Goal: Task Accomplishment & Management: Use online tool/utility

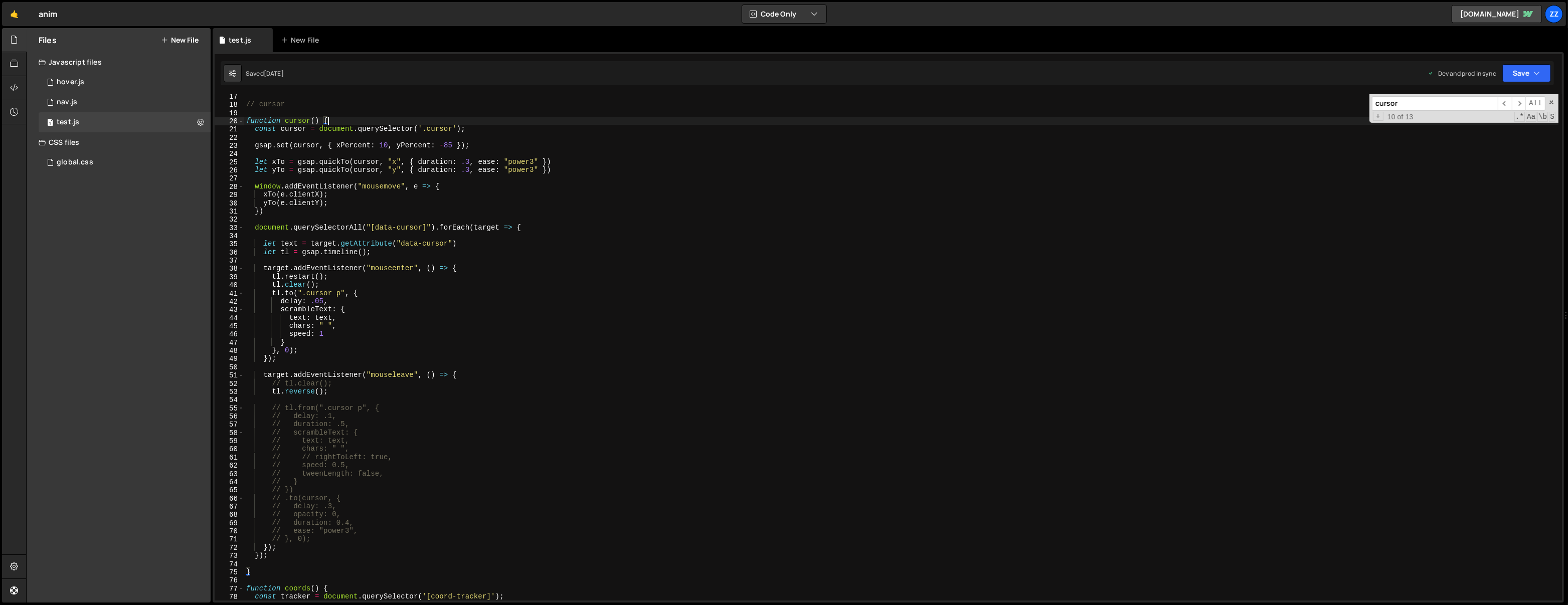
scroll to position [4957, 0]
click at [418, 152] on div "// cursor function cursor ( ) { const cursor = document . querySelector ( '.cur…" at bounding box center [901, 353] width 1314 height 524
click at [457, 230] on div "// cursor function cursor ( ) { const cursor = document . querySelector ( '.cur…" at bounding box center [901, 353] width 1314 height 524
type textarea "document.querySelectorAll("[data-cursor]").forEach(target => {"
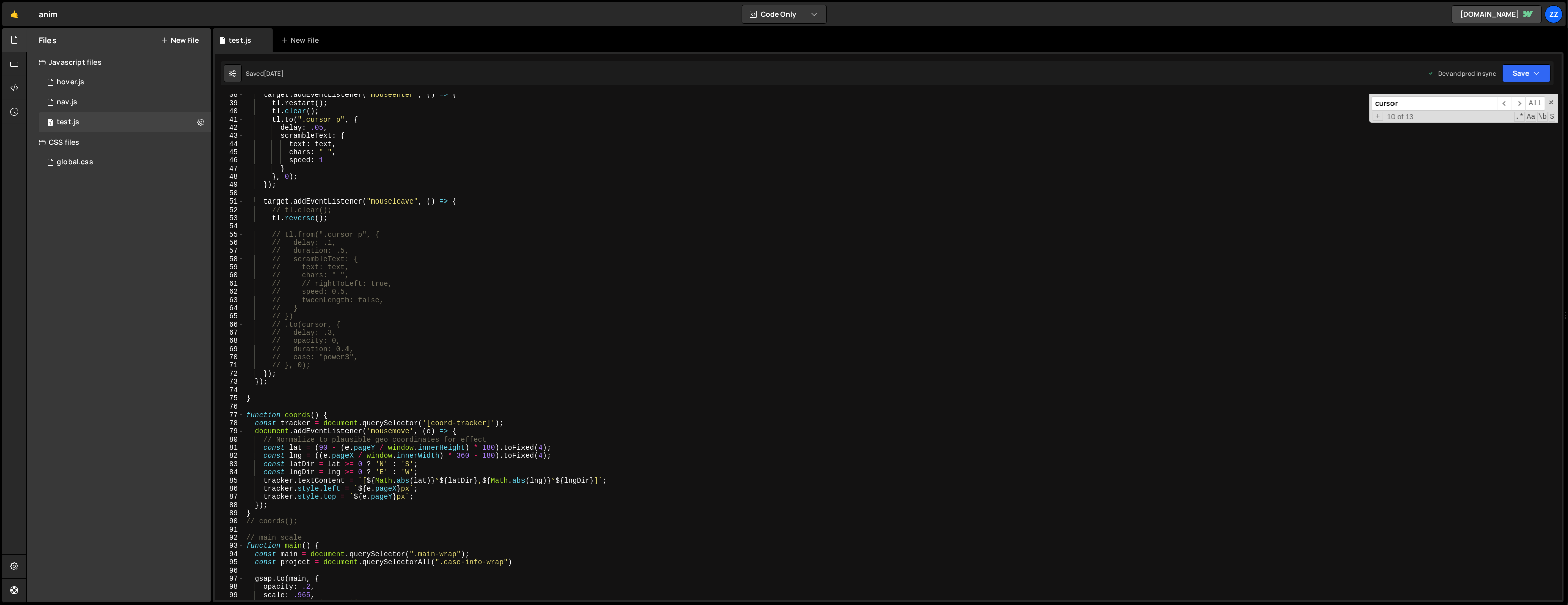
scroll to position [453, 0]
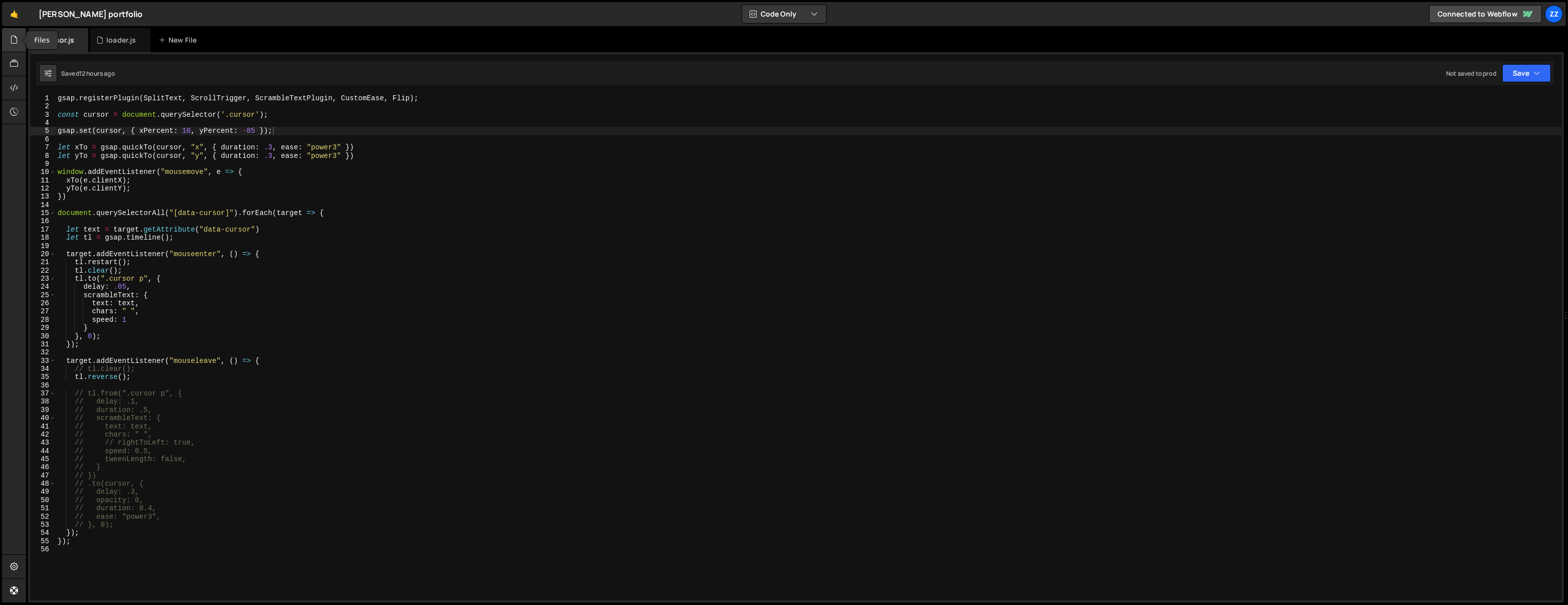
click at [18, 46] on div at bounding box center [14, 40] width 24 height 24
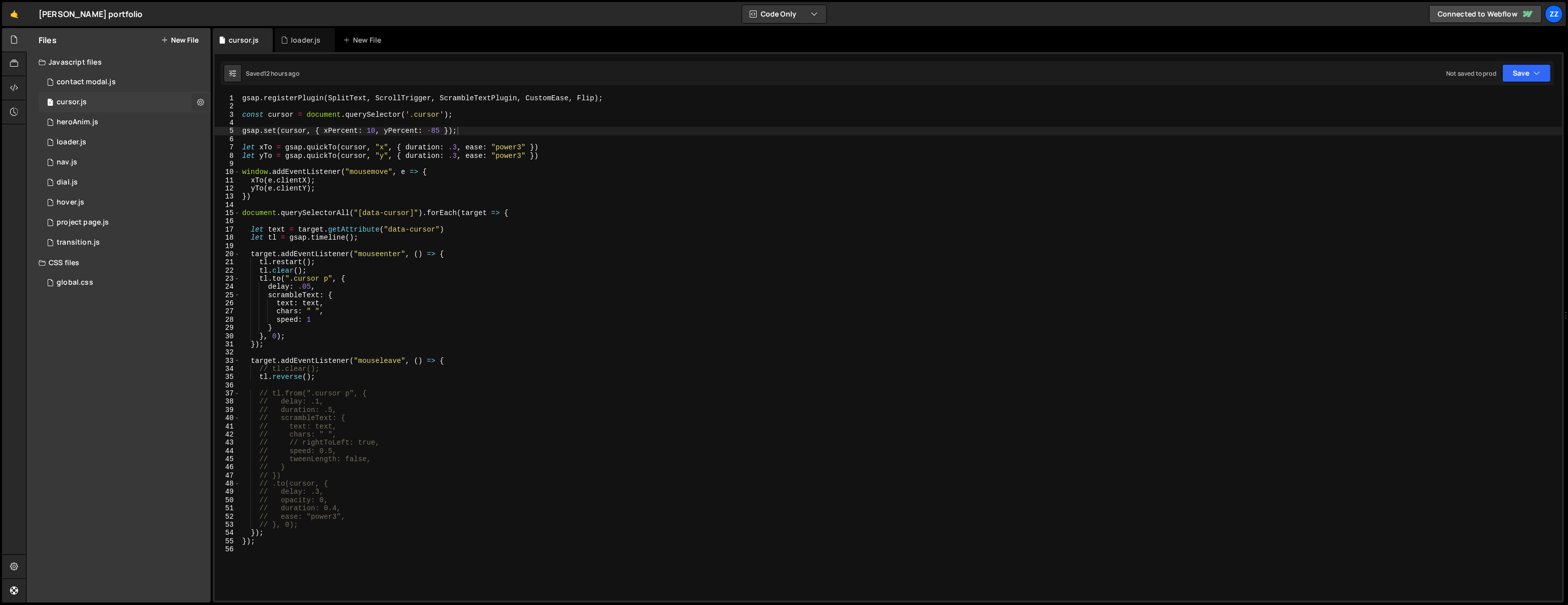
click at [196, 101] on button at bounding box center [200, 102] width 18 height 18
click at [236, 118] on button "Edit File Settings" at bounding box center [261, 123] width 98 height 20
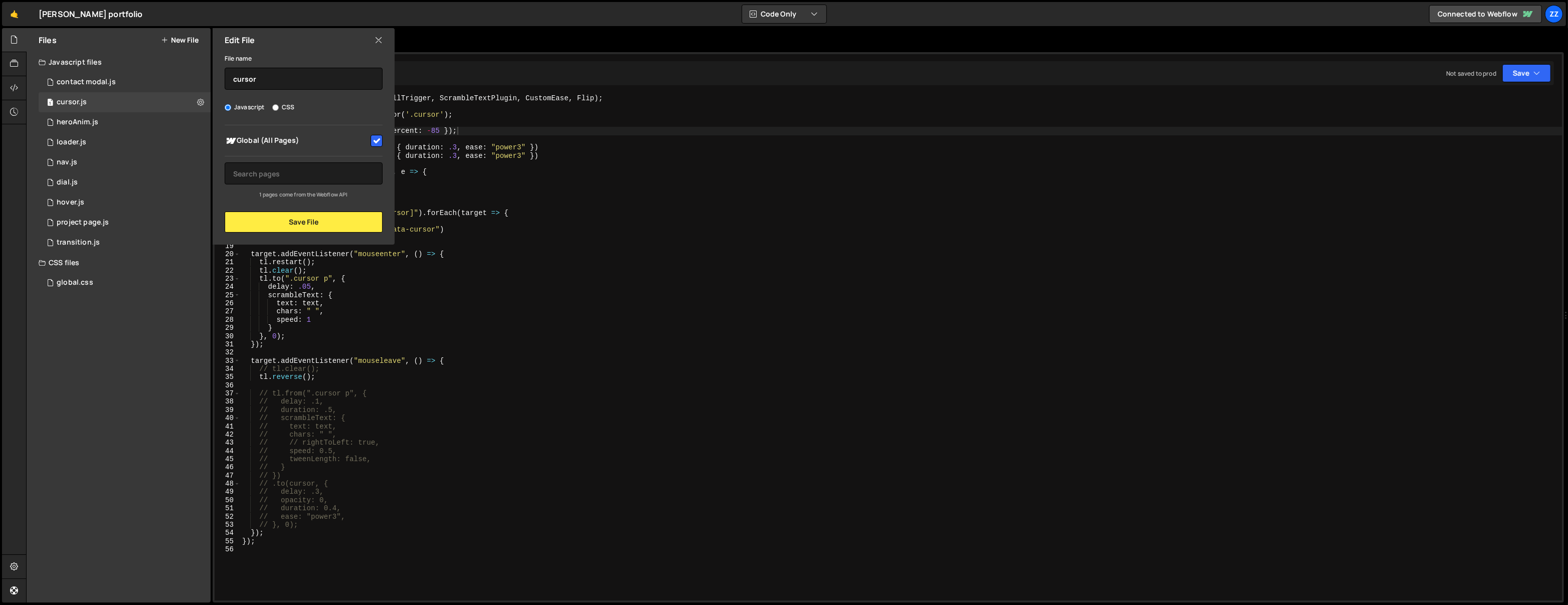
click at [380, 36] on icon at bounding box center [379, 40] width 8 height 11
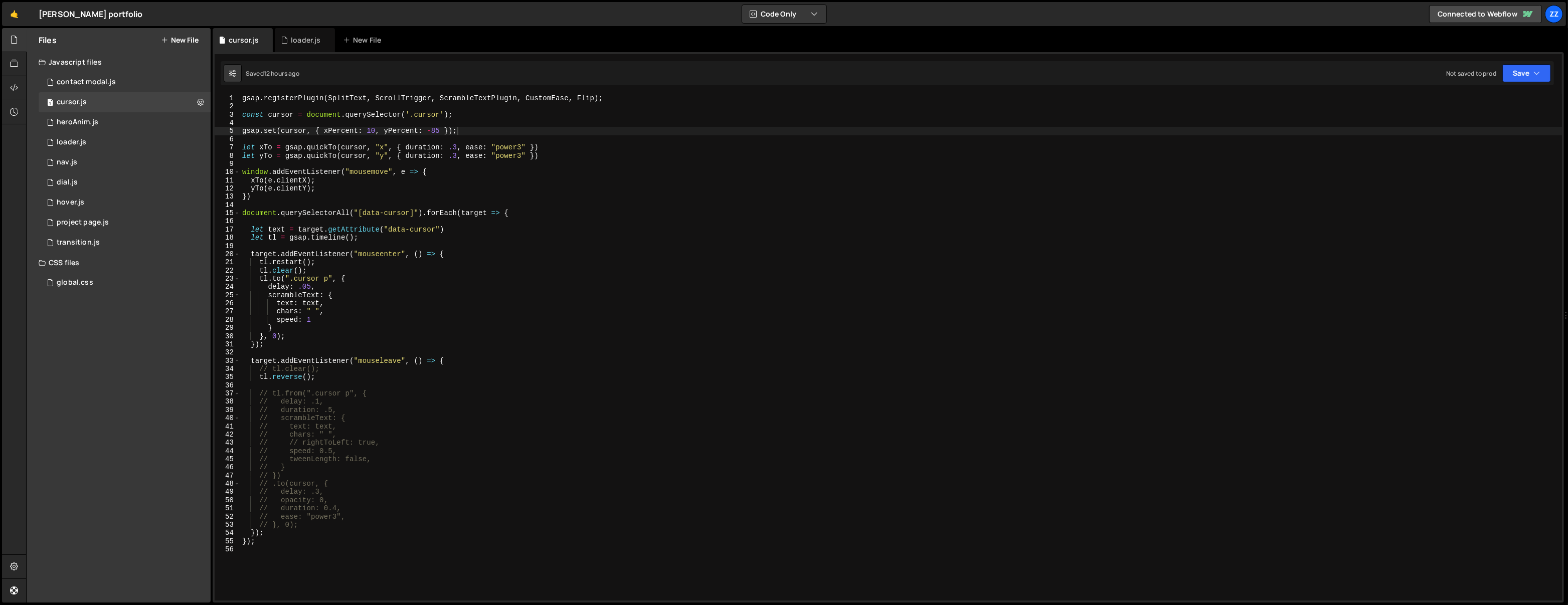
click at [504, 181] on div "gsap . registerPlugin ( SplitText , ScrollTrigger , ScrambleTextPlugin , Custom…" at bounding box center [993, 355] width 1506 height 524
click at [500, 186] on div "gsap . registerPlugin ( SplitText , ScrollTrigger , ScrambleTextPlugin , Custom…" at bounding box center [993, 355] width 1506 height 524
click at [449, 230] on div "gsap . registerPlugin ( SplitText , ScrollTrigger , ScrambleTextPlugin , Custom…" at bounding box center [993, 355] width 1506 height 524
click at [441, 230] on div "gsap . registerPlugin ( SplitText , ScrollTrigger , ScrambleTextPlugin , Custom…" at bounding box center [993, 355] width 1506 height 524
click at [419, 214] on div "gsap . registerPlugin ( SplitText , ScrollTrigger , ScrambleTextPlugin , Custom…" at bounding box center [993, 355] width 1506 height 524
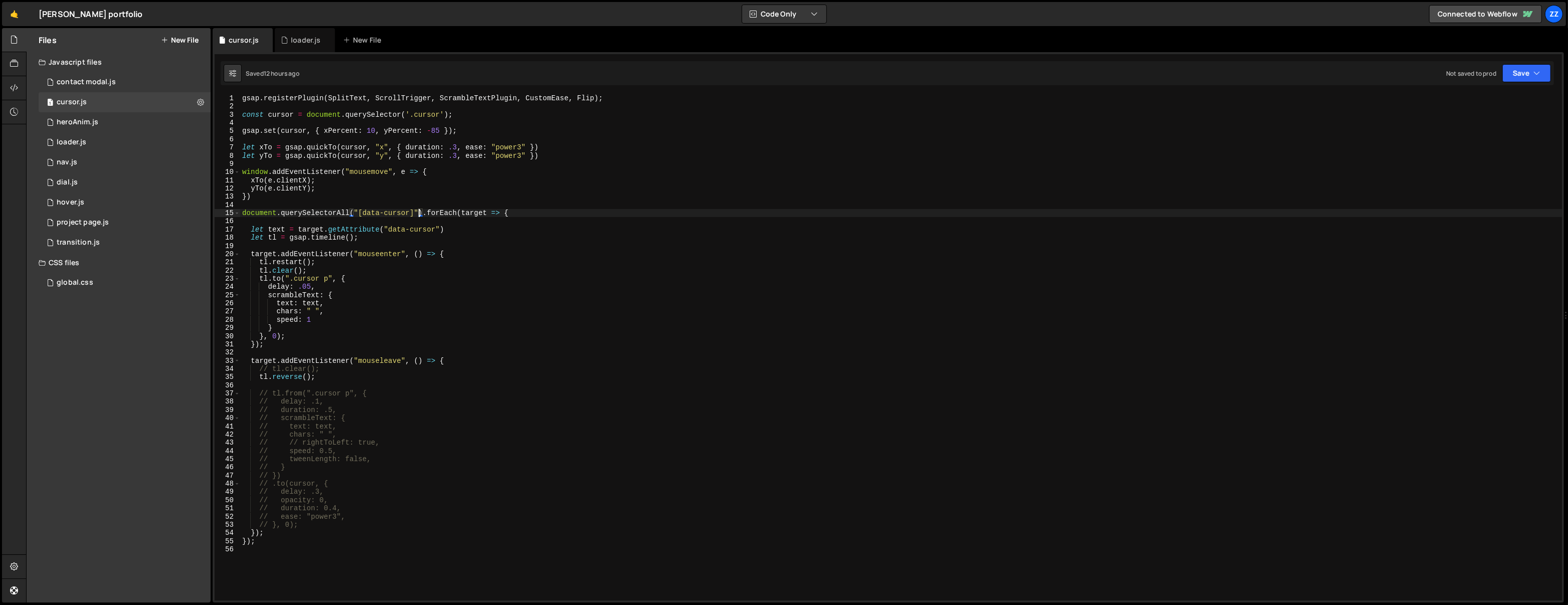
click at [428, 230] on div "gsap . registerPlugin ( SplitText , ScrollTrigger , ScrambleTextPlugin , Custom…" at bounding box center [993, 355] width 1506 height 524
click at [429, 210] on div "gsap . registerPlugin ( SplitText , ScrollTrigger , ScrambleTextPlugin , Custom…" at bounding box center [993, 355] width 1506 height 524
type textarea "document.querySelectorAll("[data-cursor]").forEach(target => {"
click at [123, 79] on div "1 contact modal.js 0" at bounding box center [124, 82] width 172 height 20
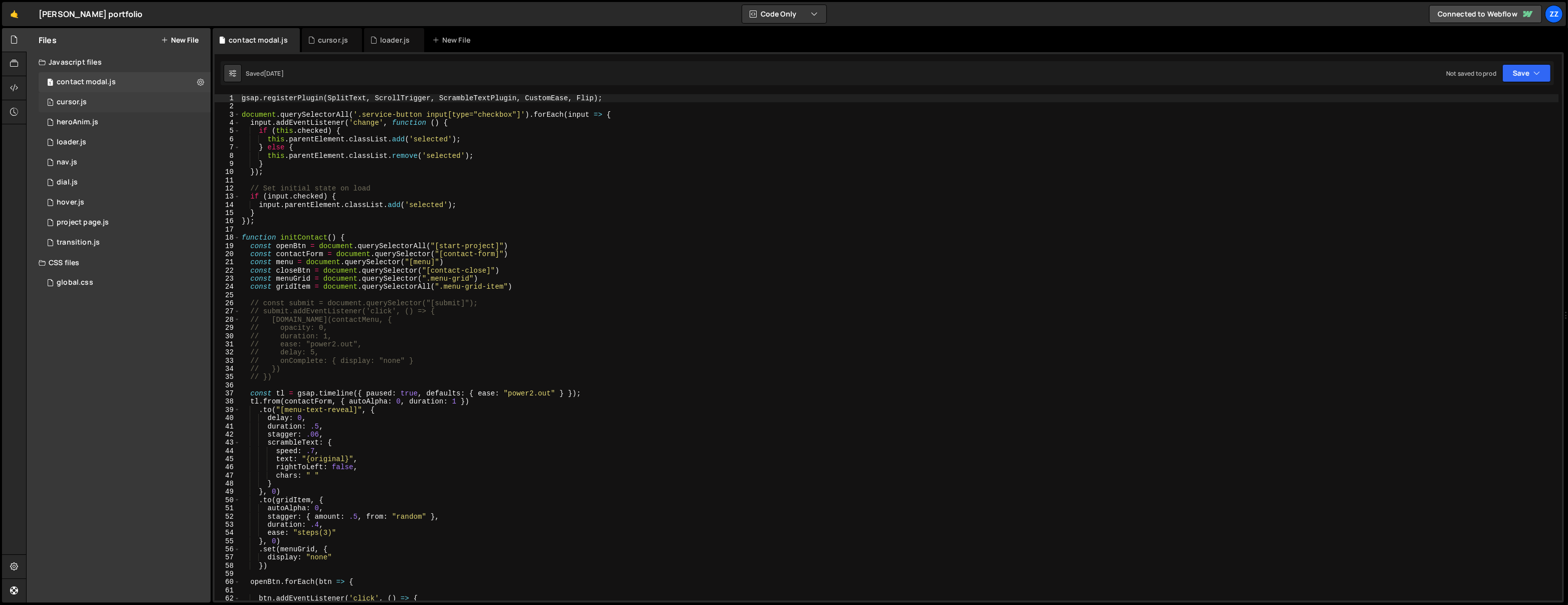
click at [128, 95] on div "1 cursor.js 0" at bounding box center [124, 102] width 172 height 20
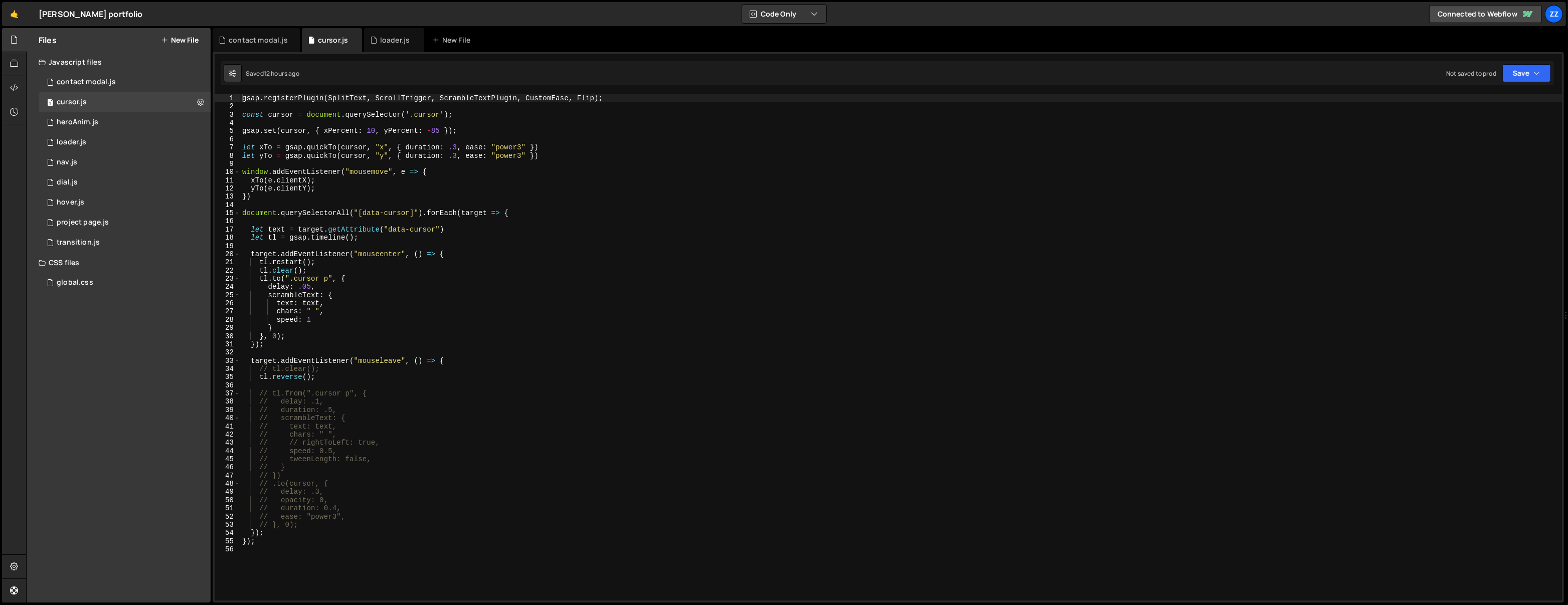
click at [348, 153] on div "gsap . registerPlugin ( SplitText , ScrollTrigger , ScrambleTextPlugin , Custom…" at bounding box center [901, 355] width 1322 height 524
click at [402, 146] on div "gsap . registerPlugin ( SplitText , ScrollTrigger , ScrambleTextPlugin , Custom…" at bounding box center [901, 355] width 1322 height 524
type textarea "let xTo = gsap.quickTo(cursor, "x", { duration: .3, ease: "power3" })"
click at [18, 20] on link "🤙" at bounding box center [14, 14] width 24 height 24
type textarea "window.addEventListener("mousemove", e => {"
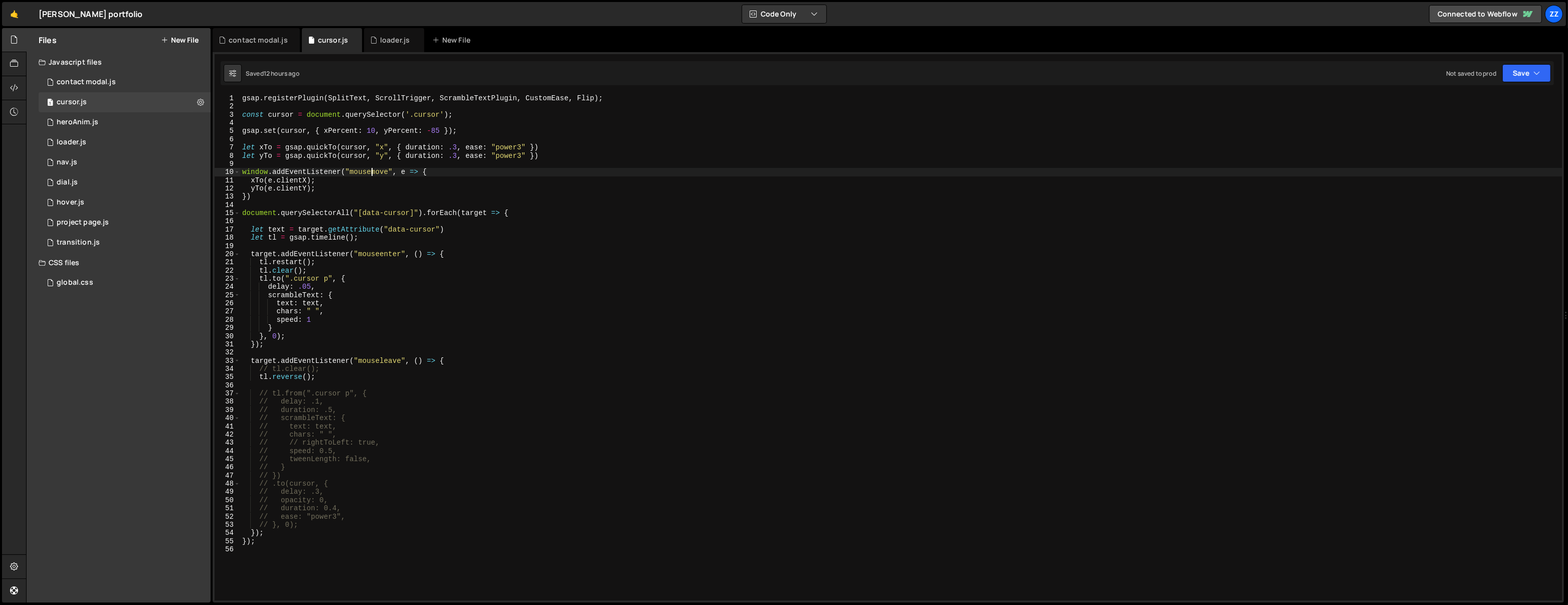
click at [369, 171] on div "gsap . registerPlugin ( SplitText , ScrollTrigger , ScrambleTextPlugin , Custom…" at bounding box center [901, 355] width 1322 height 524
click at [538, 163] on div "gsap . registerPlugin ( SplitText , ScrollTrigger , ScrambleTextPlugin , Custom…" at bounding box center [901, 355] width 1322 height 524
click at [473, 230] on div "gsap . registerPlugin ( SplitText , ScrollTrigger , ScrambleTextPlugin , Custom…" at bounding box center [901, 355] width 1322 height 524
type textarea "let text = target.getAttribute("data-cursor")"
click at [245, 109] on div "gsap . registerPlugin ( SplitText , ScrollTrigger , ScrambleTextPlugin , Custom…" at bounding box center [901, 355] width 1322 height 524
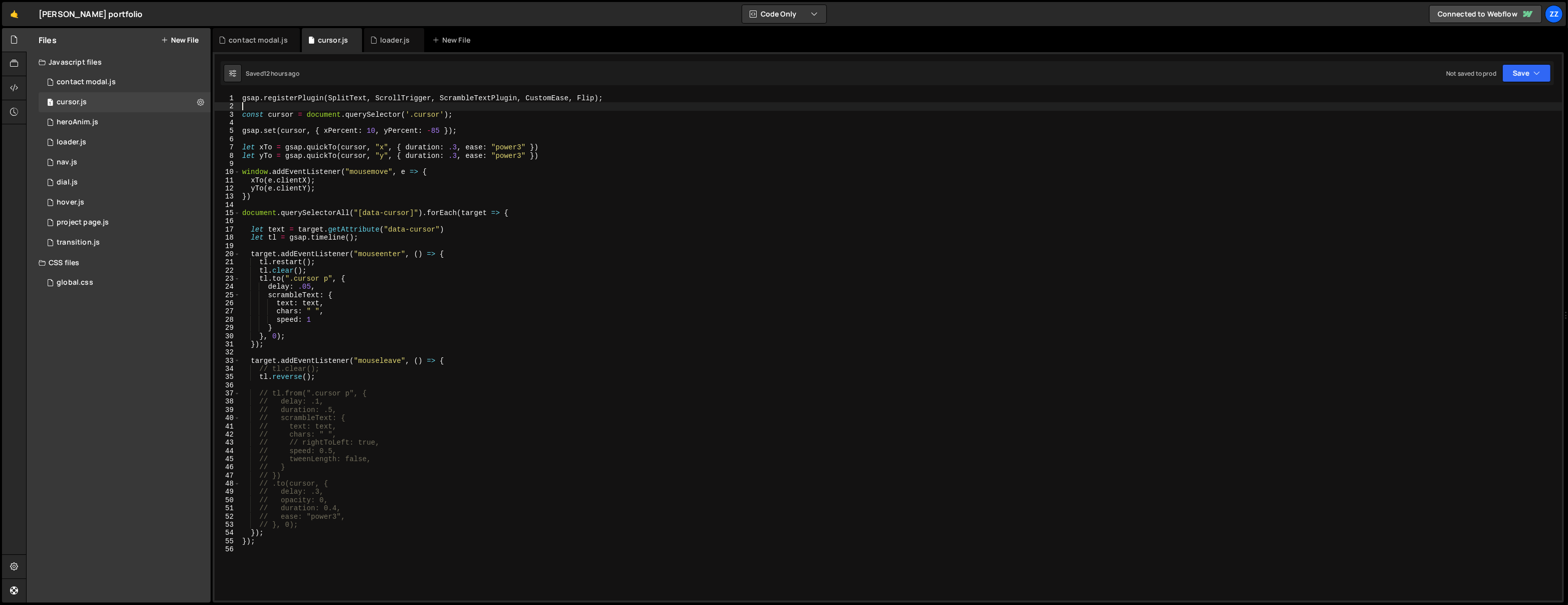
click at [250, 107] on div "gsap . registerPlugin ( SplitText , ScrollTrigger , ScrambleTextPlugin , Custom…" at bounding box center [901, 355] width 1322 height 524
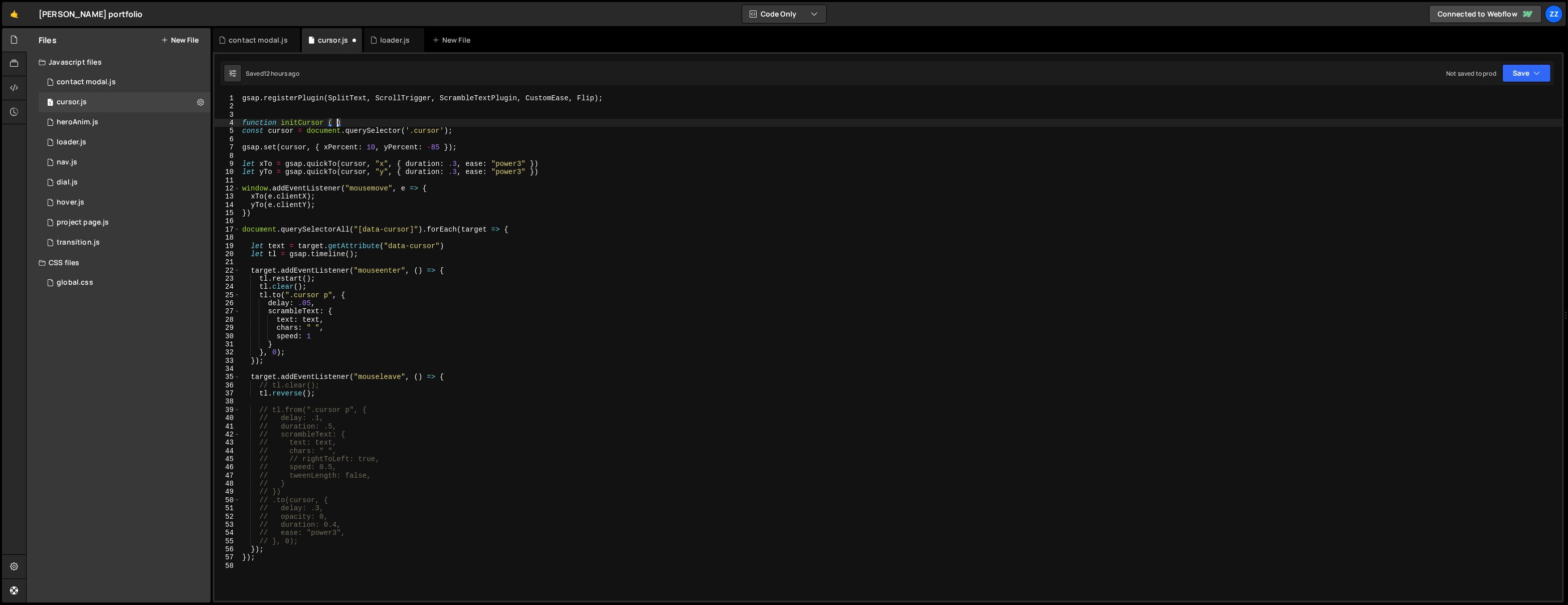
scroll to position [0, 6]
type textarea "function initCursor () {}"
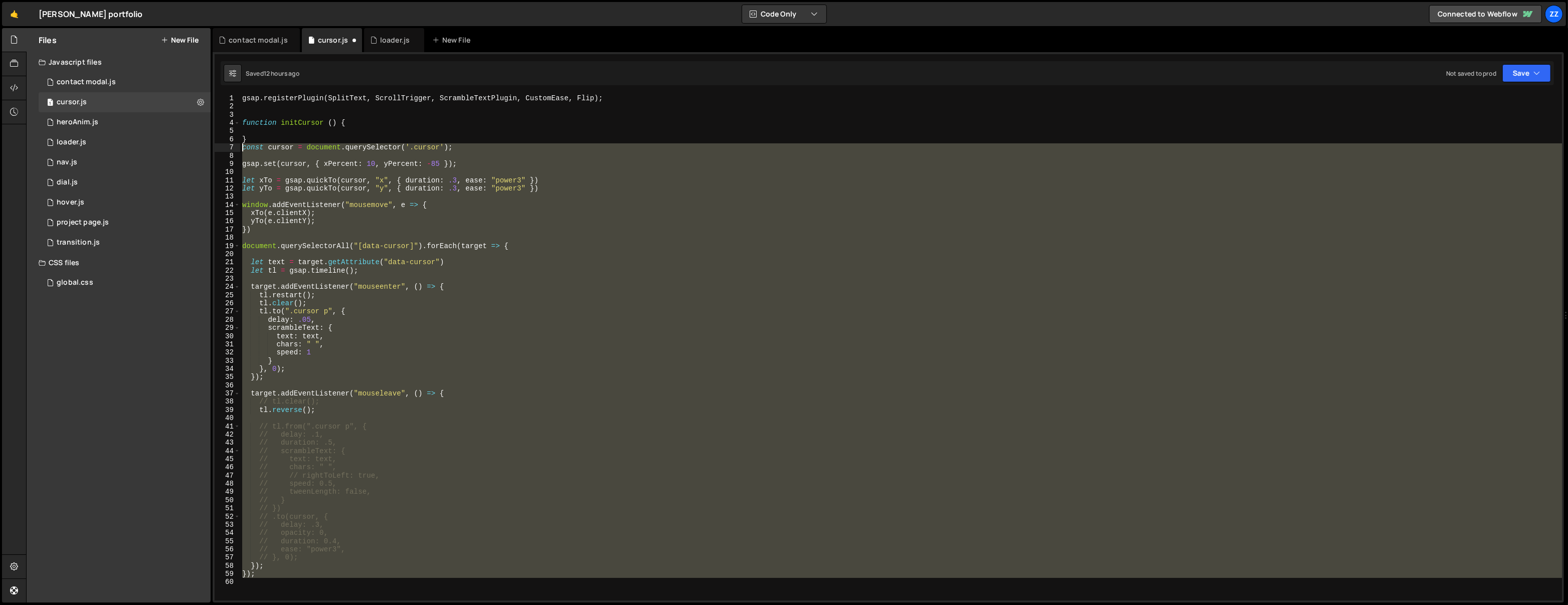
drag, startPoint x: 261, startPoint y: 577, endPoint x: 226, endPoint y: 150, distance: 428.4
click at [226, 150] on div "1 2 3 4 5 6 7 8 9 10 11 12 13 14 15 16 17 18 19 20 21 22 23 24 25 26 27 28 29 3…" at bounding box center [888, 347] width 1347 height 506
type textarea "const cursor = document.querySelector('.cursor');"
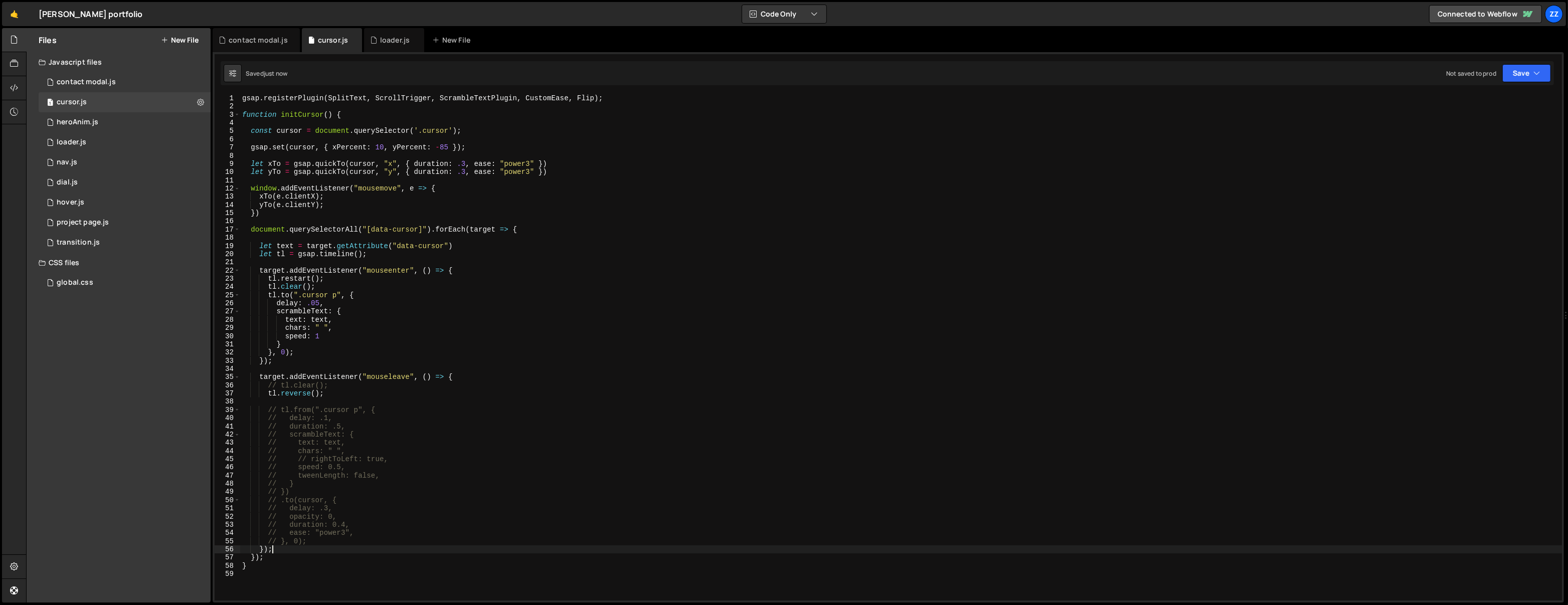
drag, startPoint x: 336, startPoint y: 548, endPoint x: 286, endPoint y: 550, distance: 50.0
click at [335, 548] on div "gsap . registerPlugin ( SplitText , ScrollTrigger , ScrambleTextPlugin , Custom…" at bounding box center [901, 355] width 1322 height 524
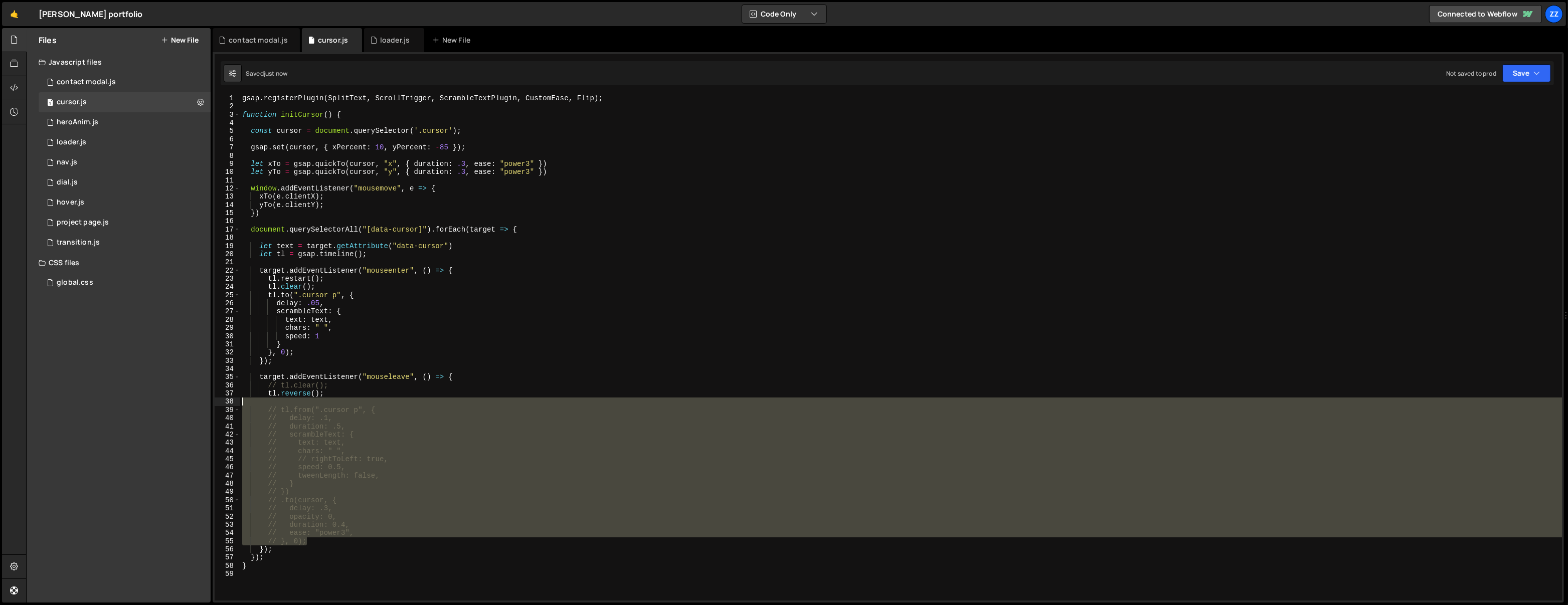
drag, startPoint x: 349, startPoint y: 539, endPoint x: 216, endPoint y: 402, distance: 190.9
click at [216, 402] on div "}); 1 2 3 4 5 6 7 8 9 10 11 12 13 14 15 16 17 18 19 20 21 22 23 24 25 26 27 28 …" at bounding box center [888, 347] width 1347 height 506
type textarea "// tl.from(".cursor p", {"
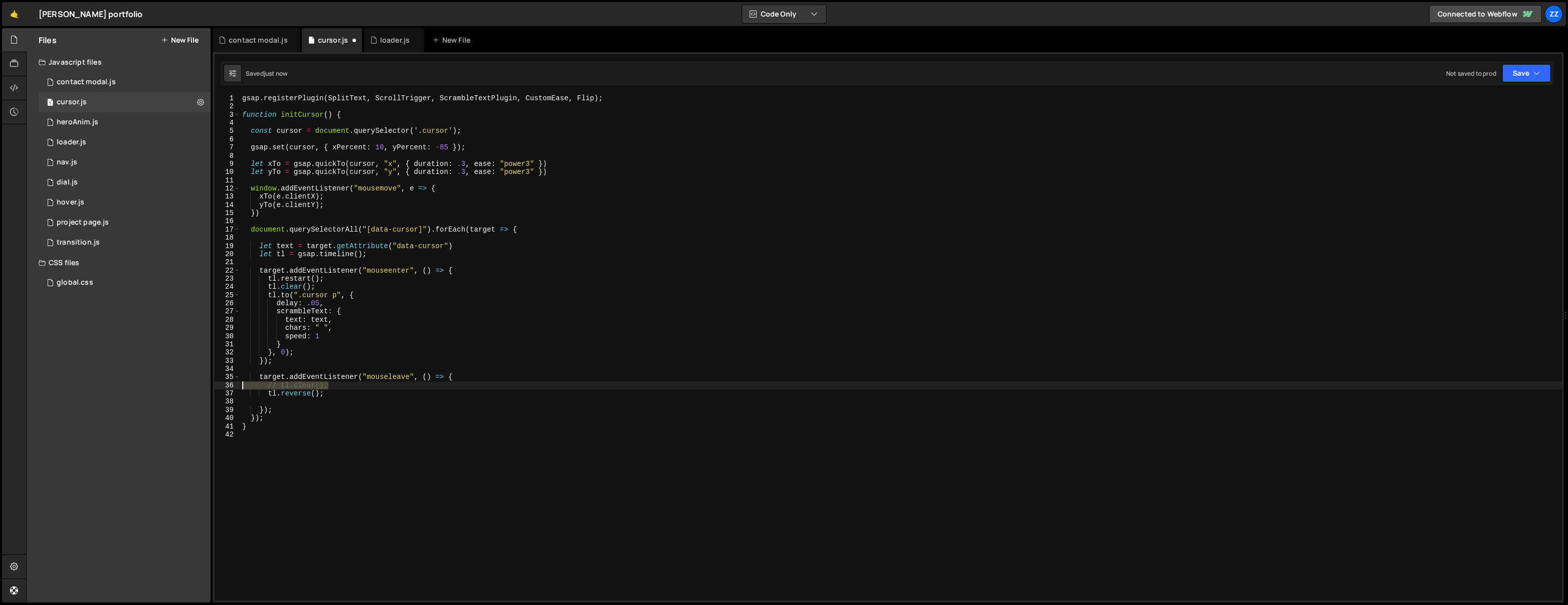
drag, startPoint x: 332, startPoint y: 387, endPoint x: 252, endPoint y: 398, distance: 80.8
click at [208, 385] on div "Files New File Javascript files 1 contact modal.js 0 1 cursor.js 0 1 heroAnim.j…" at bounding box center [796, 315] width 1542 height 575
type textarea "// tl.clear();"
click at [289, 421] on div "gsap . registerPlugin ( SplitText , ScrollTrigger , ScrambleTextPlugin , Custom…" at bounding box center [901, 355] width 1322 height 524
type textarea "}"
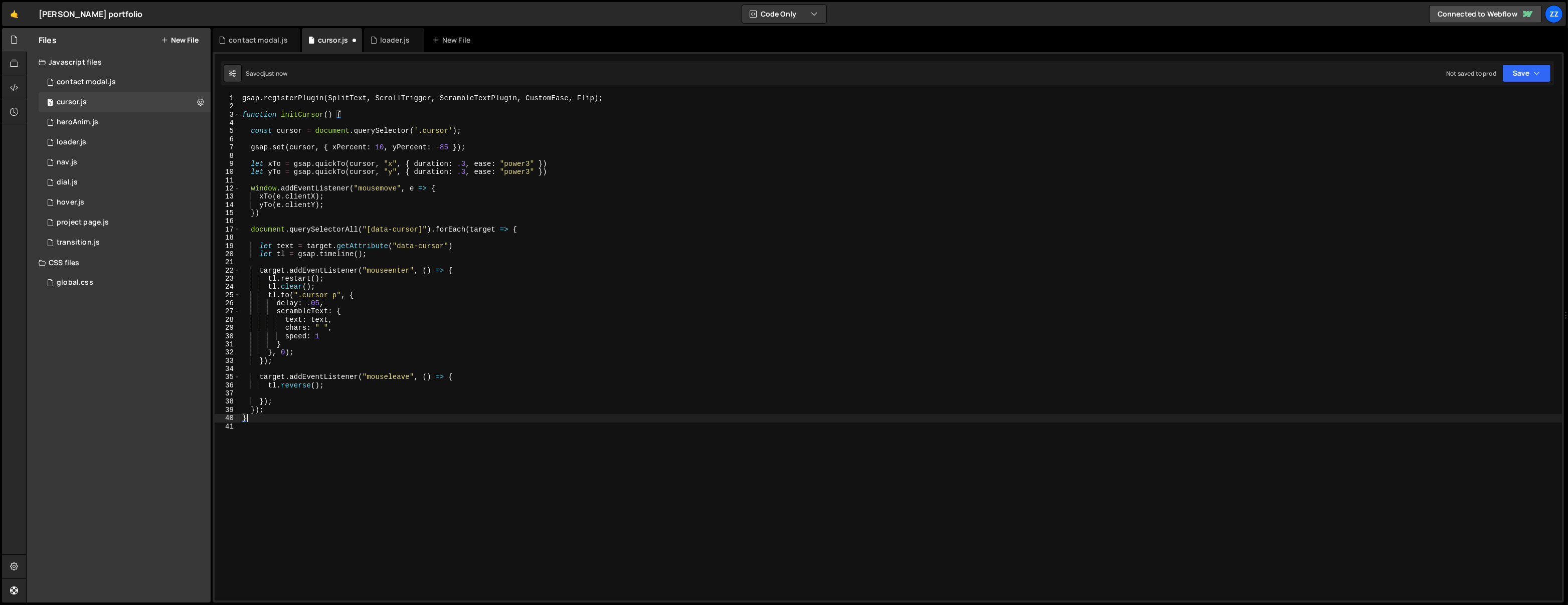
type textarea "\"
type textarea "initCursor();"
click at [133, 229] on div "1 project page.js 0" at bounding box center [124, 222] width 172 height 20
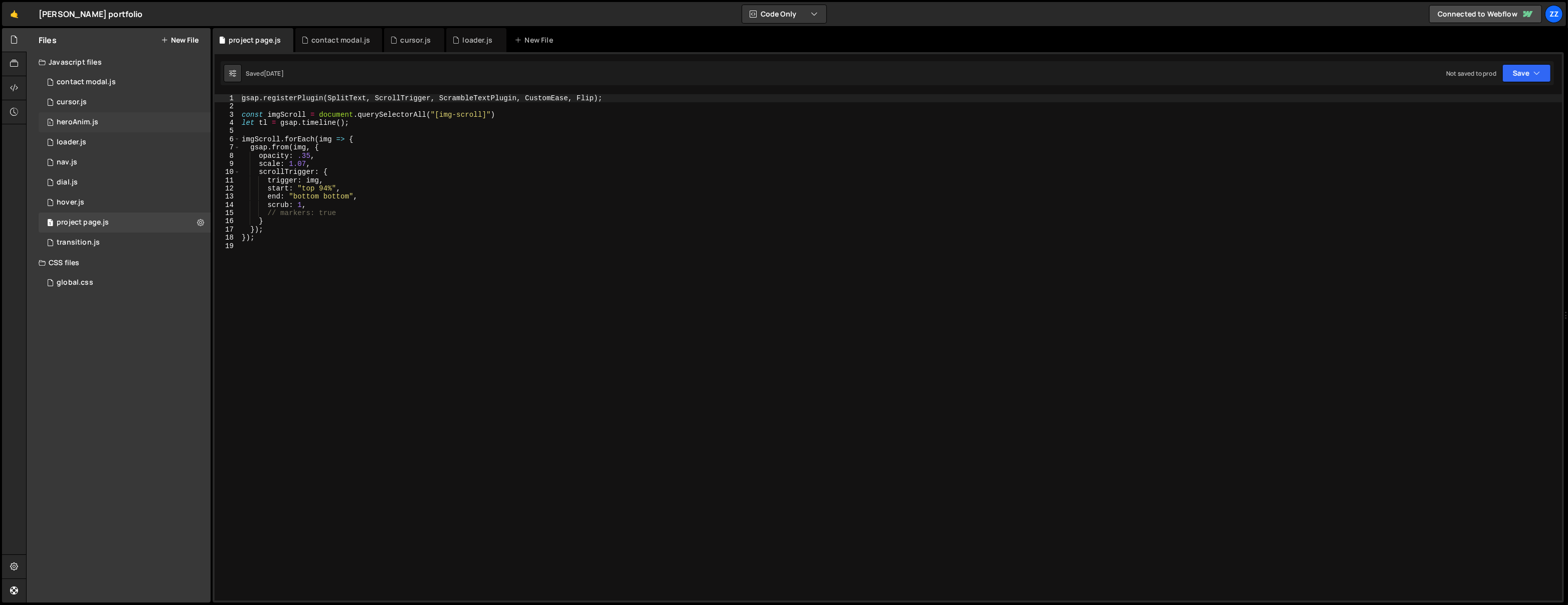
click at [138, 123] on div "1 heroAnim.js 0" at bounding box center [124, 122] width 172 height 20
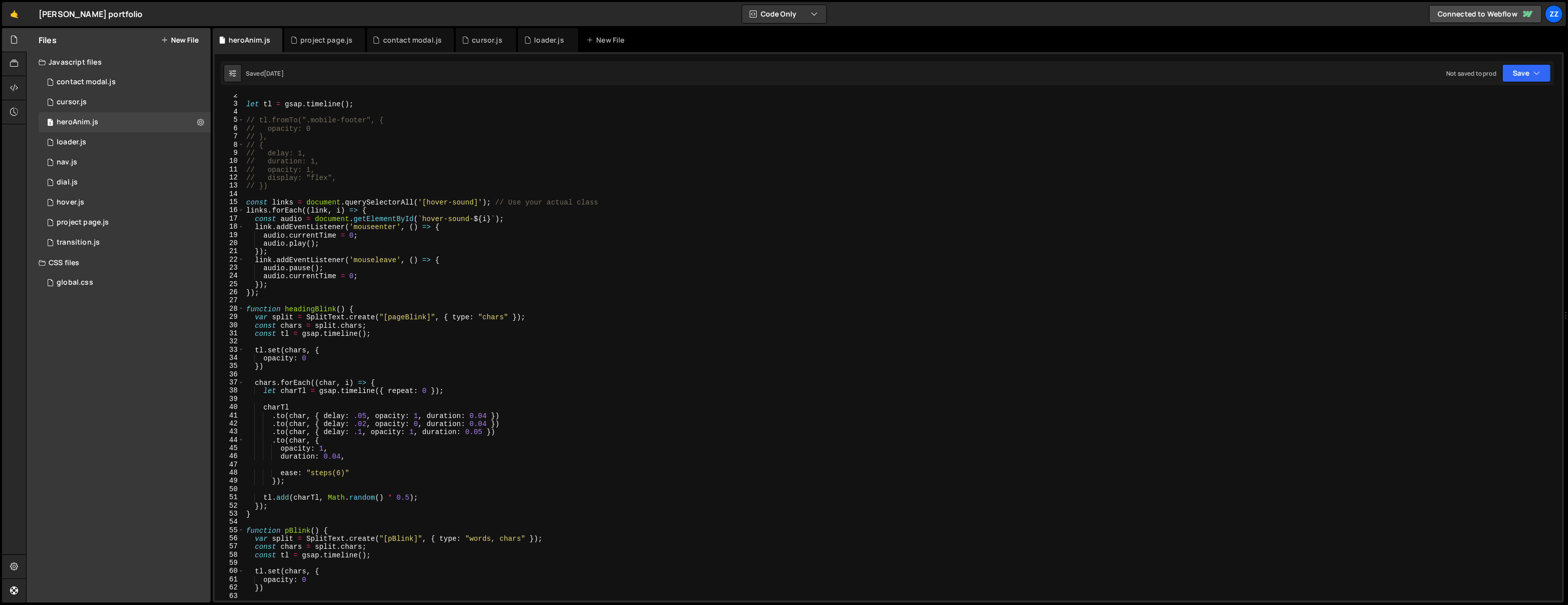
scroll to position [265, 0]
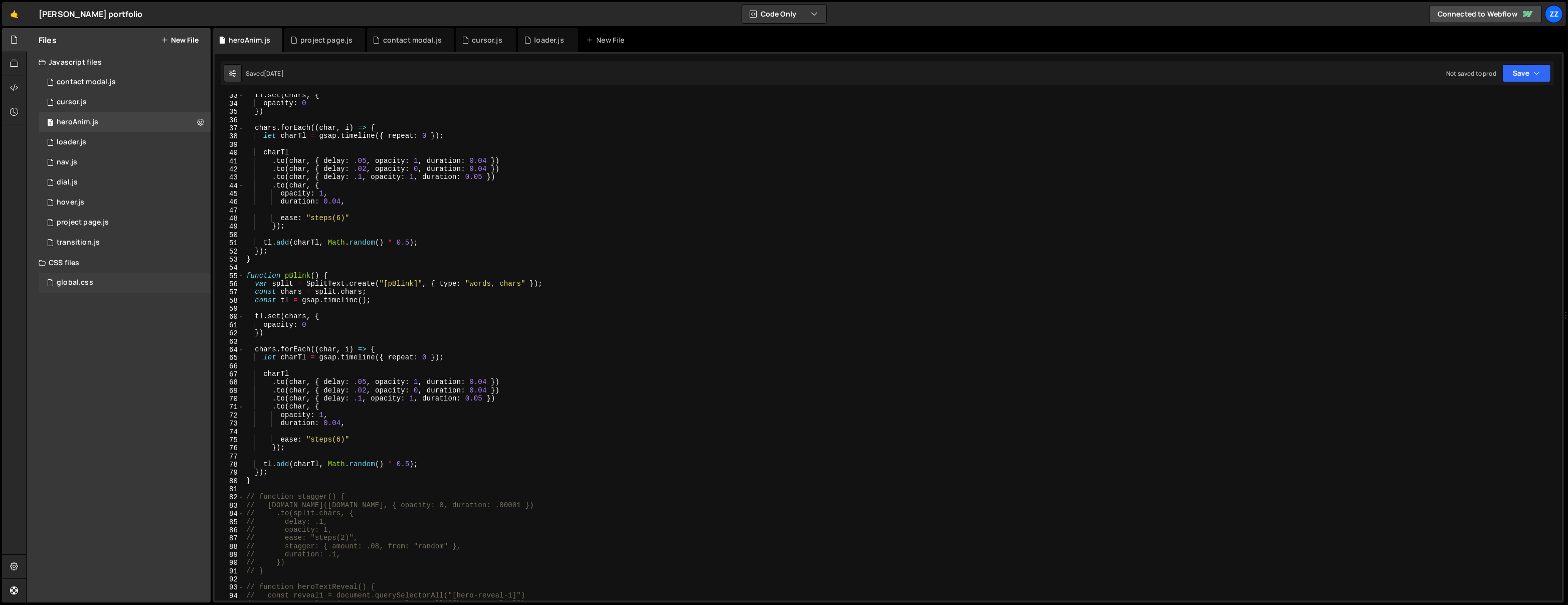
click at [131, 275] on div "global.css 0" at bounding box center [124, 283] width 172 height 20
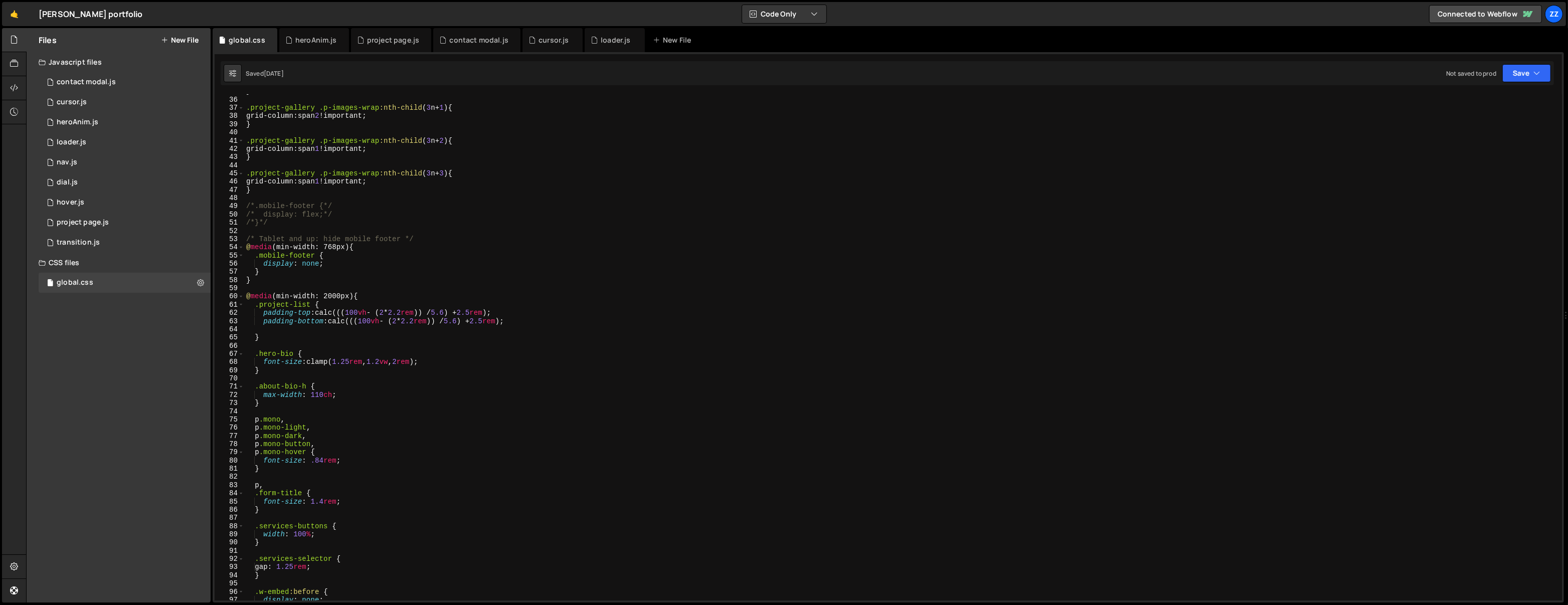
scroll to position [351, 0]
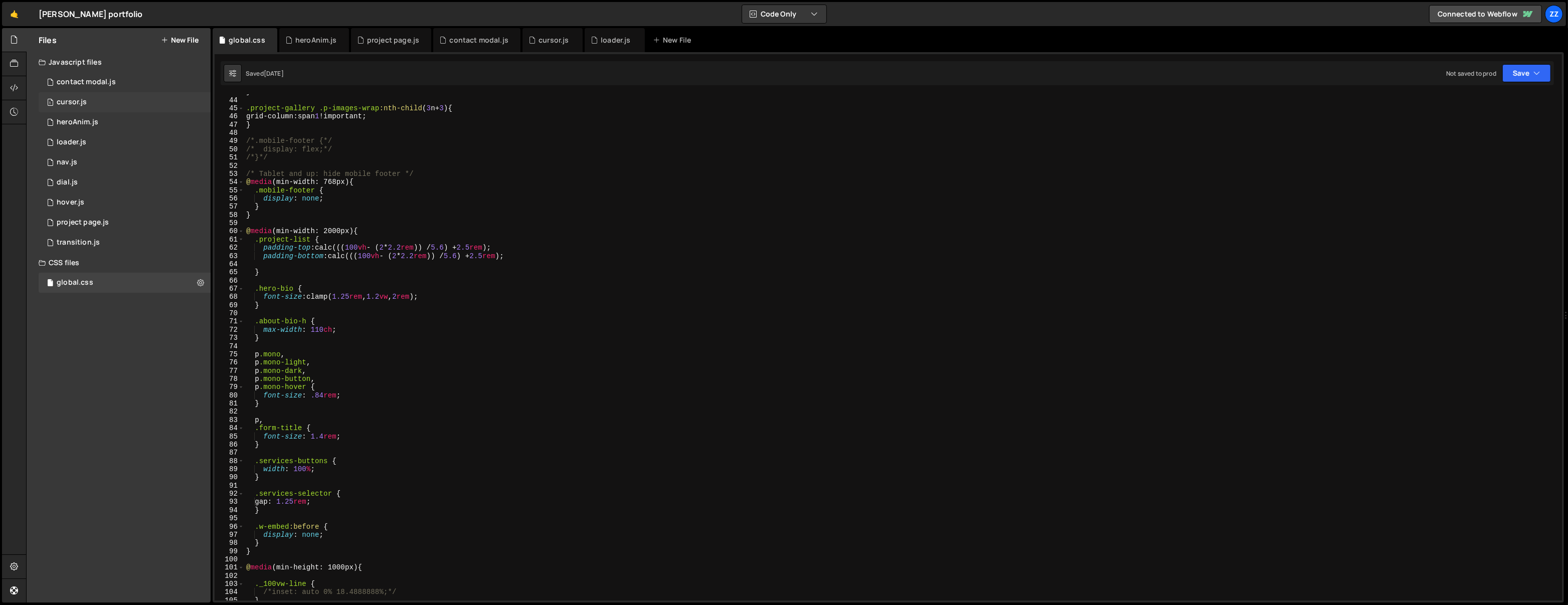
click at [140, 102] on div "1 cursor.js 0" at bounding box center [124, 102] width 172 height 20
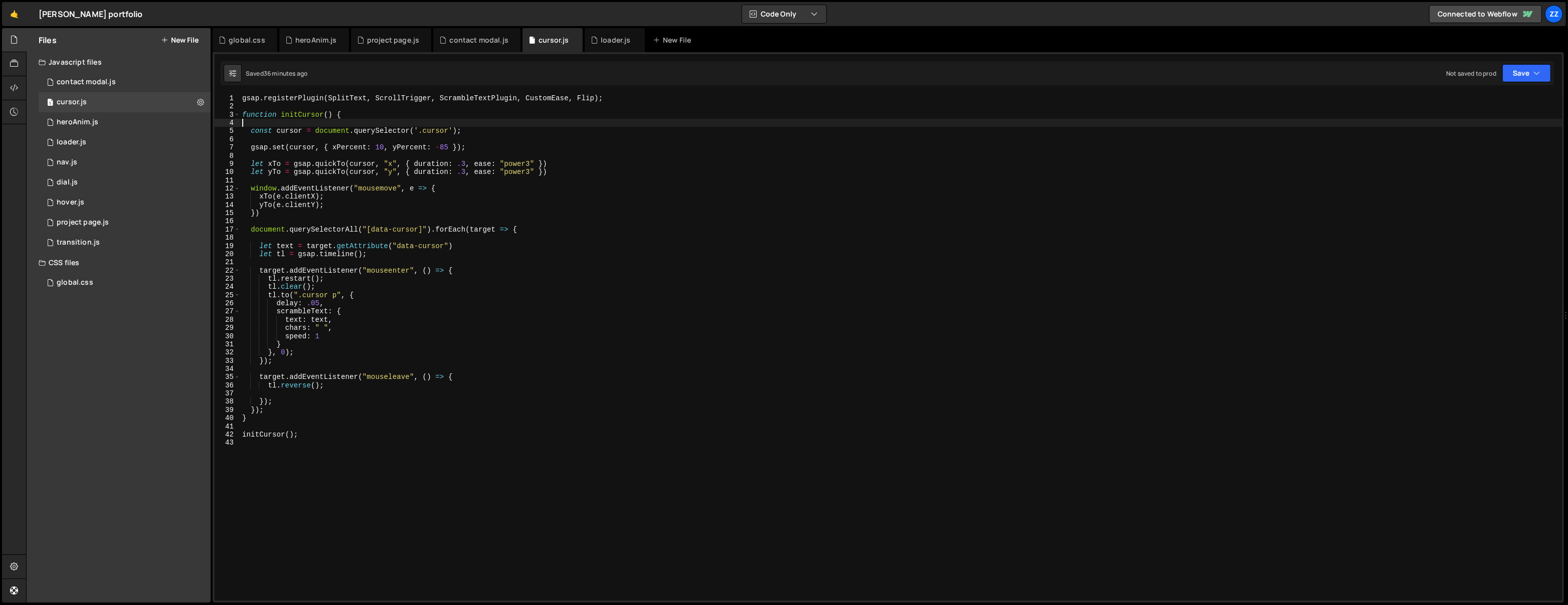
scroll to position [0, 0]
click at [300, 126] on div "gsap . registerPlugin ( SplitText , ScrollTrigger , ScrambleTextPlugin , Custom…" at bounding box center [901, 355] width 1322 height 524
click at [289, 130] on div "gsap . registerPlugin ( SplitText , ScrollTrigger , ScrambleTextPlugin , Custom…" at bounding box center [901, 355] width 1322 height 524
type textarea "const cursor = document.querySelector('.cursor');"
click at [113, 179] on div "1 dial.js 0" at bounding box center [124, 183] width 172 height 20
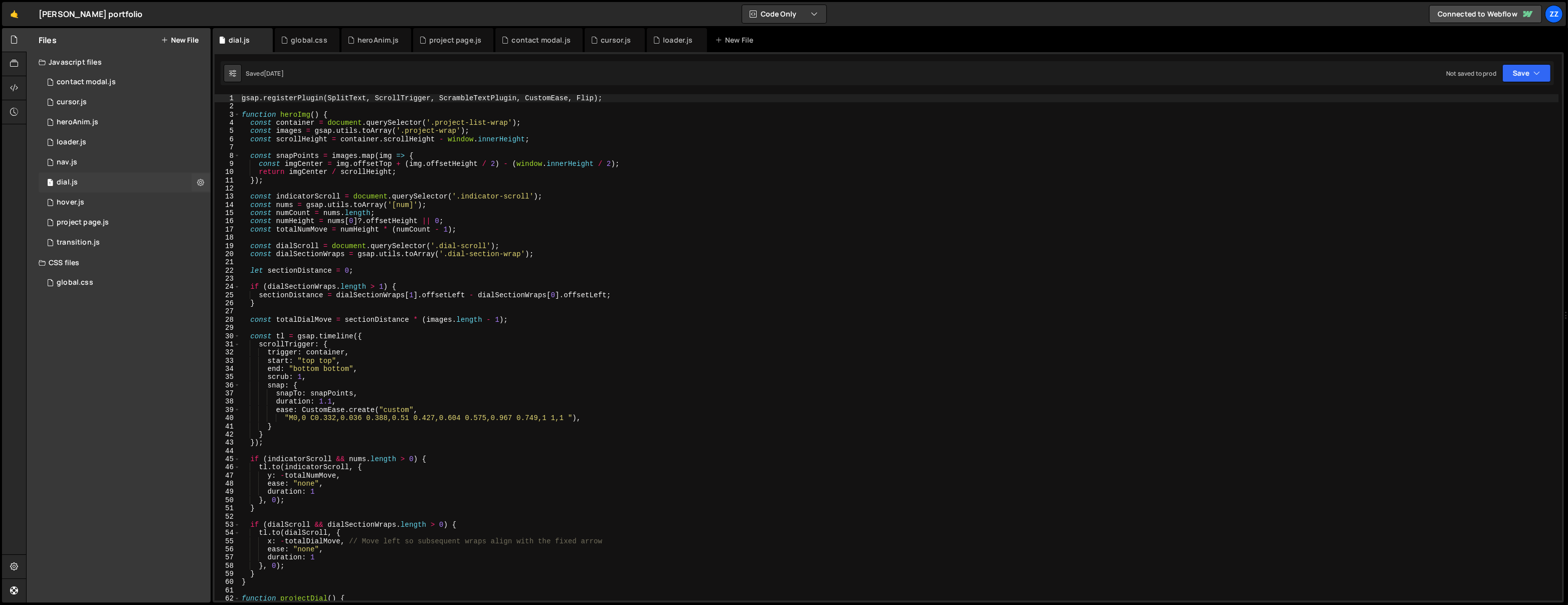
scroll to position [1719, 0]
click at [125, 101] on div "1 cursor.js 0" at bounding box center [124, 102] width 172 height 20
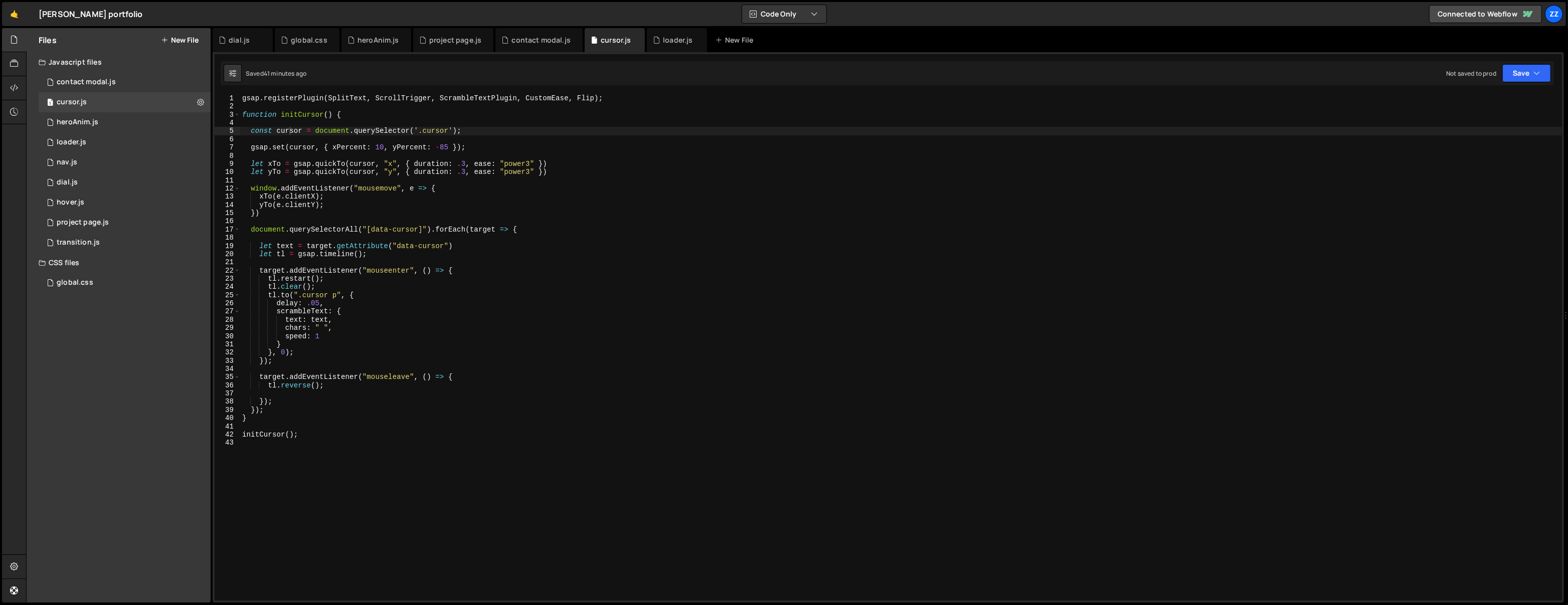
scroll to position [0, 0]
drag, startPoint x: 343, startPoint y: 452, endPoint x: 346, endPoint y: 438, distance: 14.3
click at [343, 452] on div "gsap . registerPlugin ( SplitText , ScrollTrigger , ScrambleTextPlugin , Custom…" at bounding box center [901, 355] width 1322 height 524
click at [346, 438] on div "gsap . registerPlugin ( SplitText , ScrollTrigger , ScrambleTextPlugin , Custom…" at bounding box center [901, 355] width 1322 height 524
click at [287, 268] on div "gsap . registerPlugin ( SplitText , ScrollTrigger , ScrambleTextPlugin , Custom…" at bounding box center [901, 355] width 1322 height 524
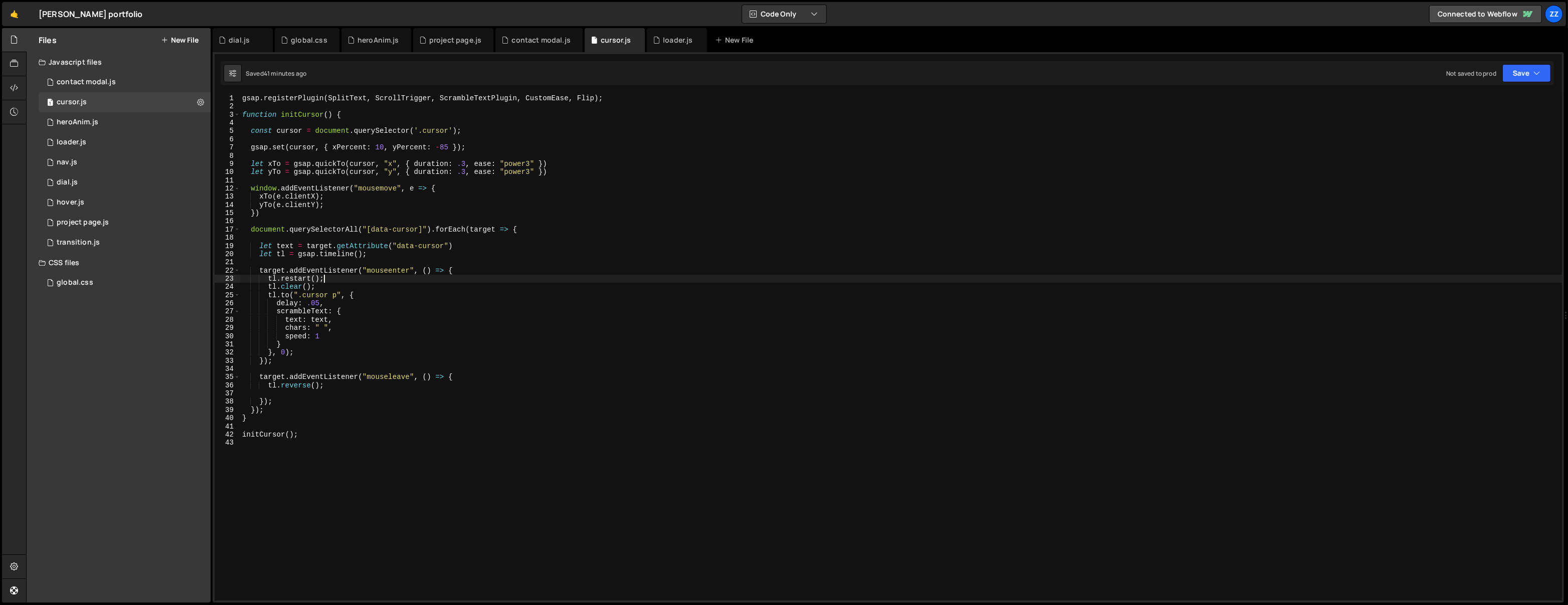
click at [324, 279] on div "gsap . registerPlugin ( SplitText , ScrollTrigger , ScrambleTextPlugin , Custom…" at bounding box center [901, 355] width 1322 height 524
type textarea "tl.restart();"
click at [353, 265] on div "gsap . registerPlugin ( SplitText , ScrollTrigger , ScrambleTextPlugin , Custom…" at bounding box center [901, 355] width 1322 height 524
click at [339, 435] on div "gsap . registerPlugin ( SplitText , ScrollTrigger , ScrambleTextPlugin , Custom…" at bounding box center [901, 355] width 1322 height 524
click at [351, 435] on div "gsap . registerPlugin ( SplitText , ScrollTrigger , ScrambleTextPlugin , Custom…" at bounding box center [901, 355] width 1322 height 524
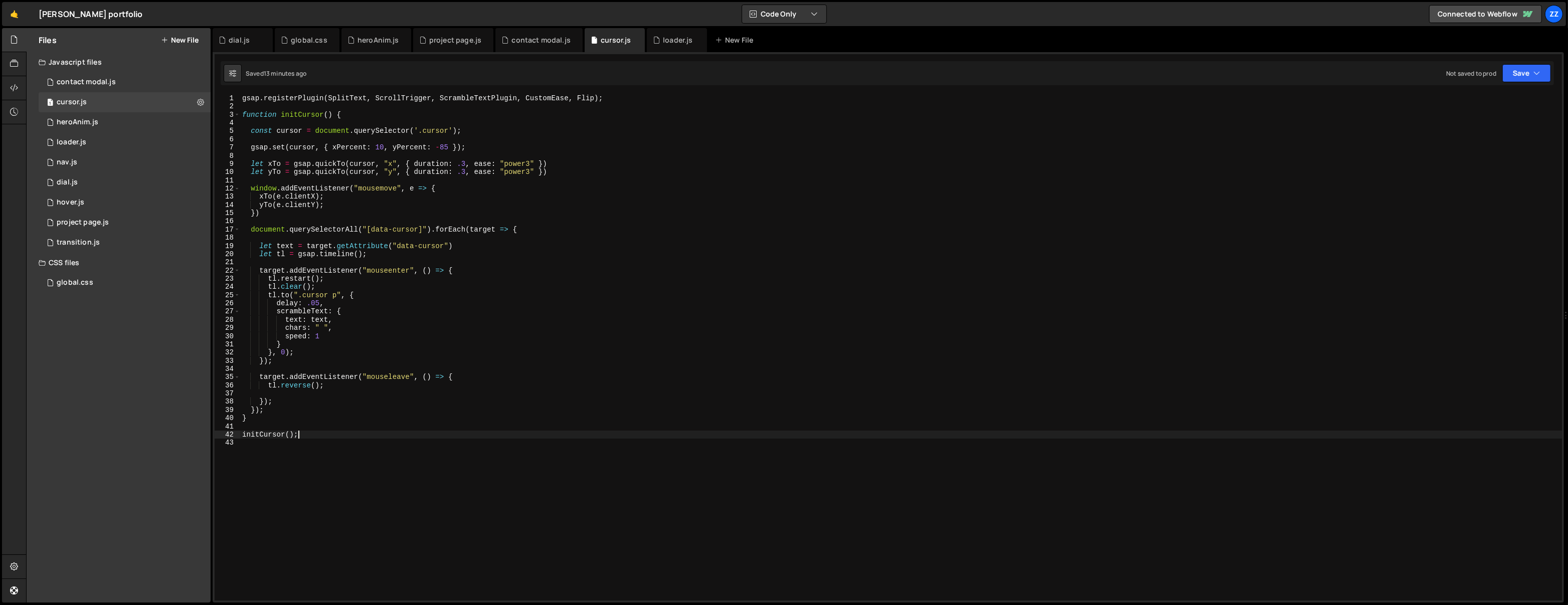
click at [324, 327] on div "gsap . registerPlugin ( SplitText , ScrollTrigger , ScrambleTextPlugin , Custom…" at bounding box center [901, 355] width 1322 height 524
click at [327, 320] on div "gsap . registerPlugin ( SplitText , ScrollTrigger , ScrambleTextPlugin , Custom…" at bounding box center [901, 355] width 1322 height 524
click at [448, 347] on div "gsap . registerPlugin ( SplitText , ScrollTrigger , ScrambleTextPlugin , Custom…" at bounding box center [901, 355] width 1322 height 524
click at [396, 355] on div "gsap . registerPlugin ( SplitText , ScrollTrigger , ScrambleTextPlugin , Custom…" at bounding box center [901, 355] width 1322 height 524
click at [516, 99] on div "gsap . registerPlugin ( SplitText , ScrollTrigger , ScrambleTextPlugin , Custom…" at bounding box center [901, 355] width 1322 height 524
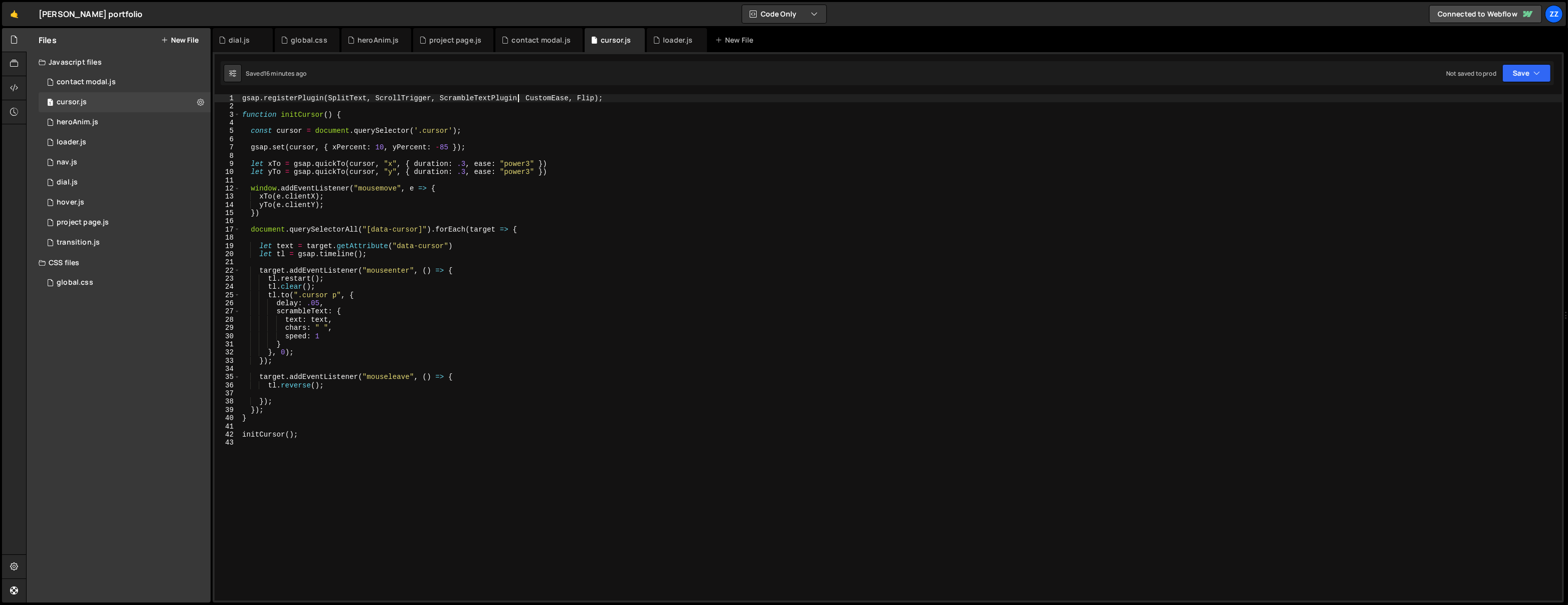
click at [363, 326] on div "gsap . registerPlugin ( SplitText , ScrollTrigger , ScrambleTextPlugin , Custom…" at bounding box center [901, 355] width 1322 height 524
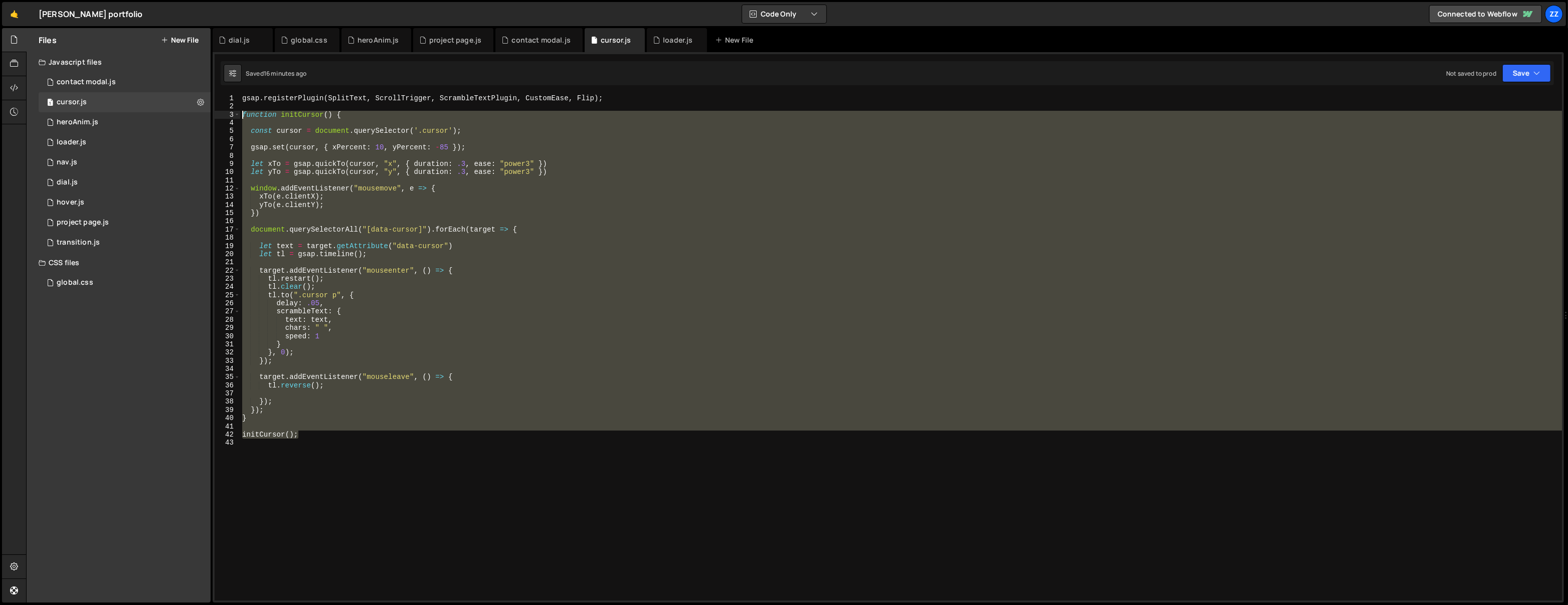
drag, startPoint x: 324, startPoint y: 433, endPoint x: 219, endPoint y: 111, distance: 338.7
click at [219, 111] on div "chars: " ", 1 2 3 4 5 6 7 8 9 10 11 12 13 14 15 16 17 18 19 20 21 22 23 24 25 2…" at bounding box center [888, 347] width 1347 height 506
type textarea "// function initCursor() {"
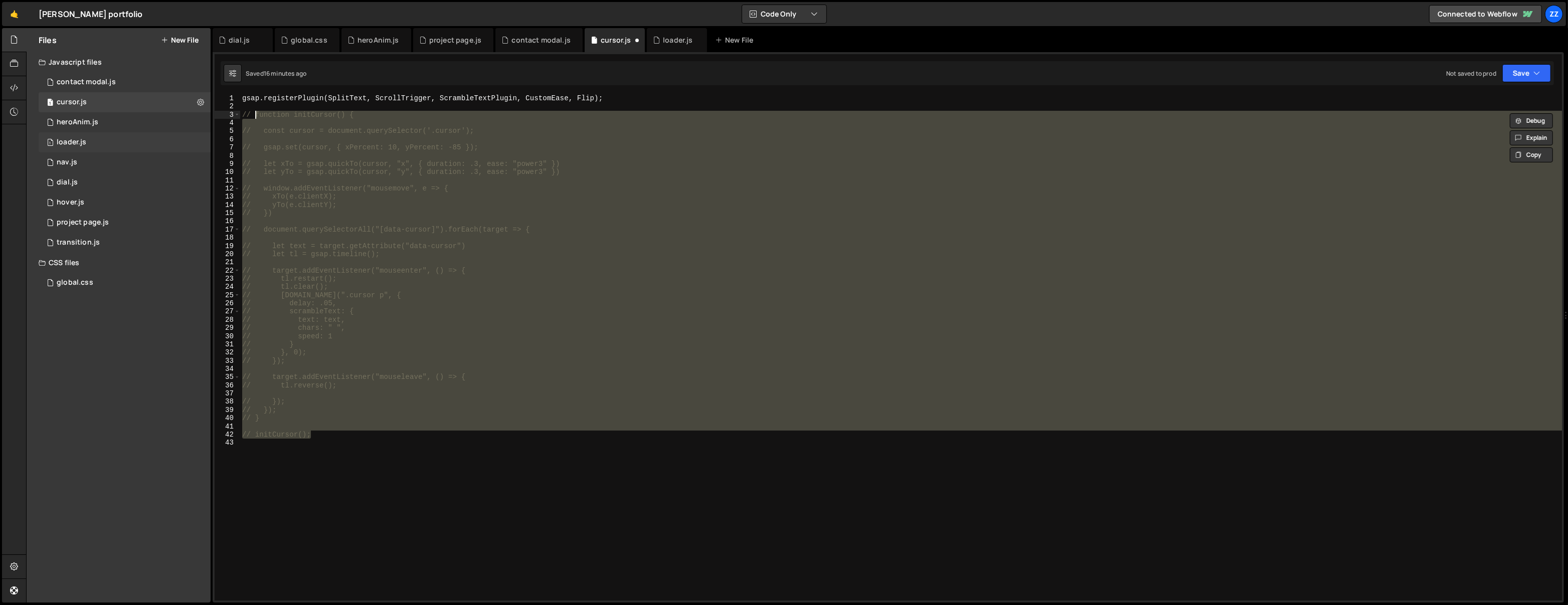
click at [101, 133] on div "1 loader.js 0" at bounding box center [124, 142] width 172 height 20
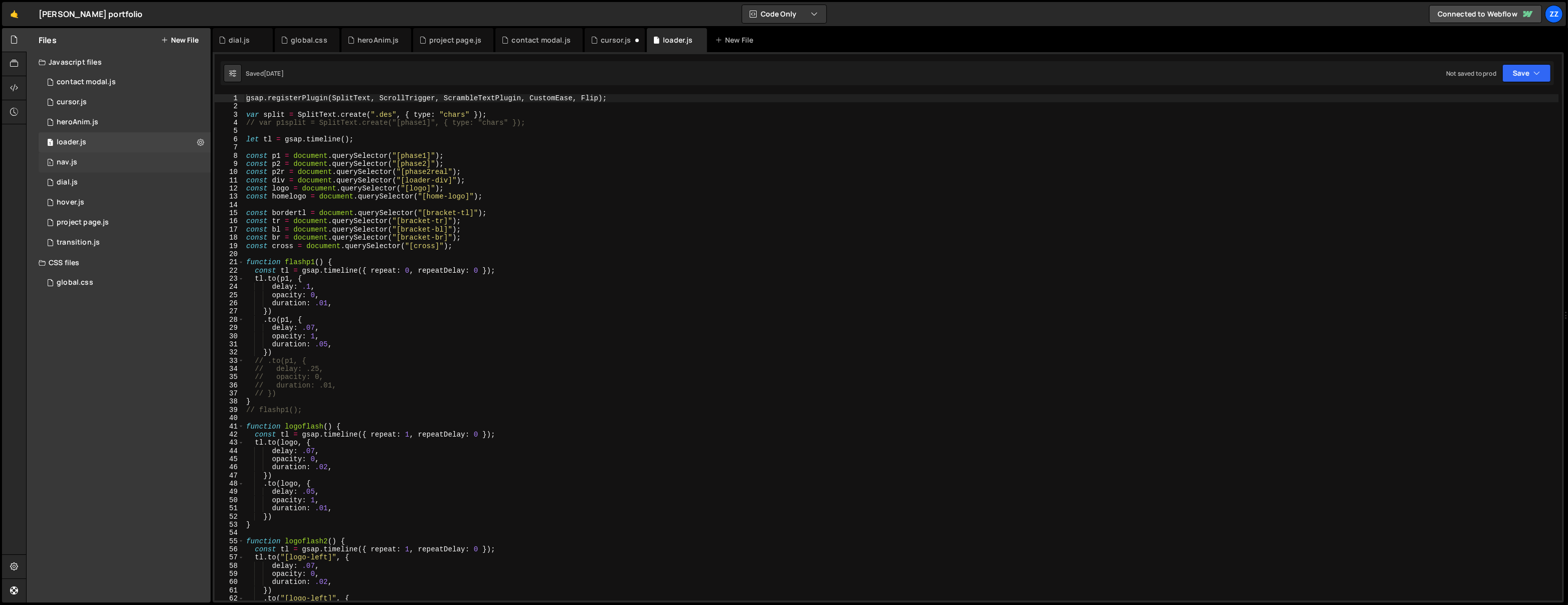
click at [103, 152] on div "1 nav.js 0" at bounding box center [124, 162] width 172 height 20
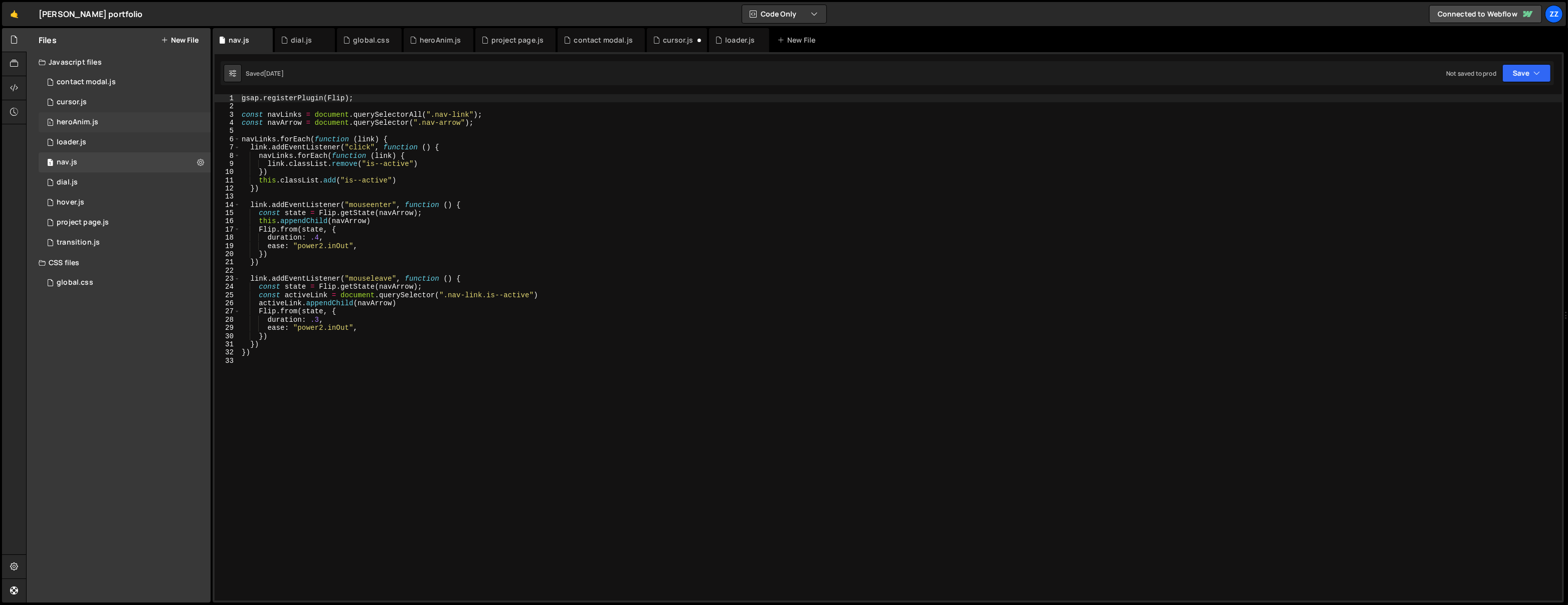
scroll to position [8692, 0]
click at [115, 175] on div "1 dial.js 0" at bounding box center [124, 183] width 172 height 20
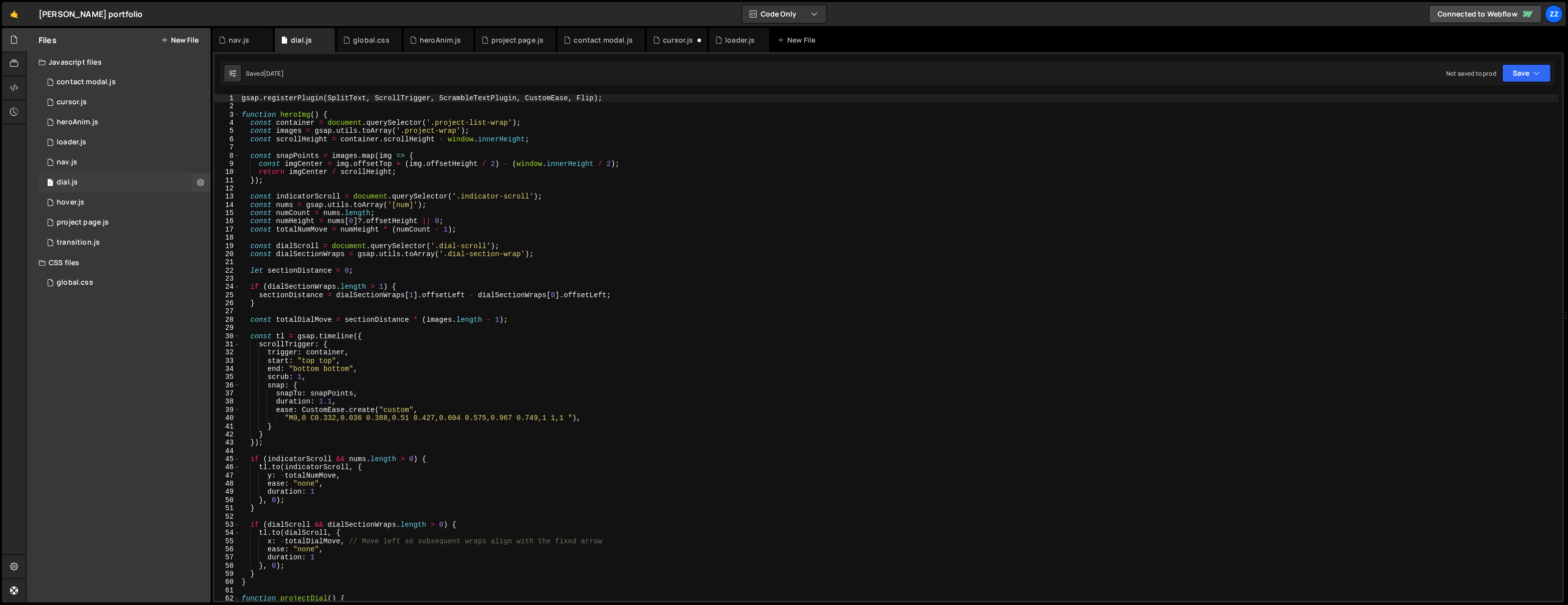
scroll to position [1719, 0]
click at [330, 103] on div "gsap . registerPlugin ( SplitText , ScrollTrigger , ScrambleTextPlugin , Custom…" at bounding box center [899, 355] width 1319 height 524
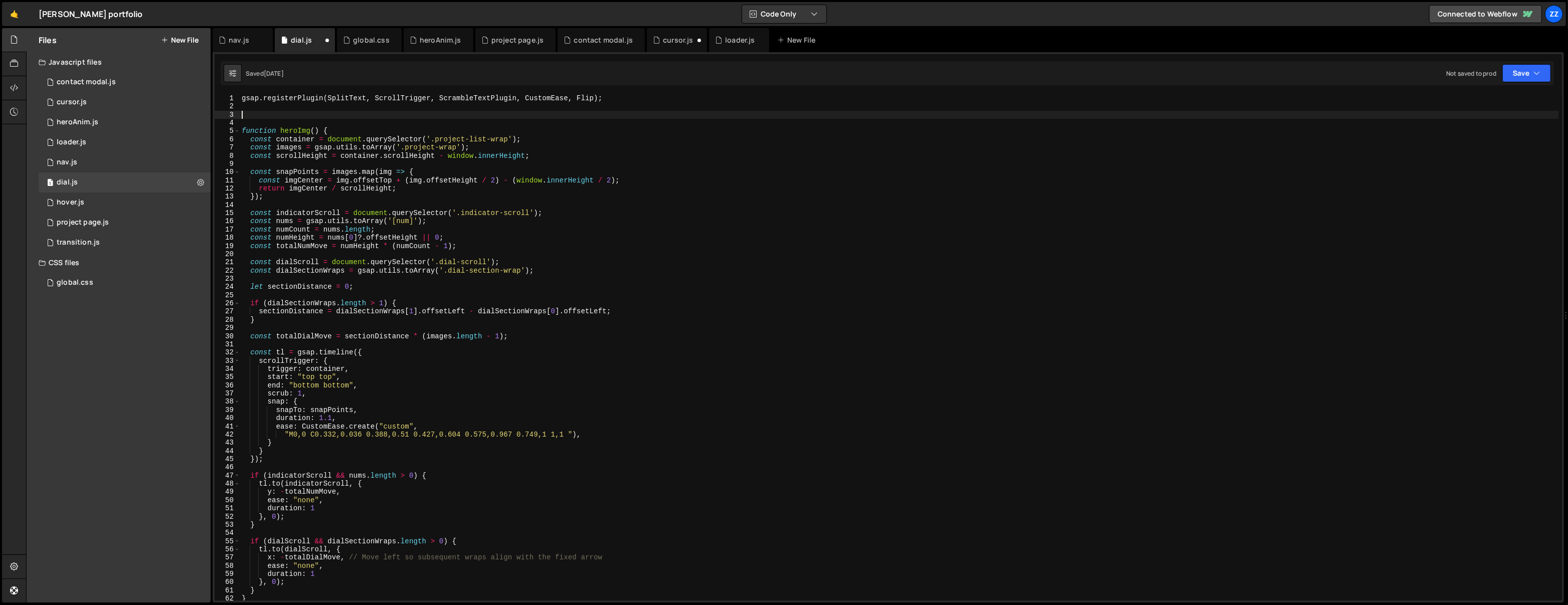
paste textarea "initCursor();"
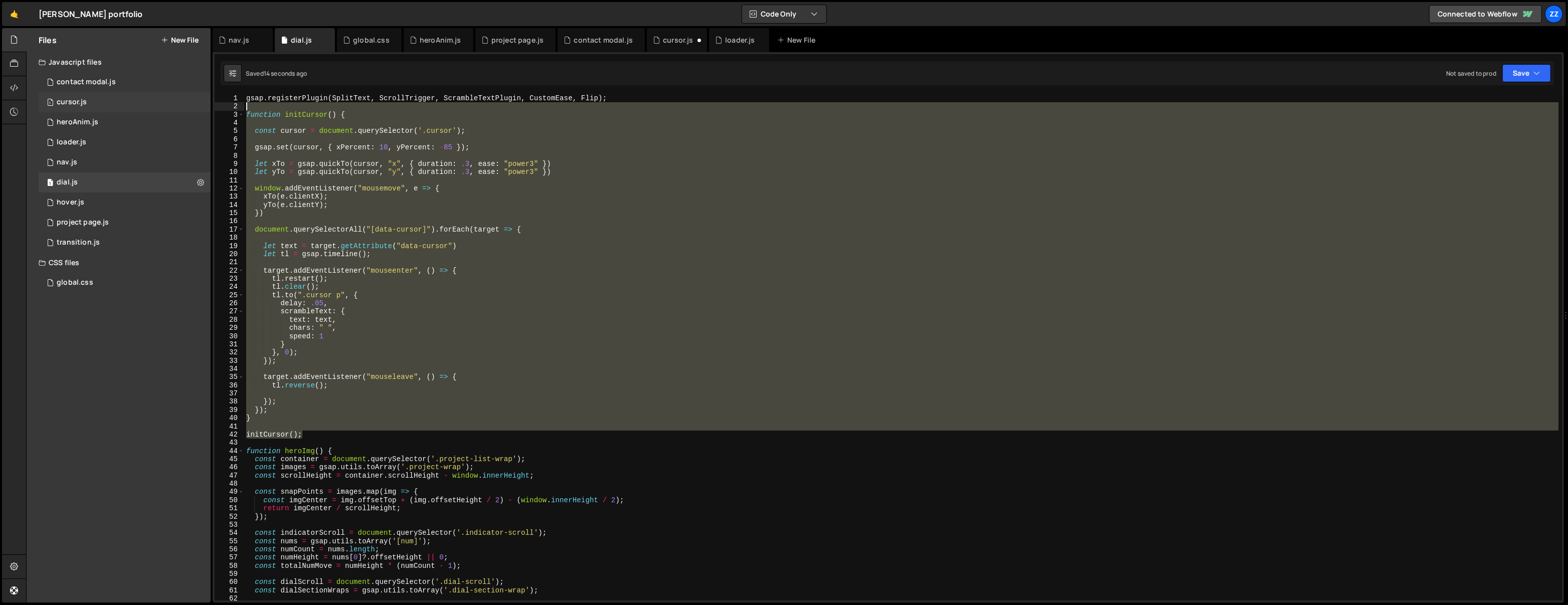
drag, startPoint x: 313, startPoint y: 434, endPoint x: 205, endPoint y: 110, distance: 341.5
click at [205, 110] on div "Files New File Javascript files 1 contact modal.js 0 1 cursor.js 0 1 heroAnim.j…" at bounding box center [796, 315] width 1542 height 575
type textarea "function initCursor() {"
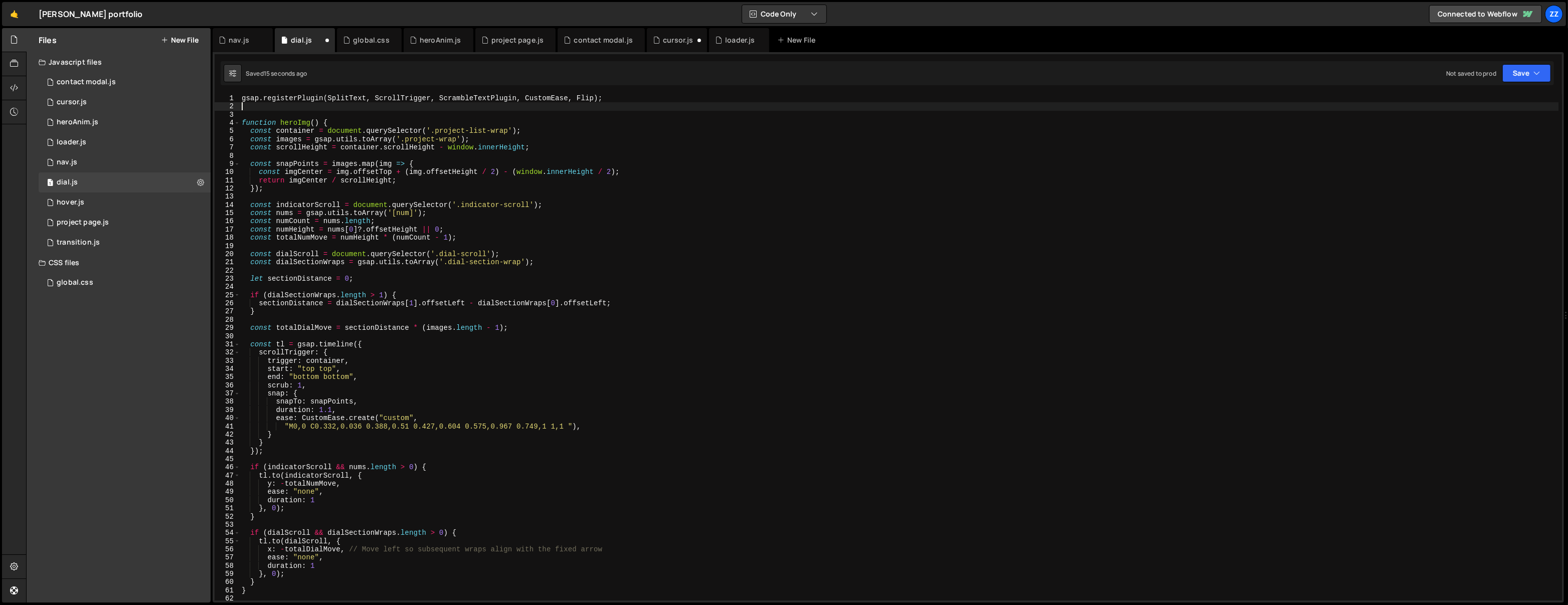
type textarea "gsap.registerPlugin(SplitText, ScrollTrigger, ScrambleTextPlugin, CustomEase, F…"
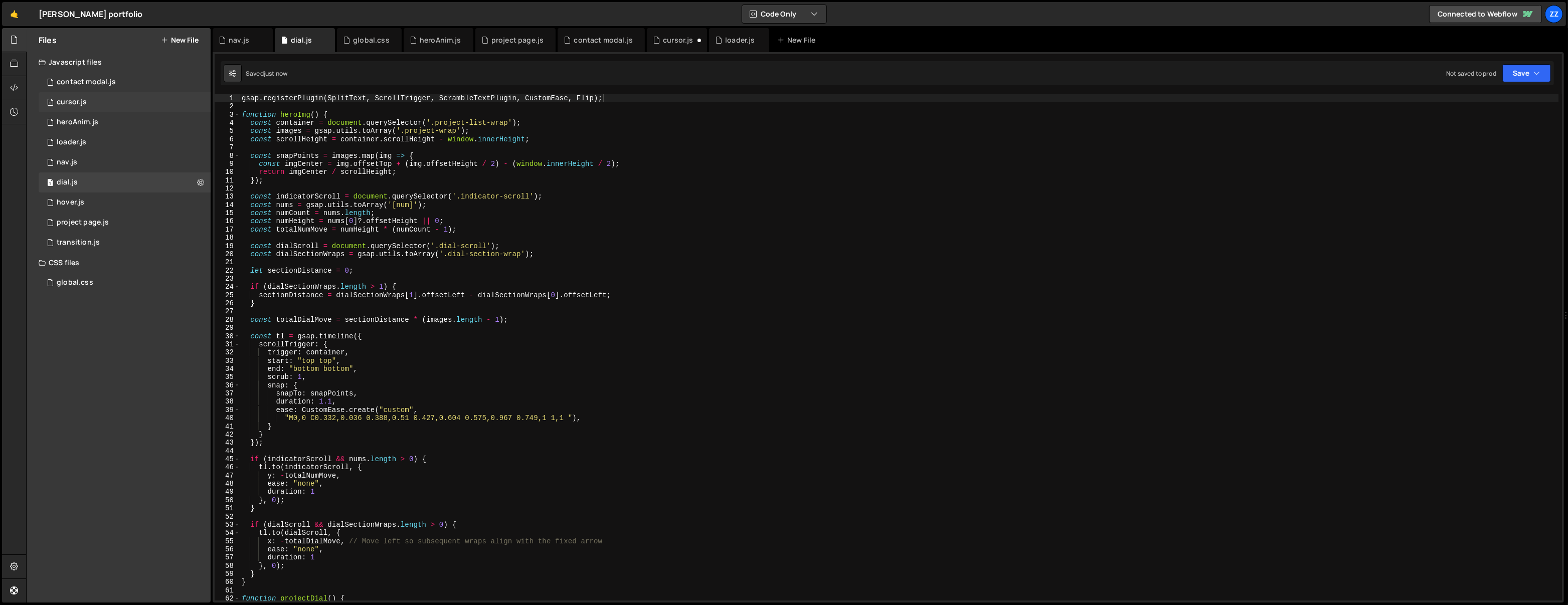
click at [131, 107] on div "1 cursor.js 0" at bounding box center [124, 102] width 172 height 20
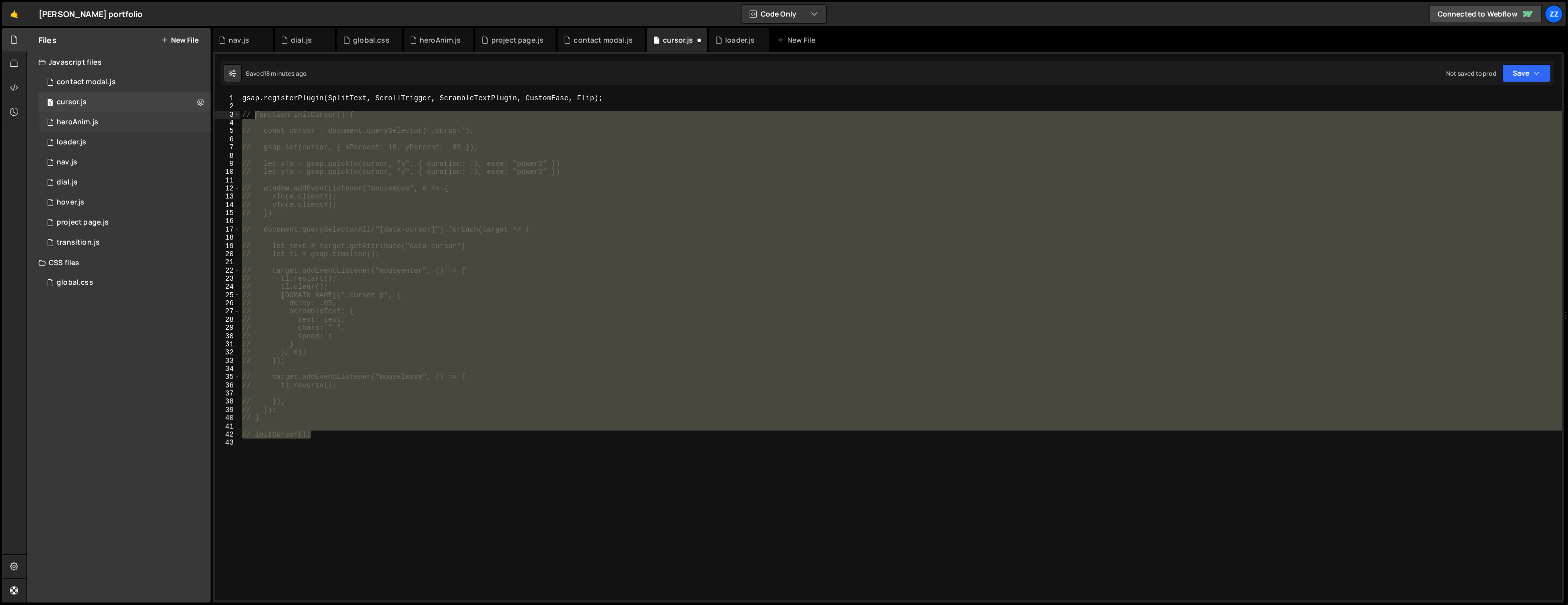
scroll to position [0, 0]
click at [336, 433] on div "gsap . registerPlugin ( SplitText , ScrollTrigger , ScrambleTextPlugin , Custom…" at bounding box center [901, 347] width 1322 height 506
drag, startPoint x: 336, startPoint y: 438, endPoint x: 189, endPoint y: 109, distance: 360.3
click at [189, 109] on div "Files New File Javascript files 1 contact modal.js 0 1 cursor.js 0 1 heroAnim.j…" at bounding box center [796, 315] width 1542 height 575
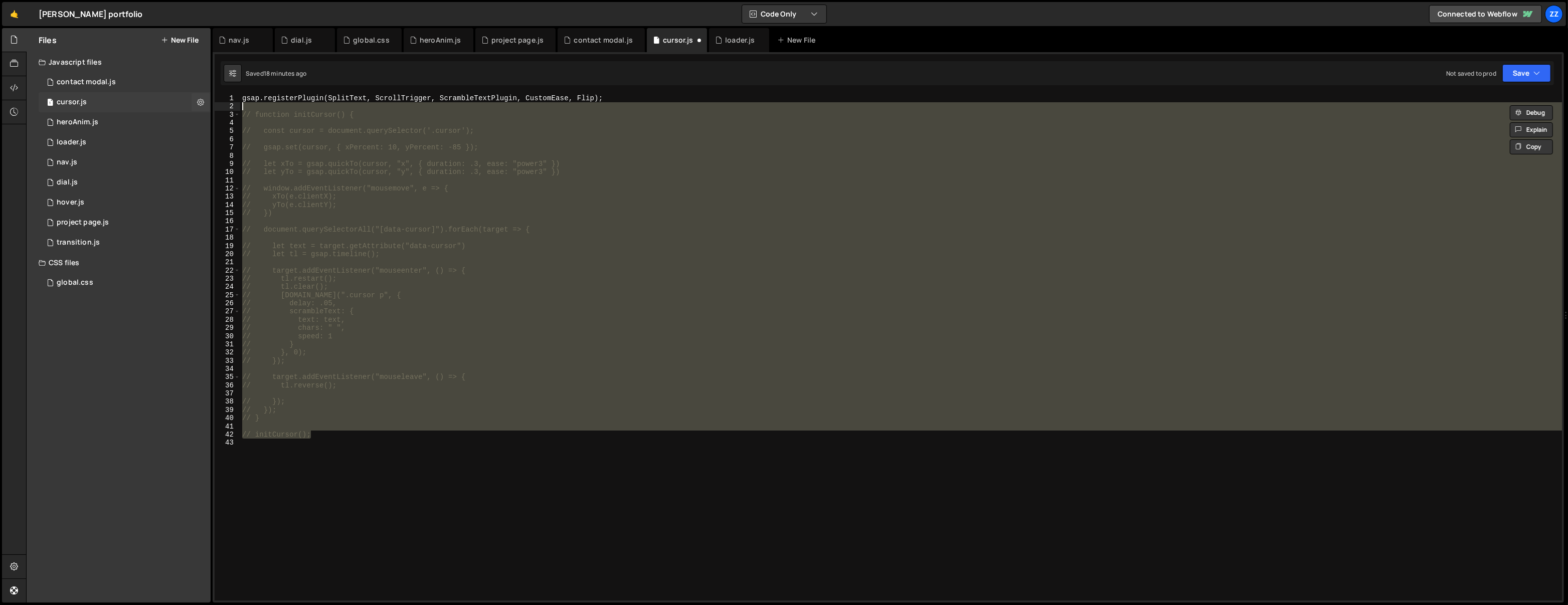
type textarea "function initCursor() {"
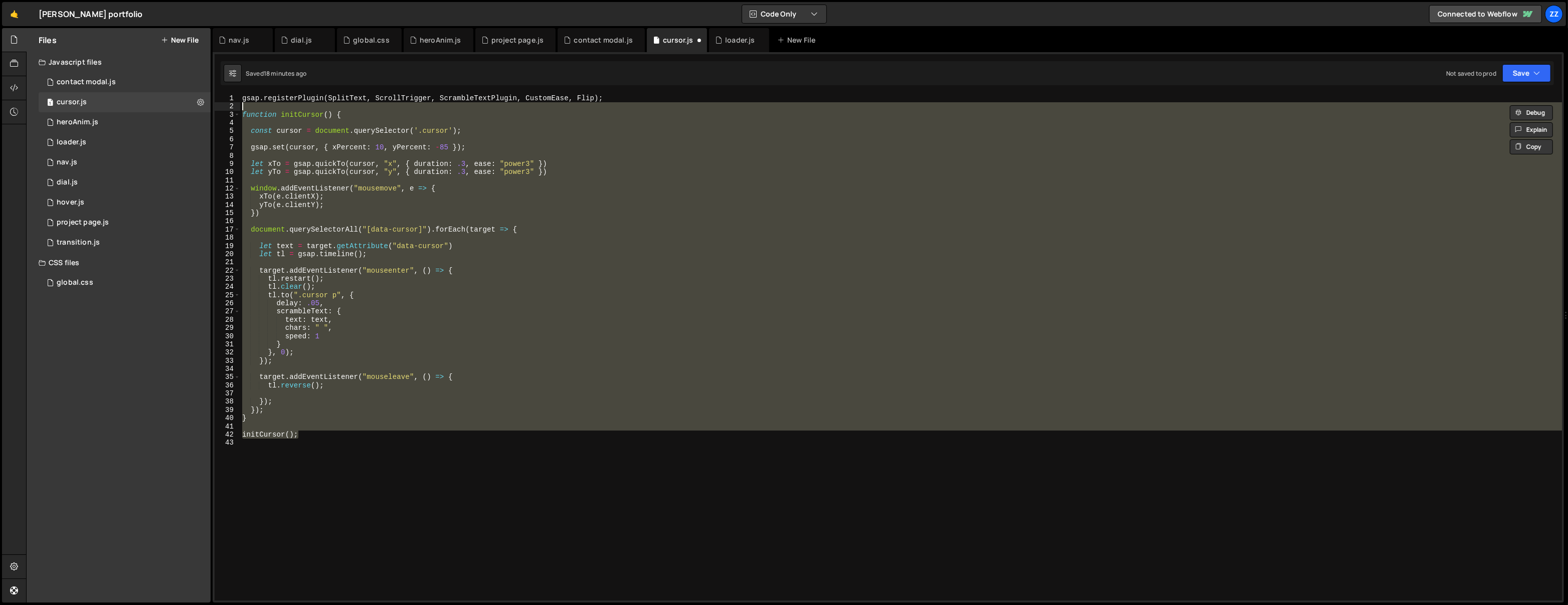
click at [305, 153] on div "gsap . registerPlugin ( SplitText , ScrollTrigger , ScrambleTextPlugin , Custom…" at bounding box center [901, 347] width 1322 height 506
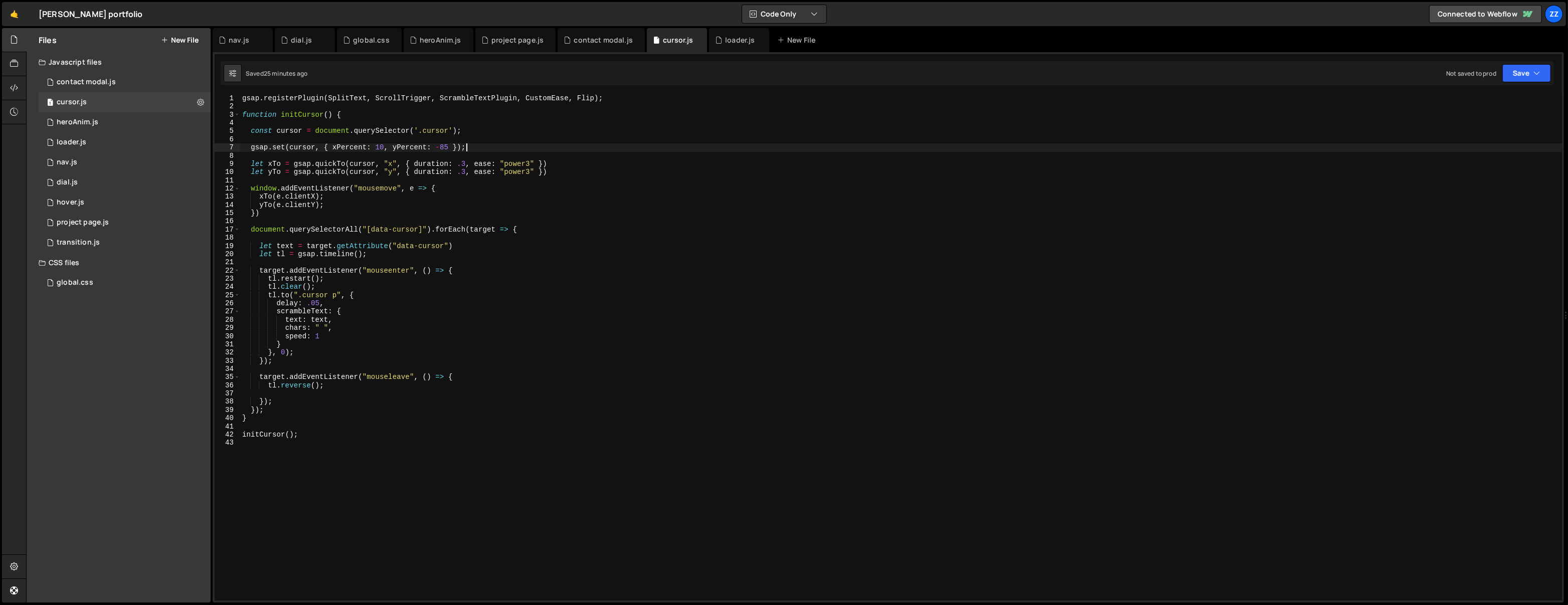
click at [475, 152] on div "gsap . registerPlugin ( SplitText , ScrollTrigger , ScrambleTextPlugin , Custom…" at bounding box center [901, 355] width 1322 height 524
click at [389, 203] on div "gsap . registerPlugin ( SplitText , ScrollTrigger , ScrambleTextPlugin , Custom…" at bounding box center [901, 355] width 1322 height 524
click at [390, 191] on div "gsap . registerPlugin ( SplitText , ScrollTrigger , ScrambleTextPlugin , Custom…" at bounding box center [901, 355] width 1322 height 524
click at [334, 201] on div "gsap . registerPlugin ( SplitText , ScrollTrigger , ScrambleTextPlugin , Custom…" at bounding box center [901, 355] width 1322 height 524
click at [324, 214] on div "gsap . registerPlugin ( SplitText , ScrollTrigger , ScrambleTextPlugin , Custom…" at bounding box center [901, 355] width 1322 height 524
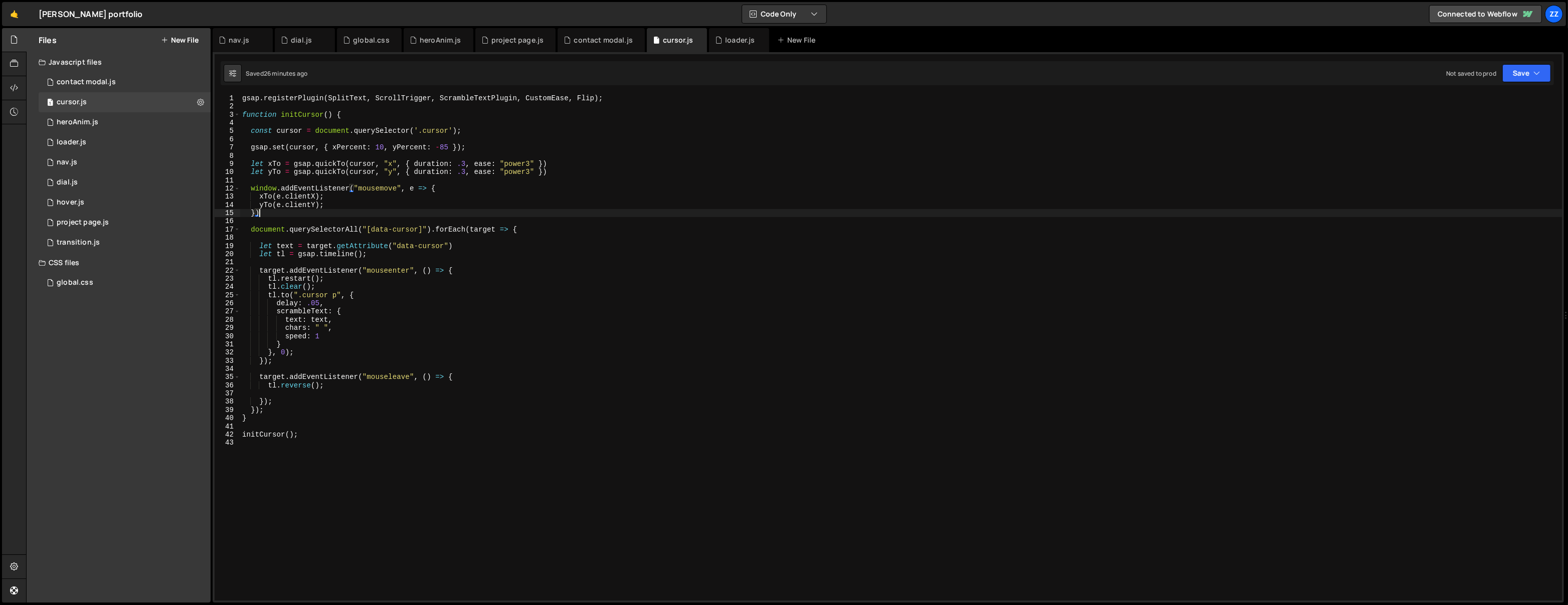
click at [332, 216] on div "gsap . registerPlugin ( SplitText , ScrollTrigger , ScrambleTextPlugin , Custom…" at bounding box center [901, 355] width 1322 height 524
click at [377, 228] on div "gsap . registerPlugin ( SplitText , ScrollTrigger , ScrambleTextPlugin , Custom…" at bounding box center [901, 355] width 1322 height 524
type textarea "document.querySelectorAll("[data-cursor]").forEach(target => {"
click at [432, 237] on div "gsap . registerPlugin ( SplitText , ScrollTrigger , ScrambleTextPlugin , Custom…" at bounding box center [901, 355] width 1322 height 524
click at [433, 230] on div "gsap . registerPlugin ( SplitText , ScrollTrigger , ScrambleTextPlugin , Custom…" at bounding box center [901, 355] width 1322 height 524
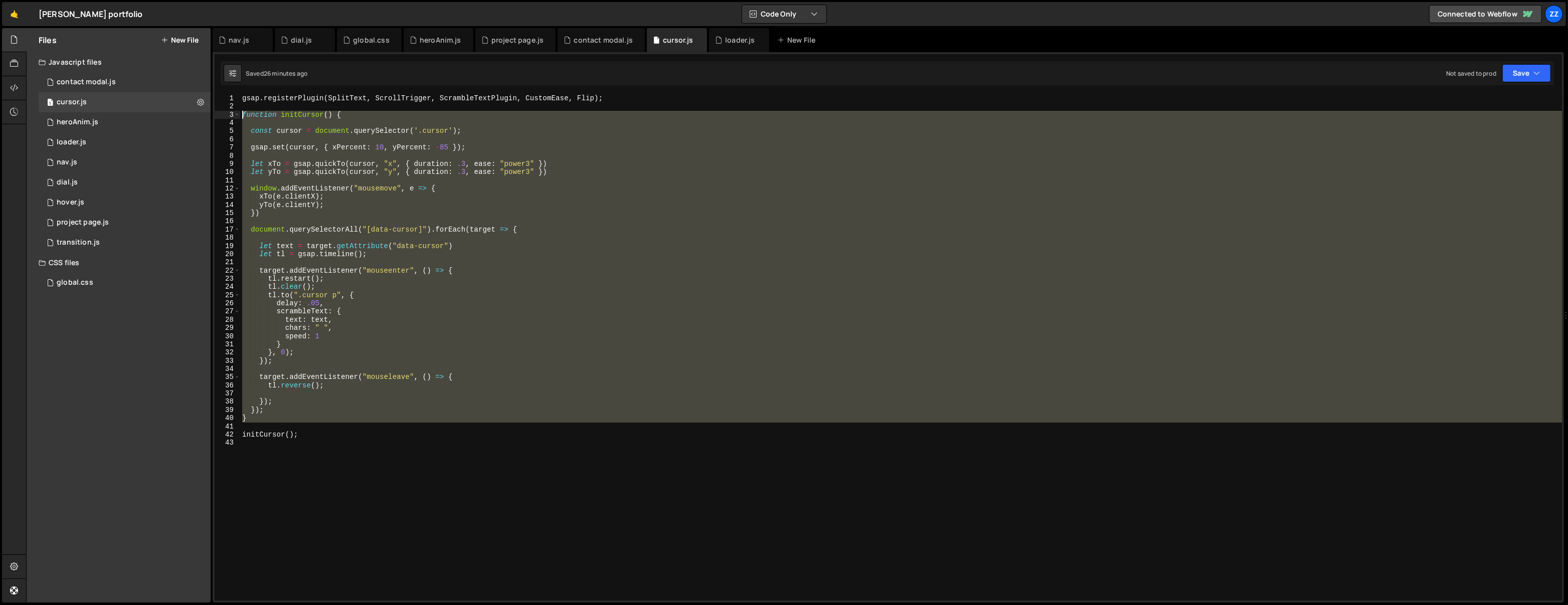
drag, startPoint x: 272, startPoint y: 423, endPoint x: 220, endPoint y: 115, distance: 312.4
click at [220, 115] on div "document.querySelectorAll("[data-cursor]").forEach(target => { 1 2 3 4 5 6 7 8 …" at bounding box center [888, 347] width 1347 height 506
paste textarea "}"
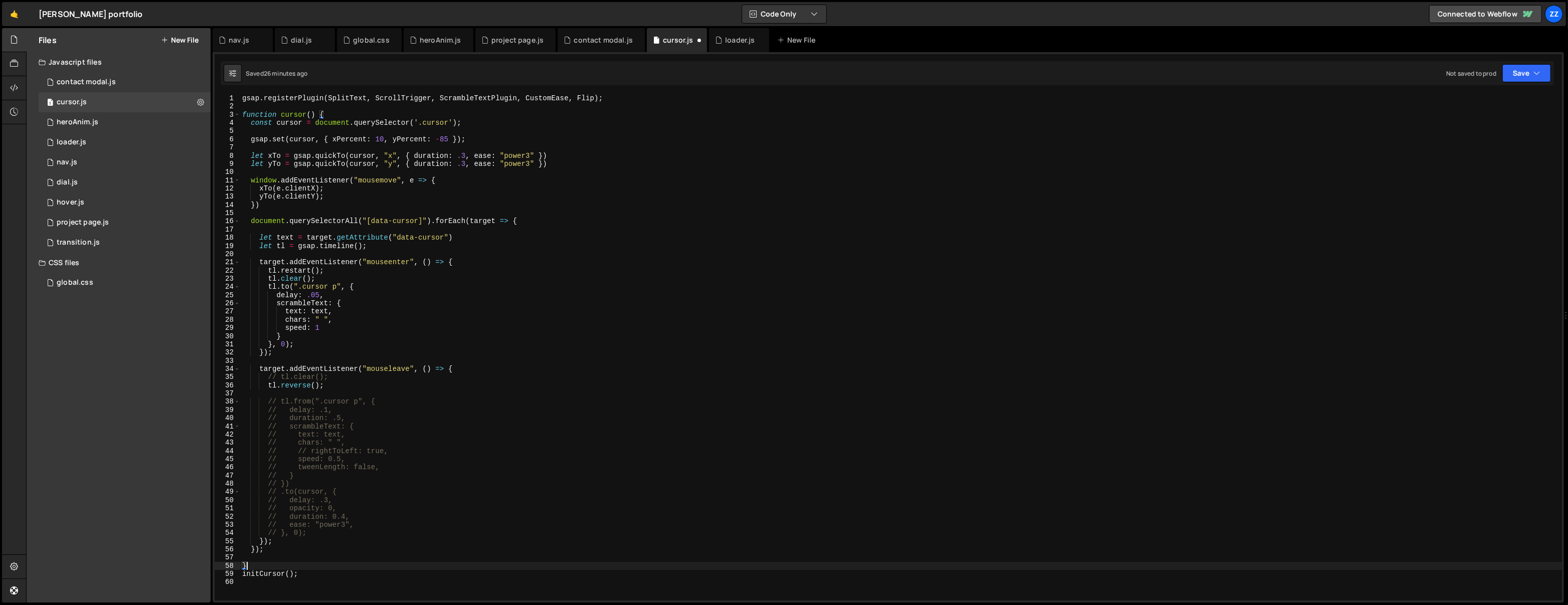
scroll to position [75, 0]
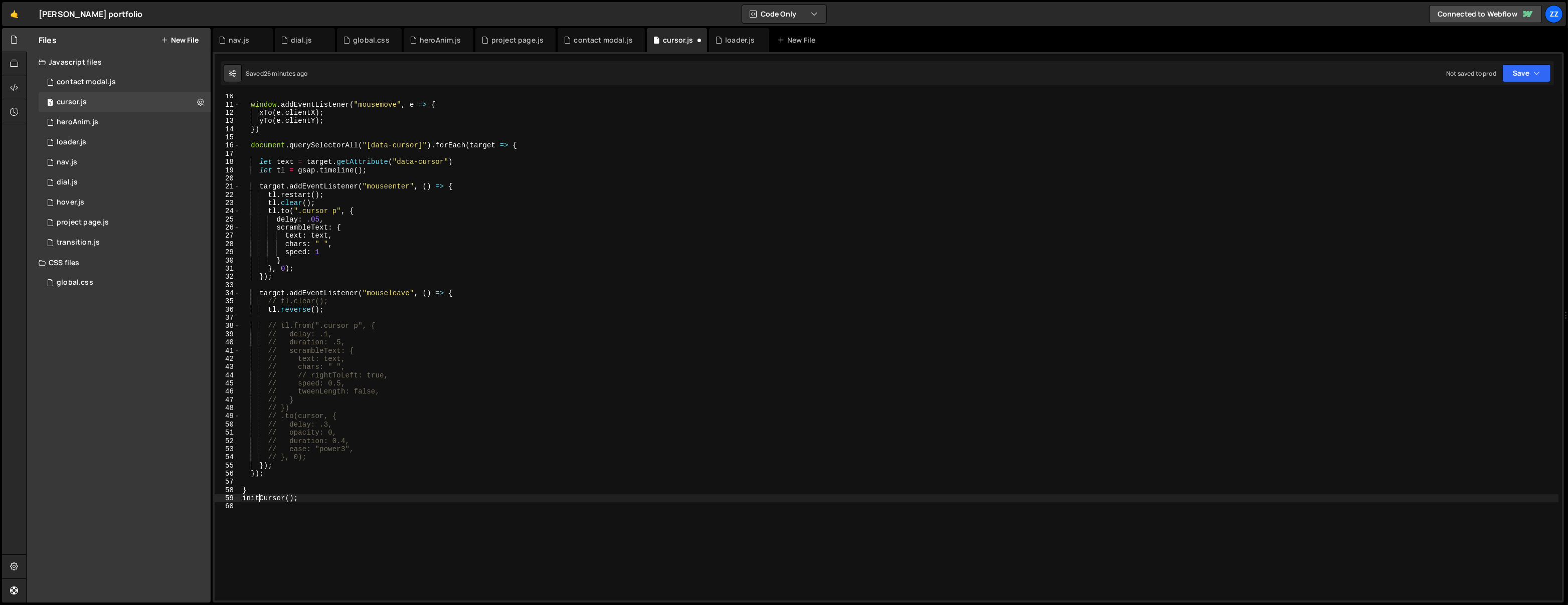
click at [260, 498] on div "window . addEventListener ( "mousemove" , e => { xTo ( e . clientX ) ; yTo ( e …" at bounding box center [899, 353] width 1318 height 524
drag, startPoint x: 263, startPoint y: 497, endPoint x: 233, endPoint y: 498, distance: 30.0
click at [233, 498] on div "initCursor(); 10 11 12 13 14 15 16 17 18 19 20 21 22 23 24 25 26 27 28 29 30 31…" at bounding box center [888, 347] width 1347 height 506
type textarea "cursor();"
click at [315, 484] on div "window . addEventListener ( "mousemove" , e => { xTo ( e . clientX ) ; yTo ( e …" at bounding box center [899, 353] width 1318 height 524
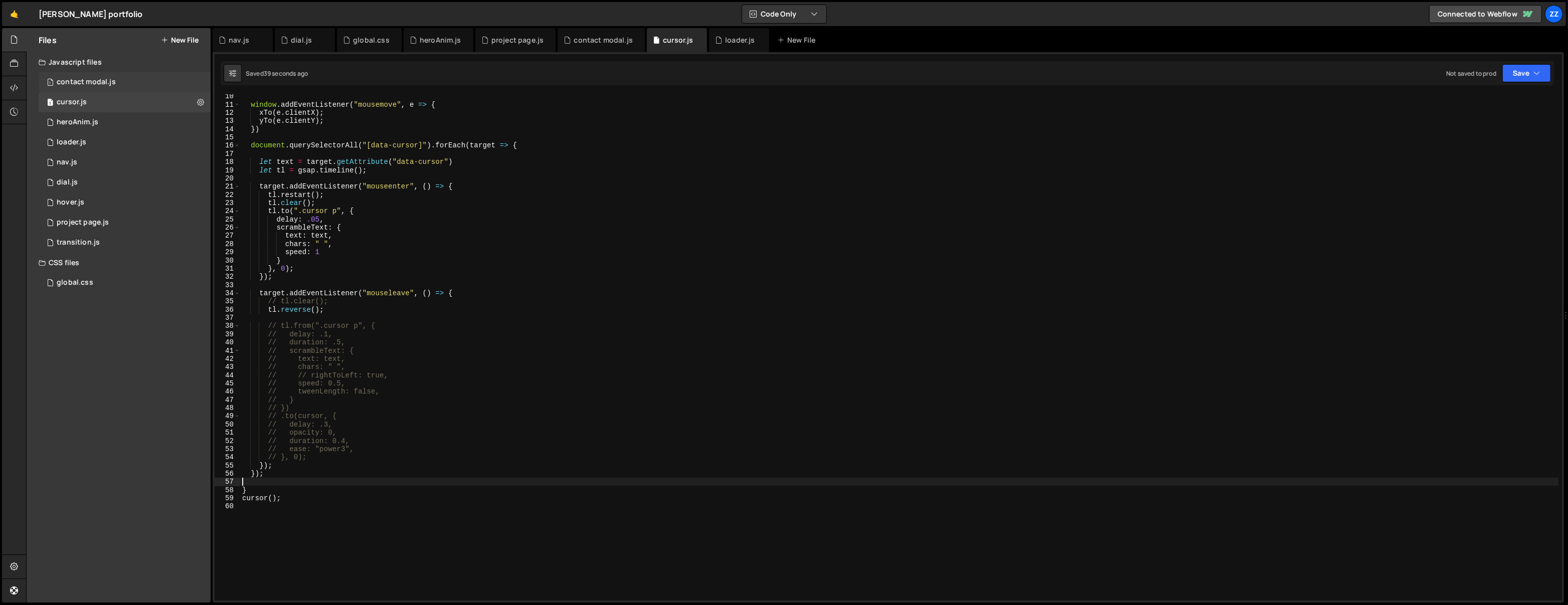
click at [120, 86] on div "1 contact modal.js 0" at bounding box center [124, 82] width 172 height 20
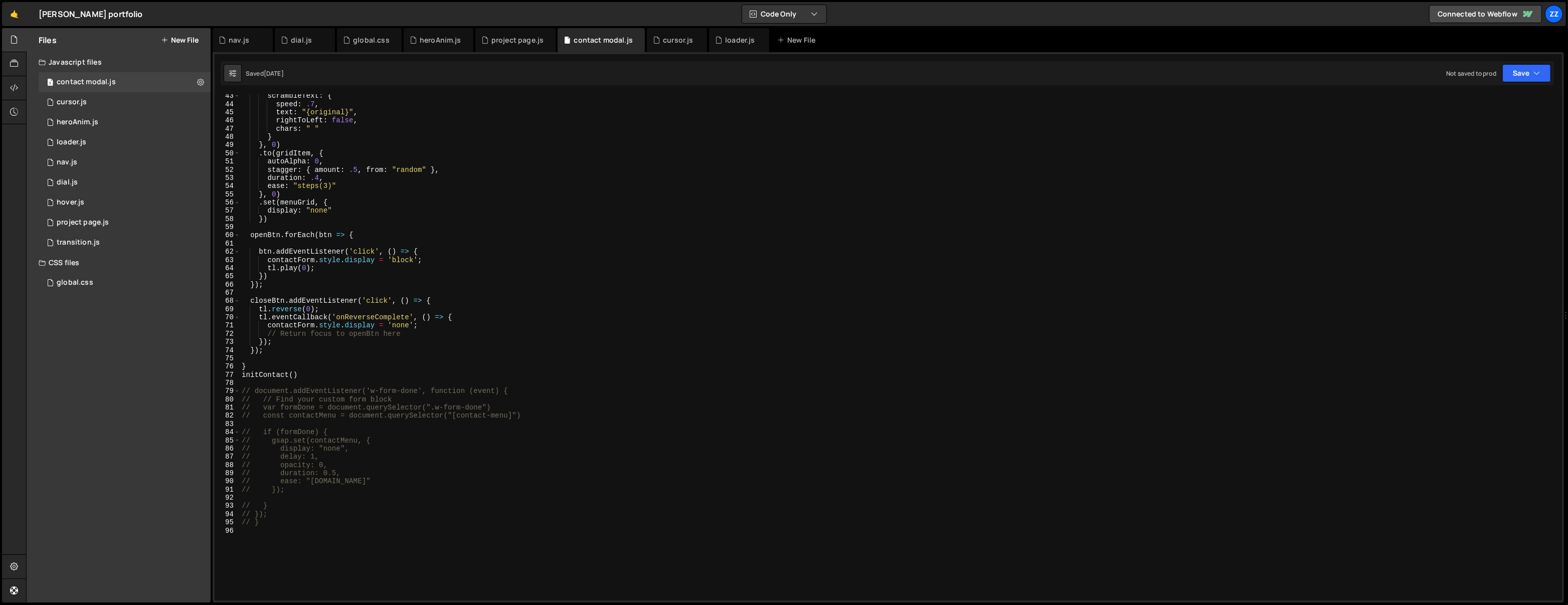
scroll to position [268, 0]
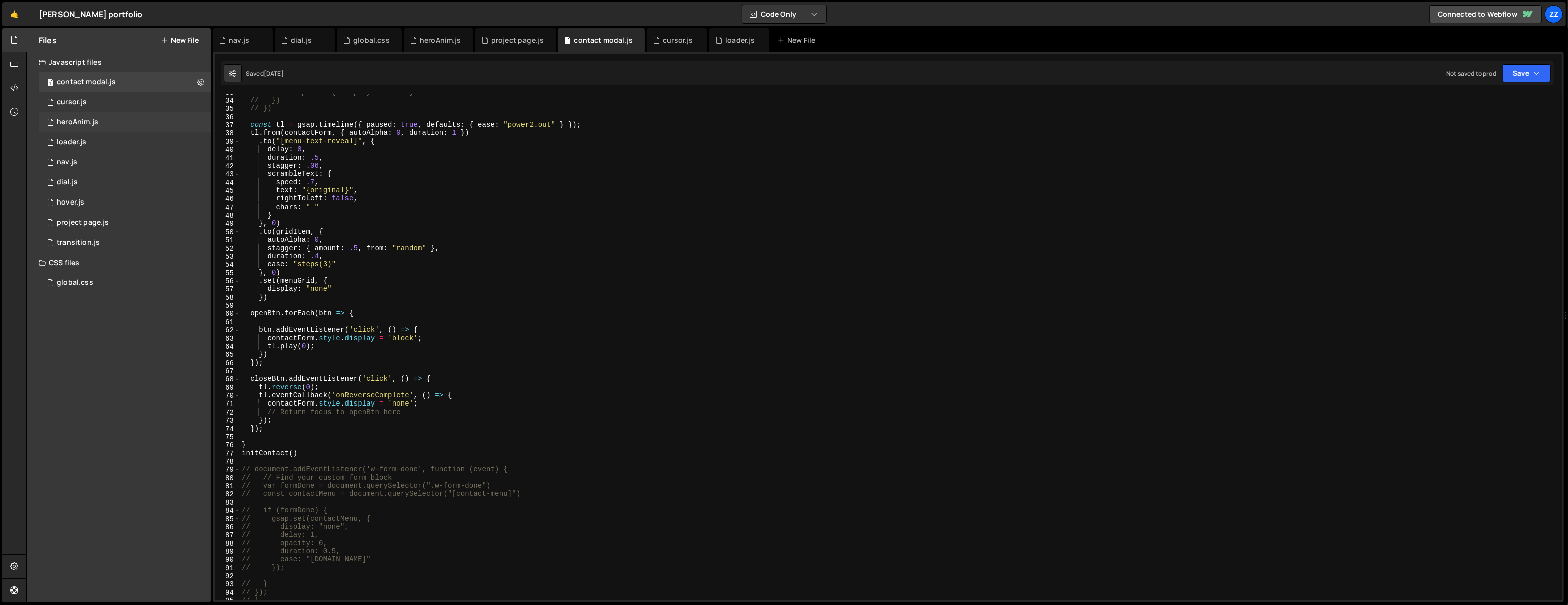
click at [99, 121] on div "1 heroAnim.js 0" at bounding box center [124, 122] width 172 height 20
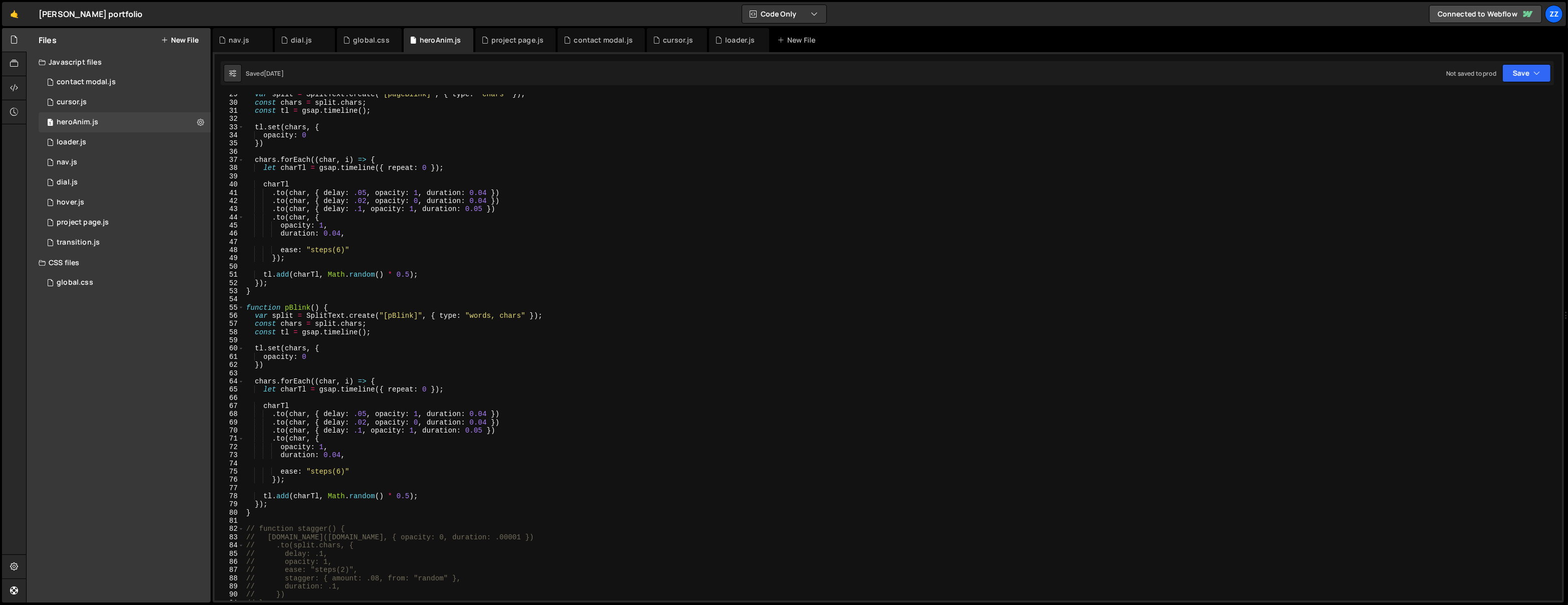
scroll to position [0, 0]
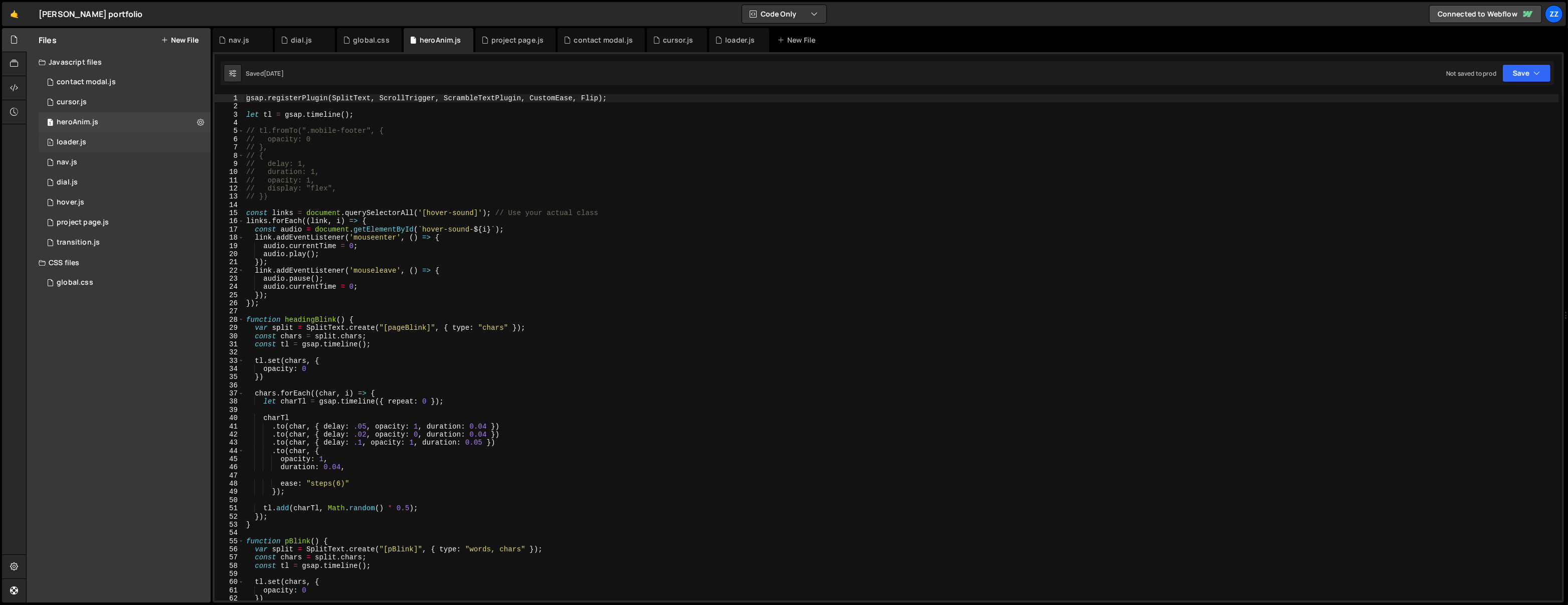
click at [138, 142] on div "1 loader.js 0" at bounding box center [124, 142] width 172 height 20
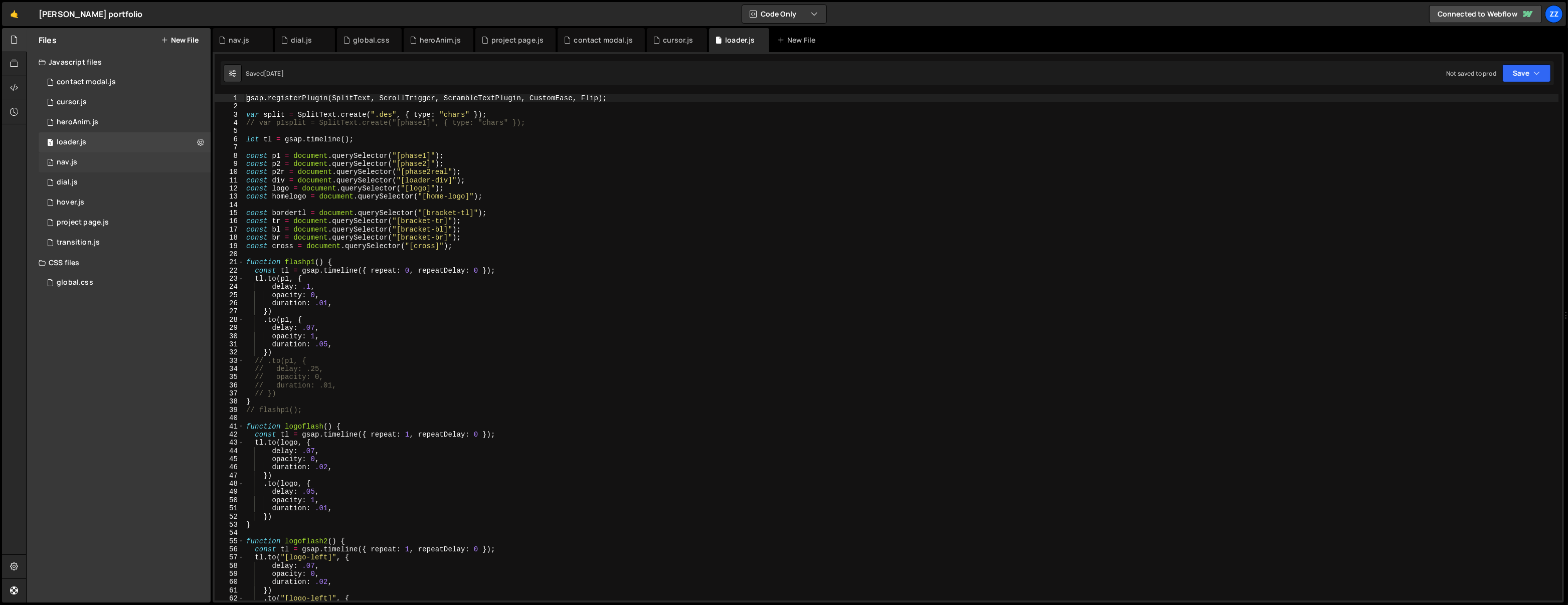
click at [133, 160] on div "1 nav.js 0" at bounding box center [124, 162] width 172 height 20
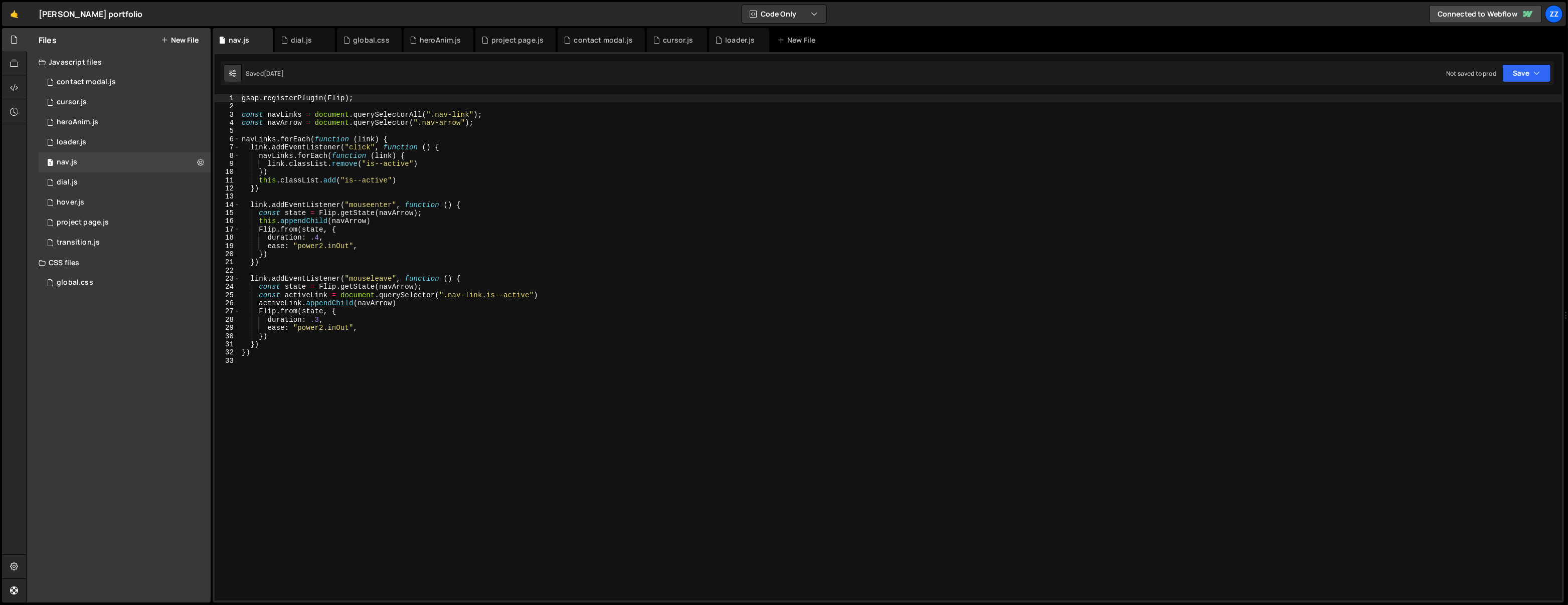
scroll to position [8692, 0]
type textarea "})"
click at [520, 176] on div "gsap . registerPlugin ( Flip ) ; const navLinks = document . querySelectorAll (…" at bounding box center [901, 355] width 1322 height 524
click at [128, 103] on div "1 cursor.js 0" at bounding box center [124, 102] width 172 height 20
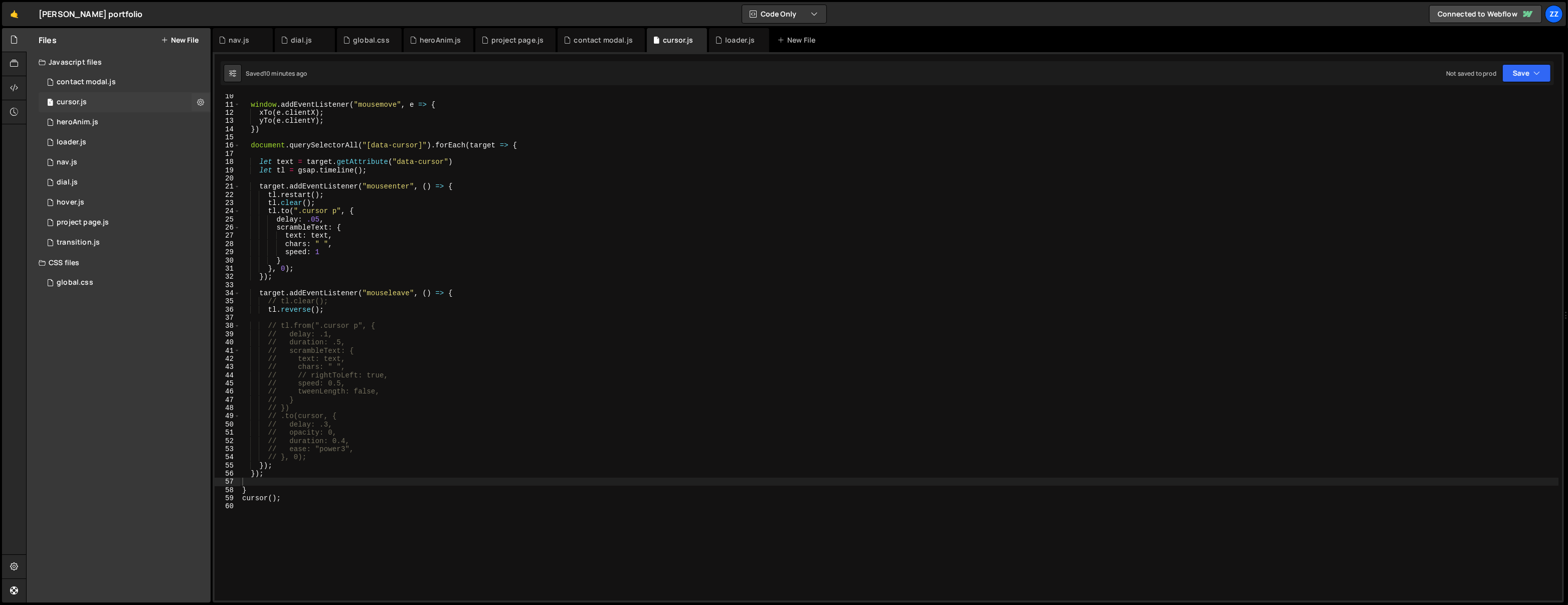
scroll to position [0, 0]
click at [322, 462] on div "window . addEventListener ( "mousemove" , e => { xTo ( e . clientX ) ; yTo ( e …" at bounding box center [899, 353] width 1318 height 524
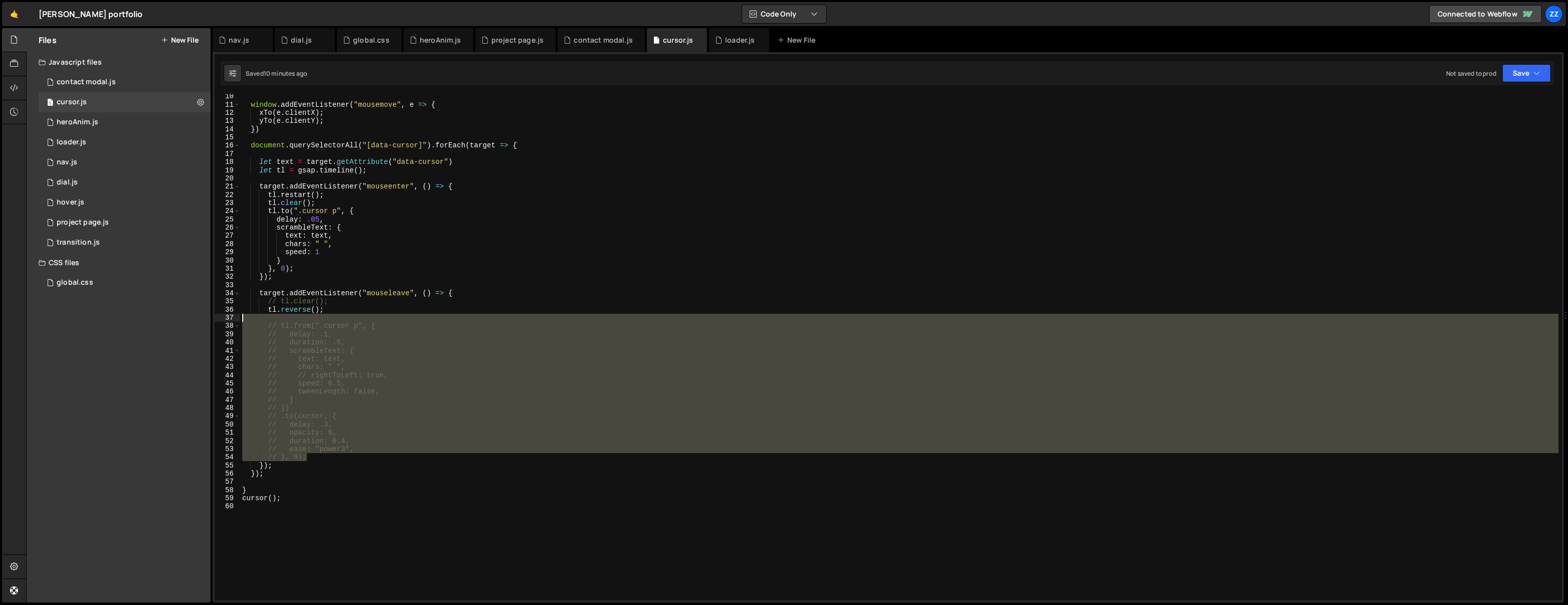
drag, startPoint x: 313, startPoint y: 451, endPoint x: 204, endPoint y: 315, distance: 174.3
click at [204, 315] on div "Files New File Javascript files 1 contact modal.js 0 1 cursor.js 0 1 heroAnim.j…" at bounding box center [796, 315] width 1542 height 575
type textarea "// tl.from(".cursor p", {"
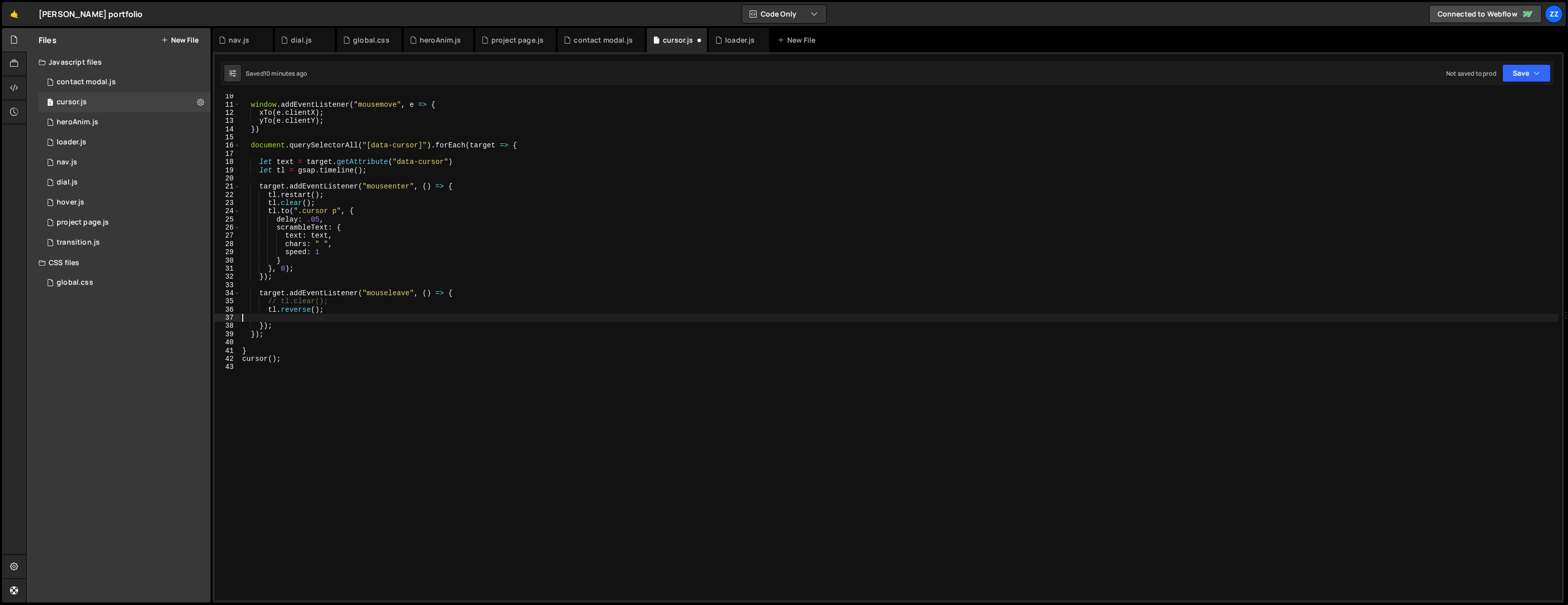
click at [331, 299] on div "window . addEventListener ( "mousemove" , e => { xTo ( e . clientX ) ; yTo ( e …" at bounding box center [899, 353] width 1318 height 524
click at [226, 302] on div "35" at bounding box center [227, 301] width 26 height 8
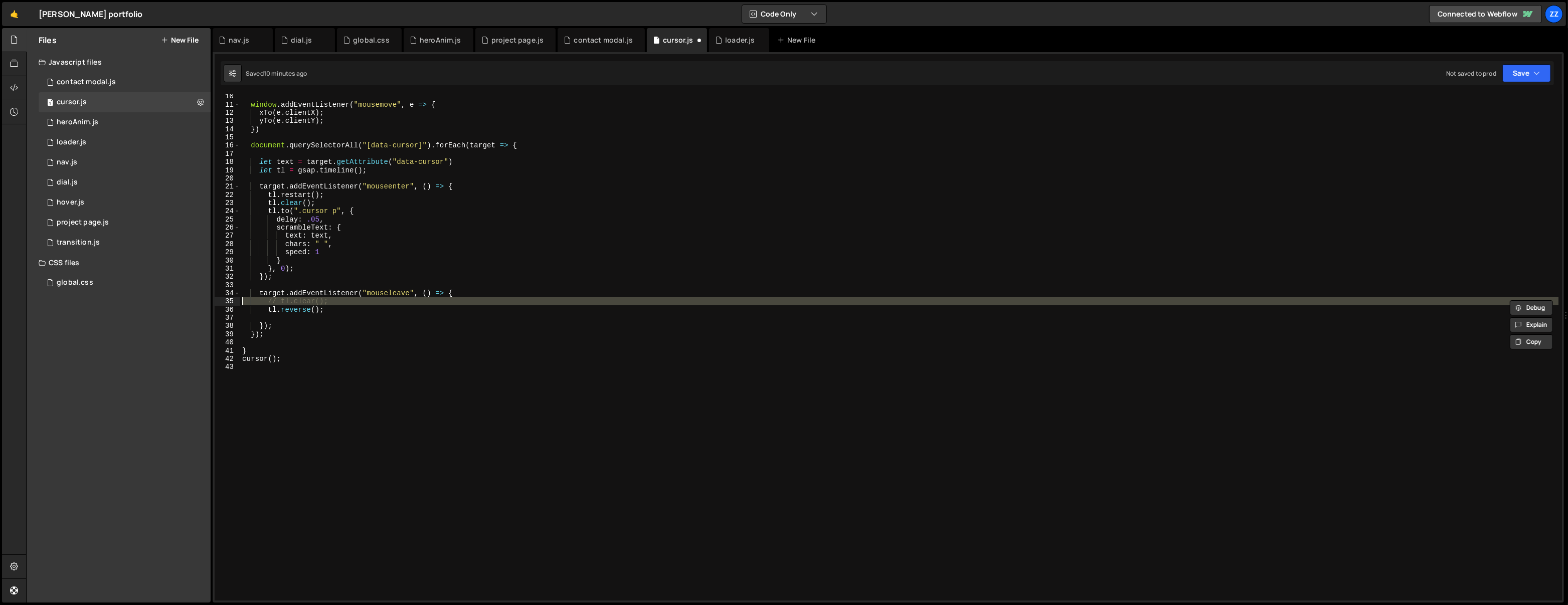
type textarea "tl.reverse();"
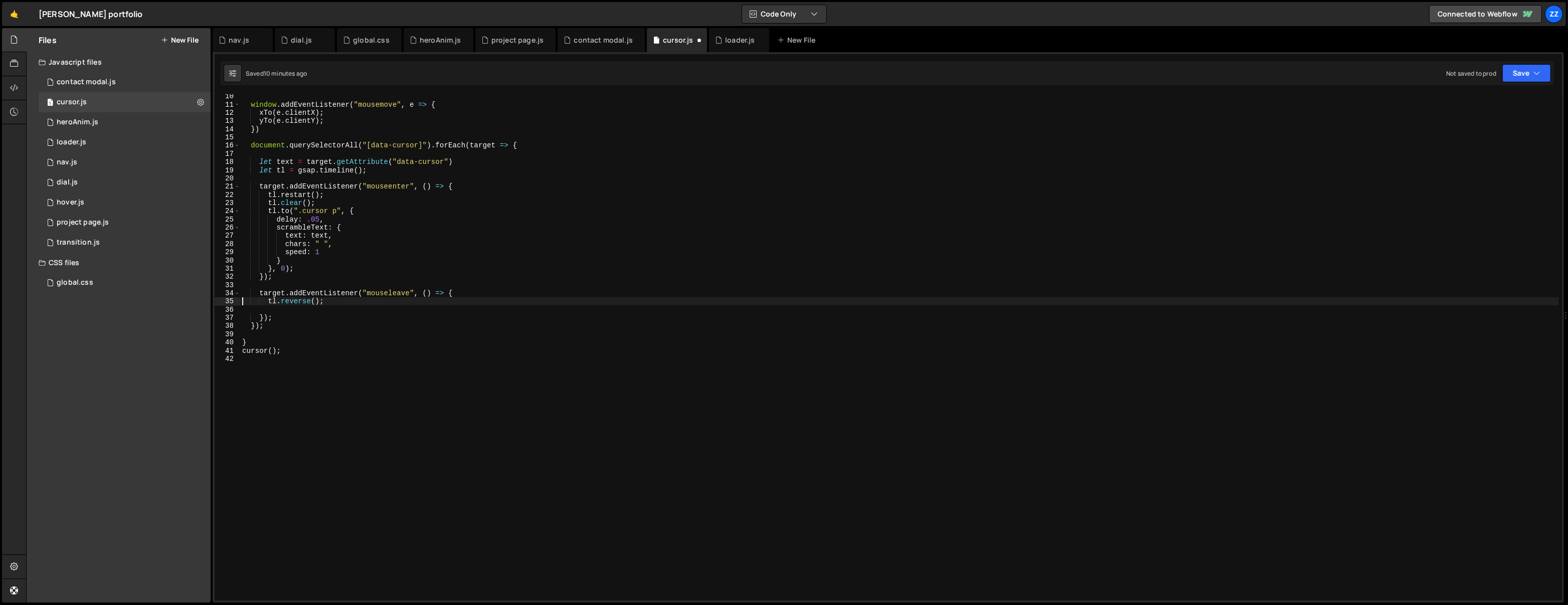
scroll to position [54, 0]
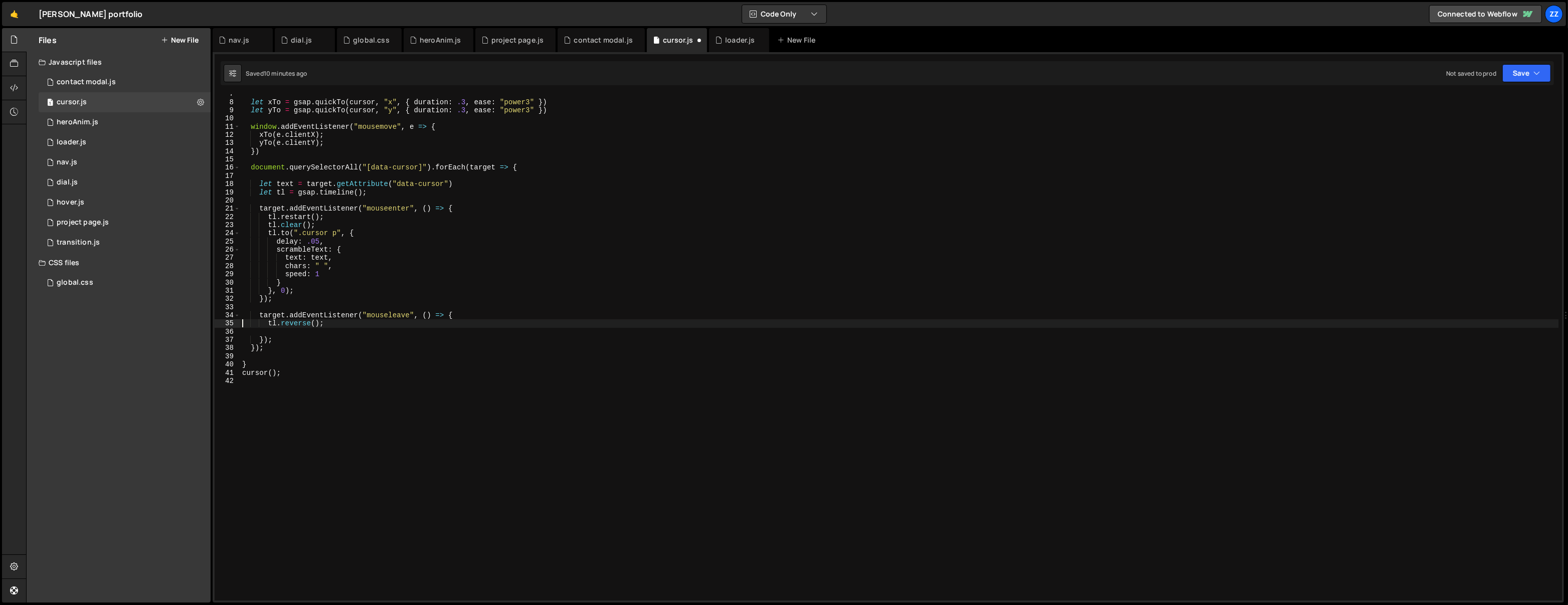
click at [385, 308] on div "let xTo = gsap . quickTo ( cursor , "x" , { duration : .3 , ease : "power3" }) …" at bounding box center [899, 351] width 1318 height 524
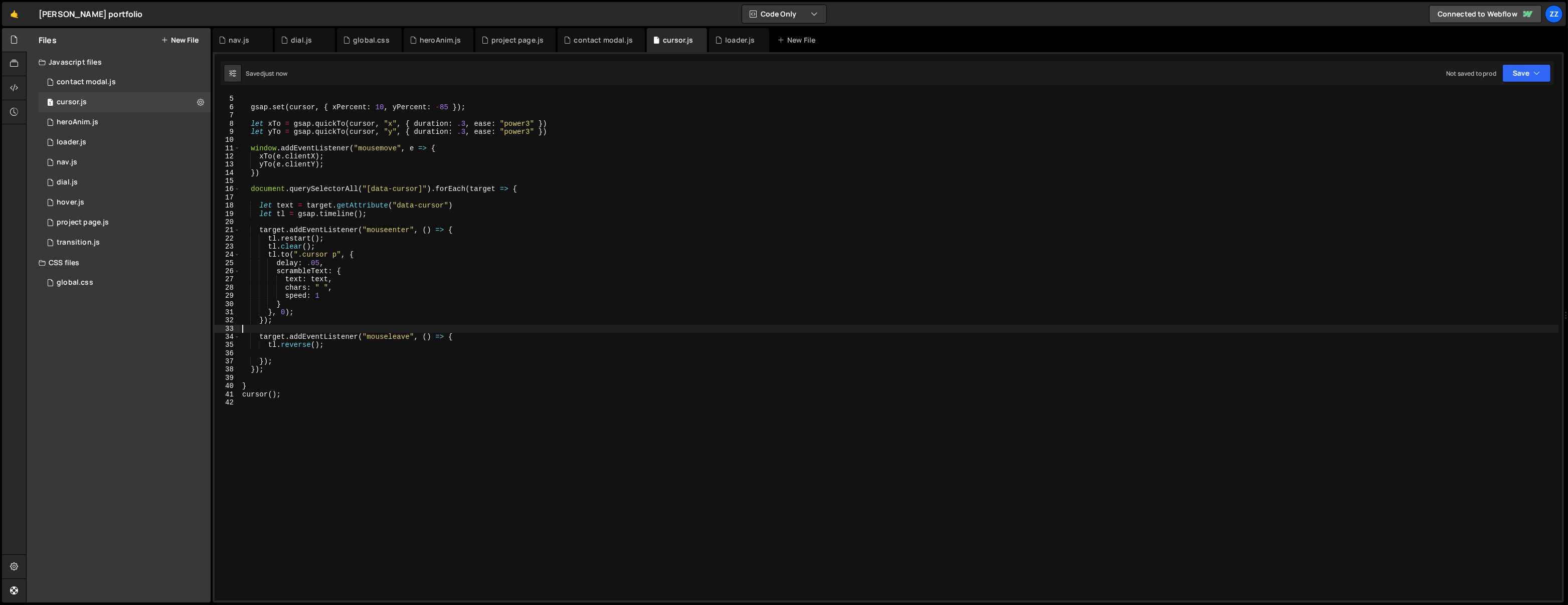
scroll to position [10, 0]
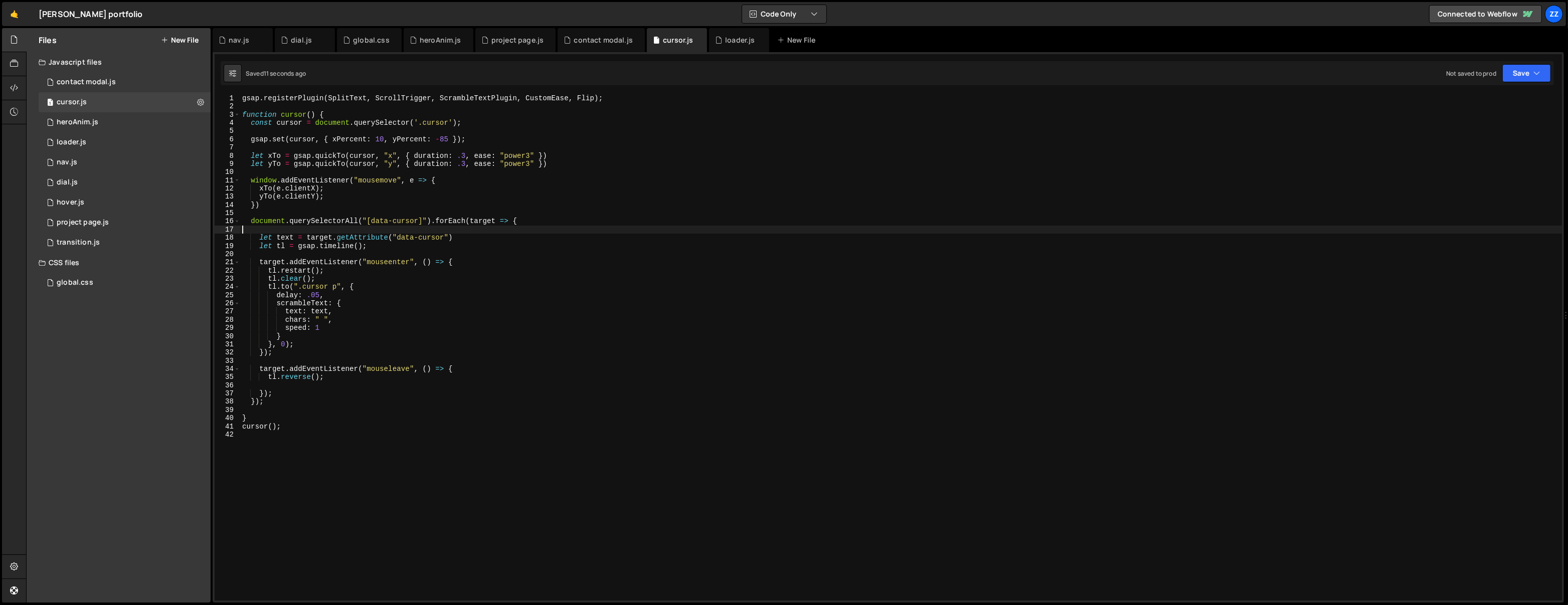
click at [686, 226] on div "gsap . registerPlugin ( SplitText , ScrollTrigger , ScrambleTextPlugin , Custom…" at bounding box center [901, 355] width 1322 height 524
click at [415, 267] on div "gsap . registerPlugin ( SplitText , ScrollTrigger , ScrambleTextPlugin , Custom…" at bounding box center [901, 355] width 1322 height 524
click at [396, 287] on div "gsap . registerPlugin ( SplitText , ScrollTrigger , ScrambleTextPlugin , Custom…" at bounding box center [901, 355] width 1322 height 524
click at [388, 300] on div "gsap . registerPlugin ( SplitText , ScrollTrigger , ScrambleTextPlugin , Custom…" at bounding box center [901, 355] width 1322 height 524
click at [386, 320] on div "gsap . registerPlugin ( SplitText , ScrollTrigger , ScrambleTextPlugin , Custom…" at bounding box center [901, 355] width 1322 height 524
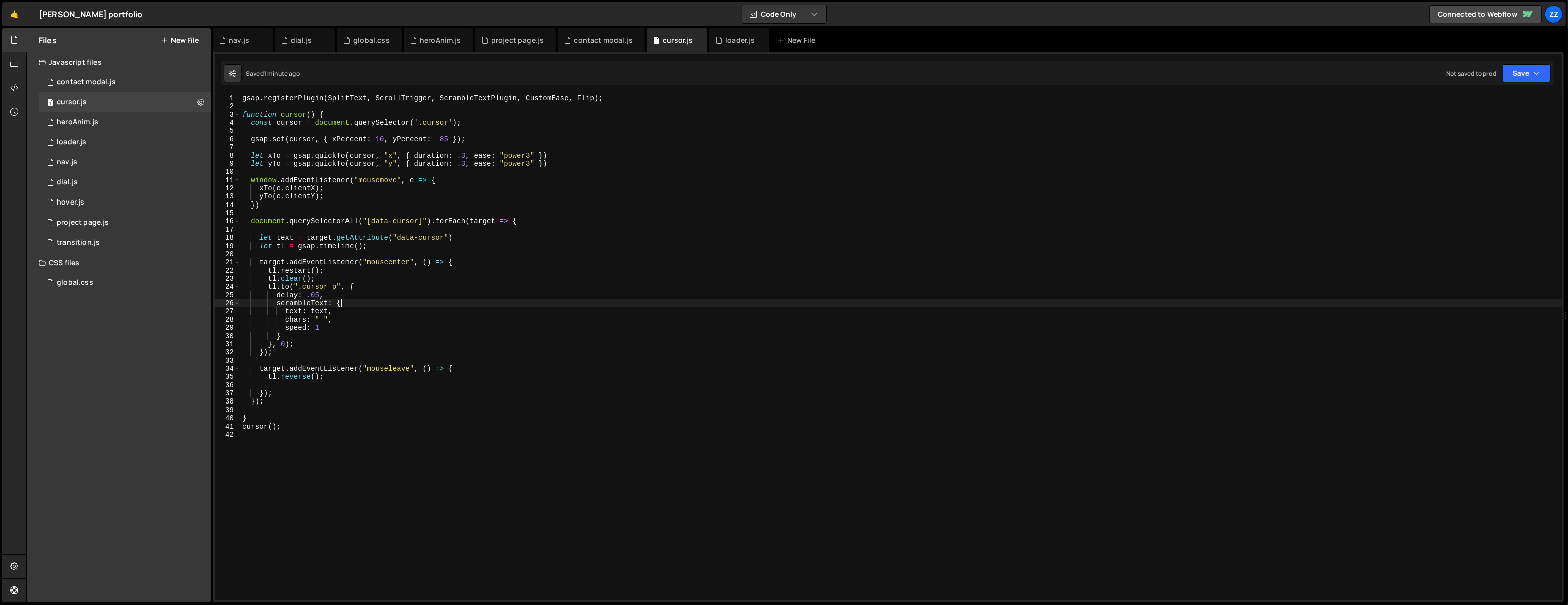
click at [391, 301] on div "gsap . registerPlugin ( SplitText , ScrollTrigger , ScrambleTextPlugin , Custom…" at bounding box center [901, 355] width 1322 height 524
click at [396, 291] on div "gsap . registerPlugin ( SplitText , ScrollTrigger , ScrambleTextPlugin , Custom…" at bounding box center [901, 355] width 1322 height 524
click at [400, 274] on div "gsap . registerPlugin ( SplitText , ScrollTrigger , ScrambleTextPlugin , Custom…" at bounding box center [901, 355] width 1322 height 524
click at [502, 365] on div "gsap . registerPlugin ( SplitText , ScrollTrigger , ScrambleTextPlugin , Custom…" at bounding box center [901, 355] width 1322 height 524
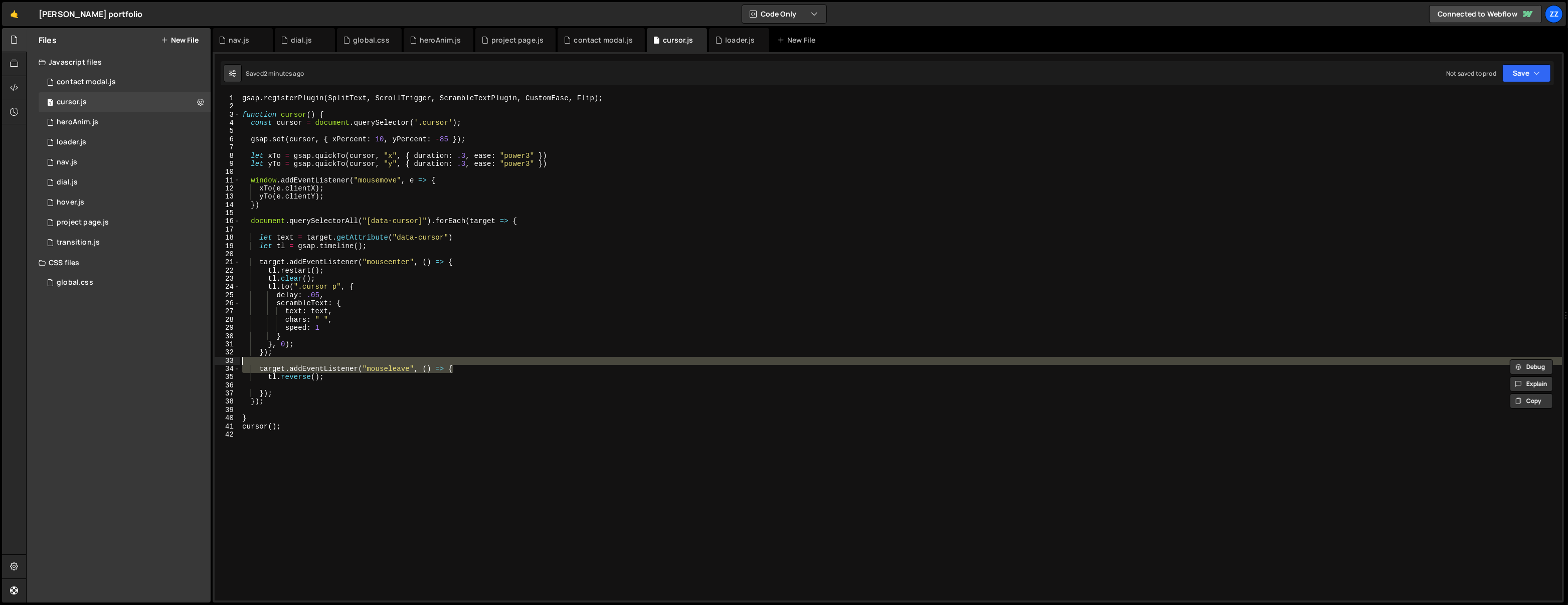
click at [497, 375] on div "gsap . registerPlugin ( SplitText , ScrollTrigger , ScrambleTextPlugin , Custom…" at bounding box center [901, 355] width 1322 height 524
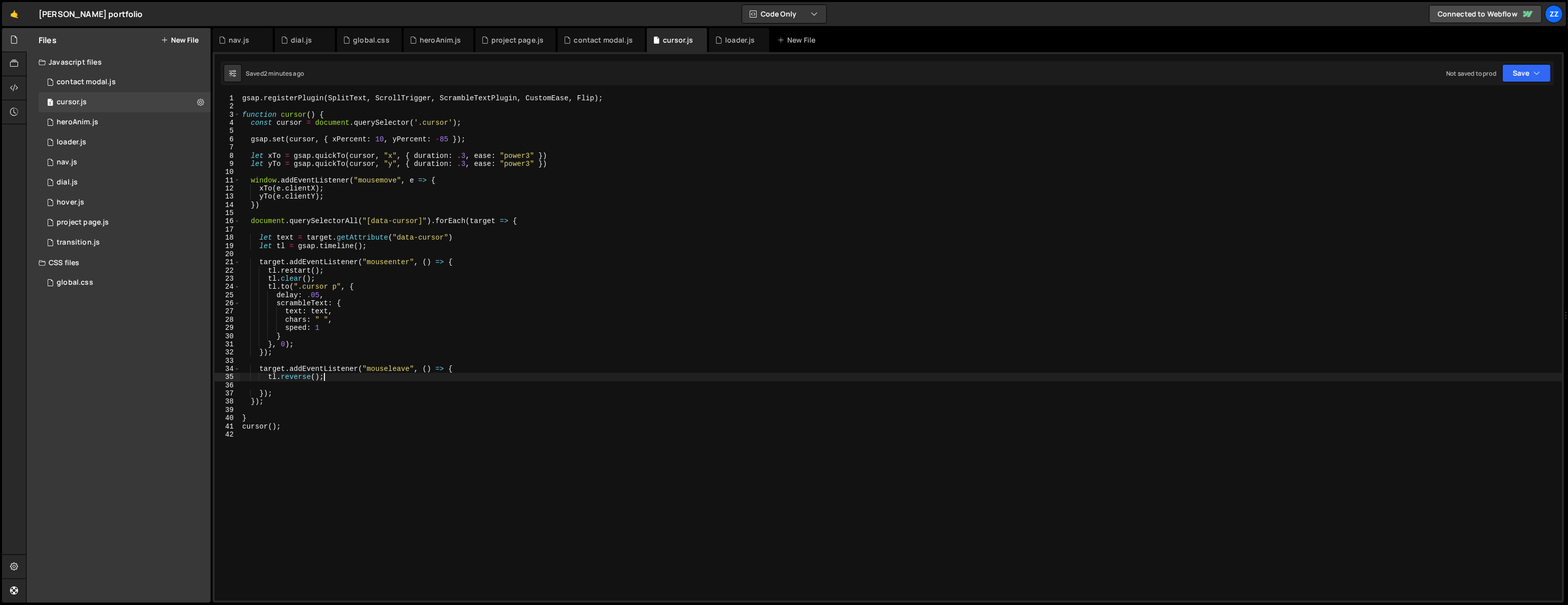
click at [500, 373] on div "gsap . registerPlugin ( SplitText , ScrollTrigger , ScrambleTextPlugin , Custom…" at bounding box center [901, 355] width 1322 height 524
type textarea "target.addEventListener("mouseleave", () => {"
click at [504, 371] on div "gsap . registerPlugin ( SplitText , ScrollTrigger , ScrambleTextPlugin , Custom…" at bounding box center [901, 355] width 1322 height 524
click at [491, 382] on div "gsap . registerPlugin ( SplitText , ScrollTrigger , ScrambleTextPlugin , Custom…" at bounding box center [901, 355] width 1322 height 524
click at [507, 369] on div "gsap . registerPlugin ( SplitText , ScrollTrigger , ScrambleTextPlugin , Custom…" at bounding box center [901, 355] width 1322 height 524
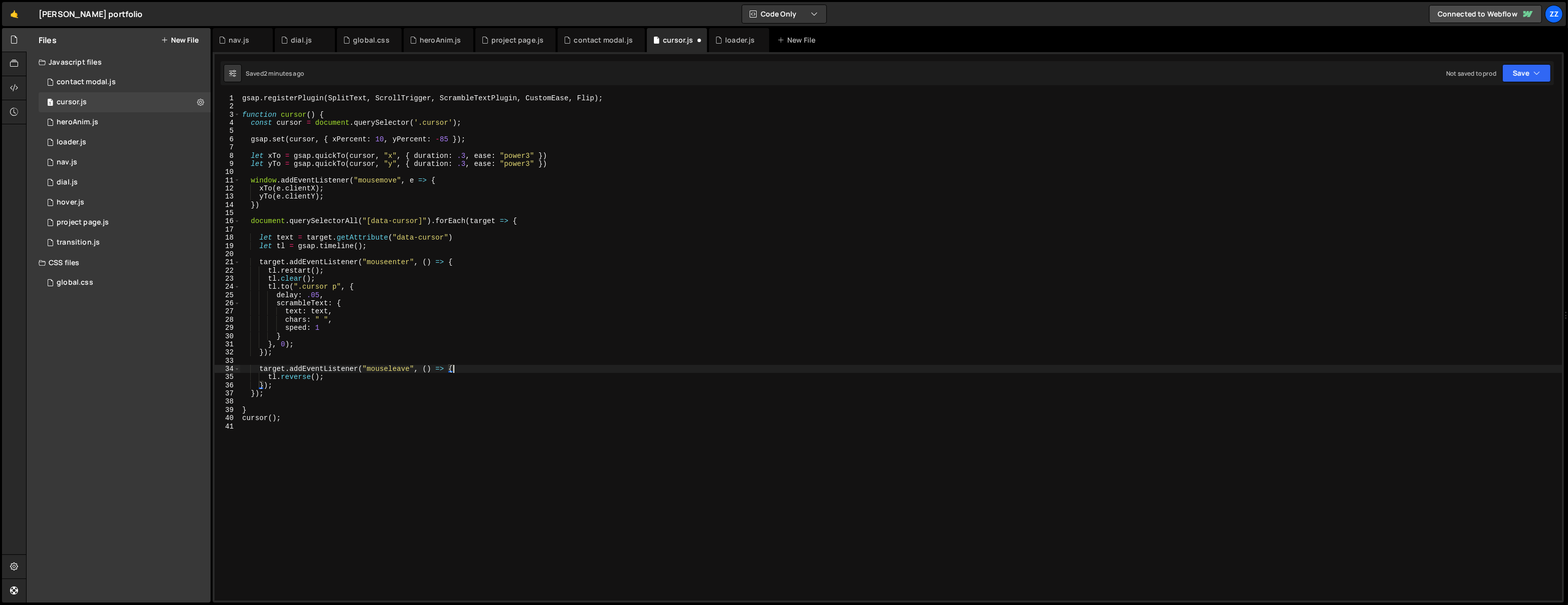
type textarea "target.addEventListener("mouseleave", () => {"
click at [484, 365] on div "gsap . registerPlugin ( SplitText , ScrollTrigger , ScrambleTextPlugin , Custom…" at bounding box center [901, 355] width 1322 height 524
click at [483, 369] on div "gsap . registerPlugin ( SplitText , ScrollTrigger , ScrambleTextPlugin , Custom…" at bounding box center [901, 355] width 1322 height 524
click at [459, 381] on div "gsap . registerPlugin ( SplitText , ScrollTrigger , ScrambleTextPlugin , Custom…" at bounding box center [901, 355] width 1322 height 524
click at [389, 373] on div "gsap . registerPlugin ( SplitText , ScrollTrigger , ScrambleTextPlugin , Custom…" at bounding box center [901, 355] width 1322 height 524
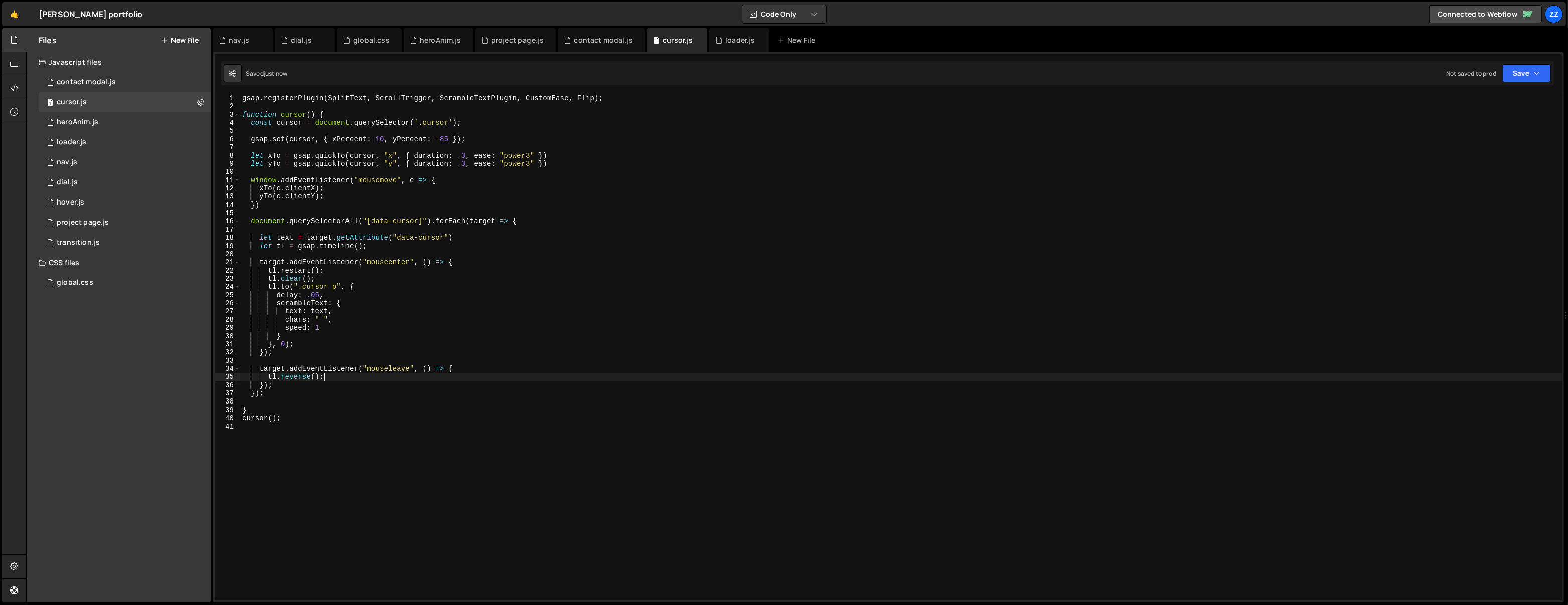
click at [453, 243] on div "gsap . registerPlugin ( SplitText , ScrollTrigger , ScrambleTextPlugin , Custom…" at bounding box center [901, 355] width 1322 height 524
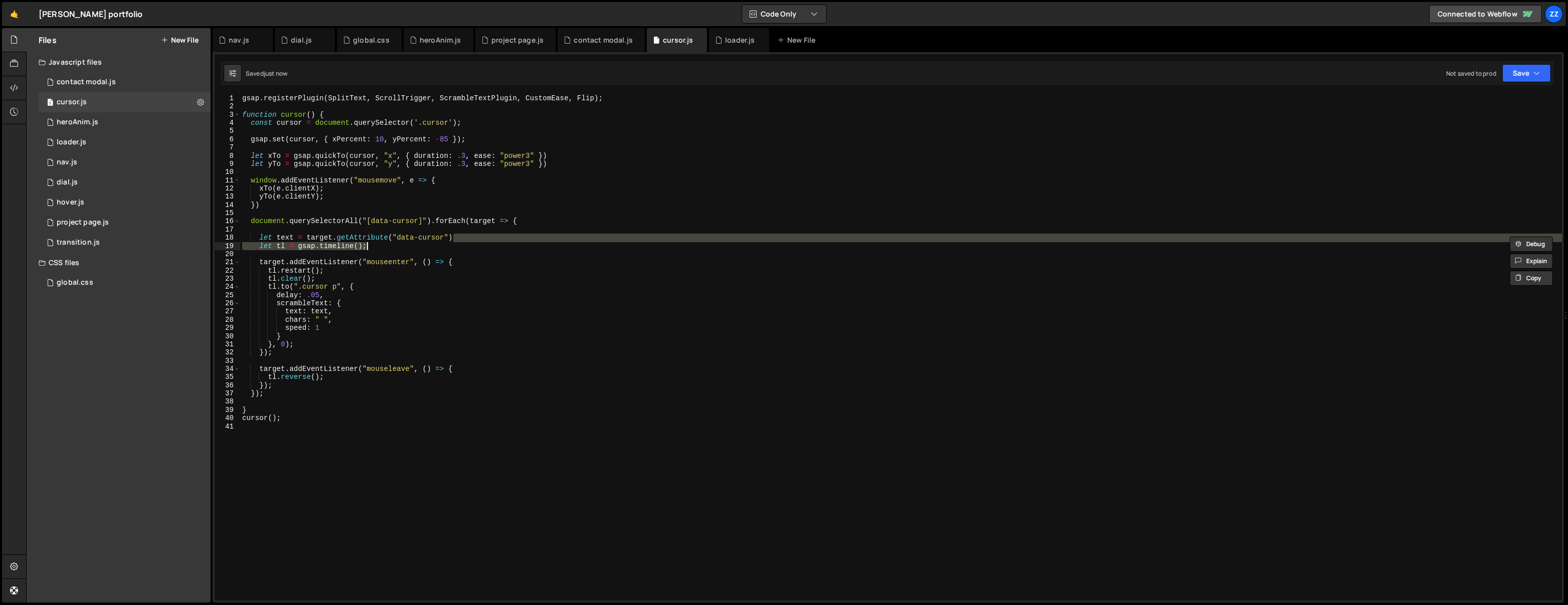
click at [494, 238] on div "gsap . registerPlugin ( SplitText , ScrollTrigger , ScrambleTextPlugin , Custom…" at bounding box center [901, 347] width 1322 height 506
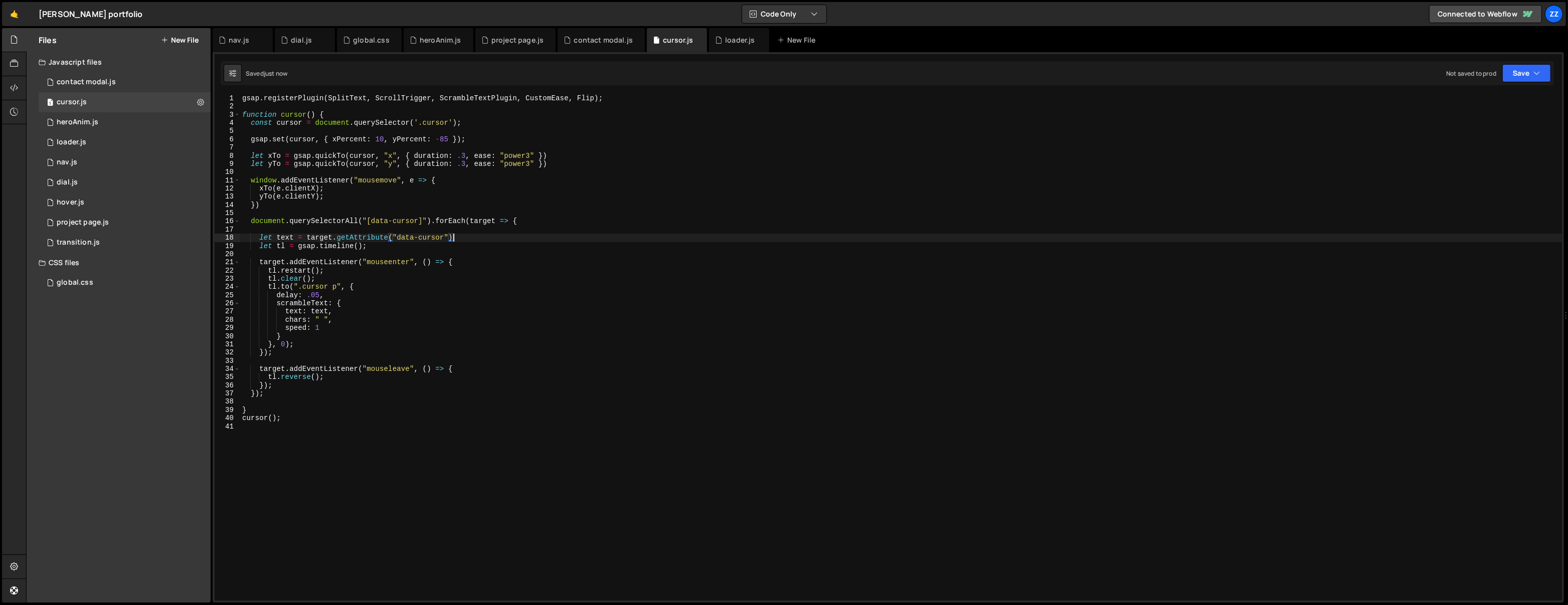
click at [506, 245] on div "gsap . registerPlugin ( SplitText , ScrollTrigger , ScrambleTextPlugin , Custom…" at bounding box center [901, 355] width 1322 height 524
click at [373, 378] on div "gsap . registerPlugin ( SplitText , ScrollTrigger , ScrambleTextPlugin , Custom…" at bounding box center [901, 355] width 1322 height 524
click at [531, 379] on div "gsap . registerPlugin ( SplitText , ScrollTrigger , ScrambleTextPlugin , Custom…" at bounding box center [901, 355] width 1322 height 524
click at [535, 371] on div "gsap . registerPlugin ( SplitText , ScrollTrigger , ScrambleTextPlugin , Custom…" at bounding box center [901, 355] width 1322 height 524
click at [502, 392] on div "gsap . registerPlugin ( SplitText , ScrollTrigger , ScrambleTextPlugin , Custom…" at bounding box center [901, 355] width 1322 height 524
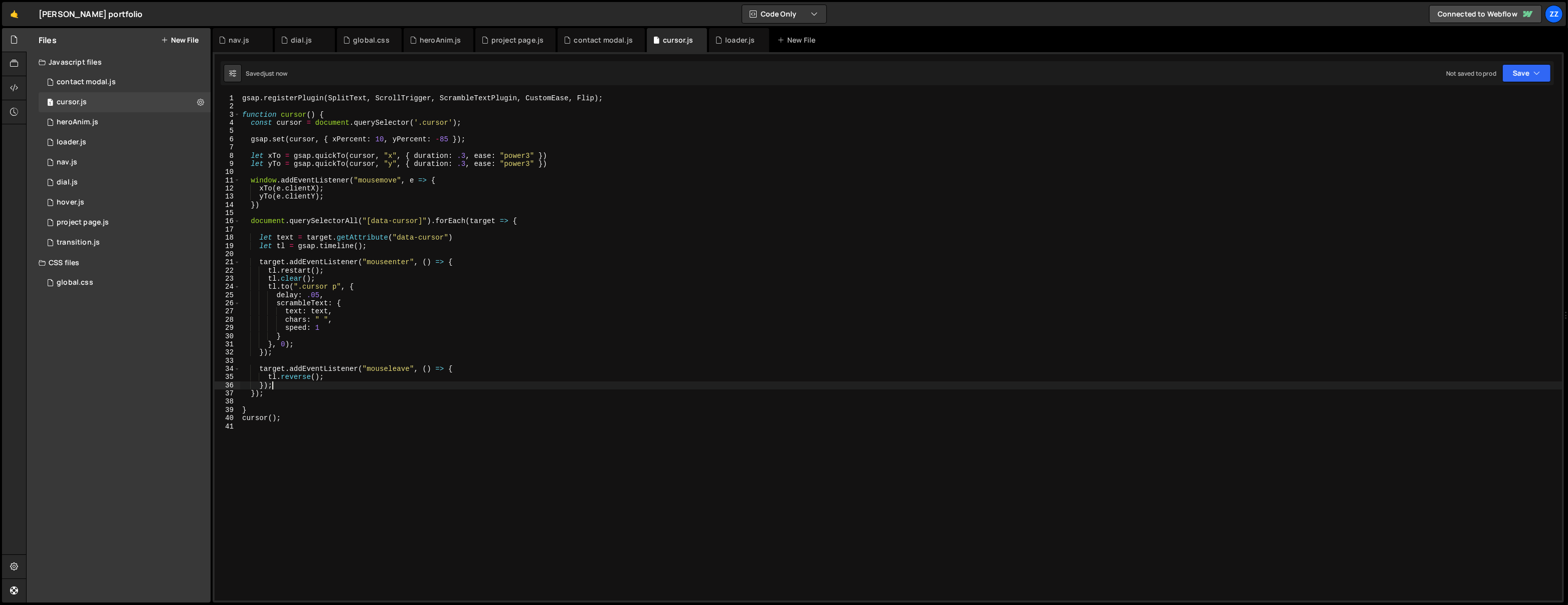
click at [498, 383] on div "gsap . registerPlugin ( SplitText , ScrollTrigger , ScrambleTextPlugin , Custom…" at bounding box center [901, 355] width 1322 height 524
click at [498, 379] on div "gsap . registerPlugin ( SplitText , ScrollTrigger , ScrambleTextPlugin , Custom…" at bounding box center [901, 355] width 1322 height 524
click at [356, 382] on div "gsap . registerPlugin ( SplitText , ScrollTrigger , ScrambleTextPlugin , Custom…" at bounding box center [901, 355] width 1322 height 524
click at [361, 379] on div "gsap . registerPlugin ( SplitText , ScrollTrigger , ScrambleTextPlugin , Custom…" at bounding box center [901, 355] width 1322 height 524
click at [280, 278] on div "gsap . registerPlugin ( SplitText , ScrollTrigger , ScrambleTextPlugin , Custom…" at bounding box center [901, 355] width 1322 height 524
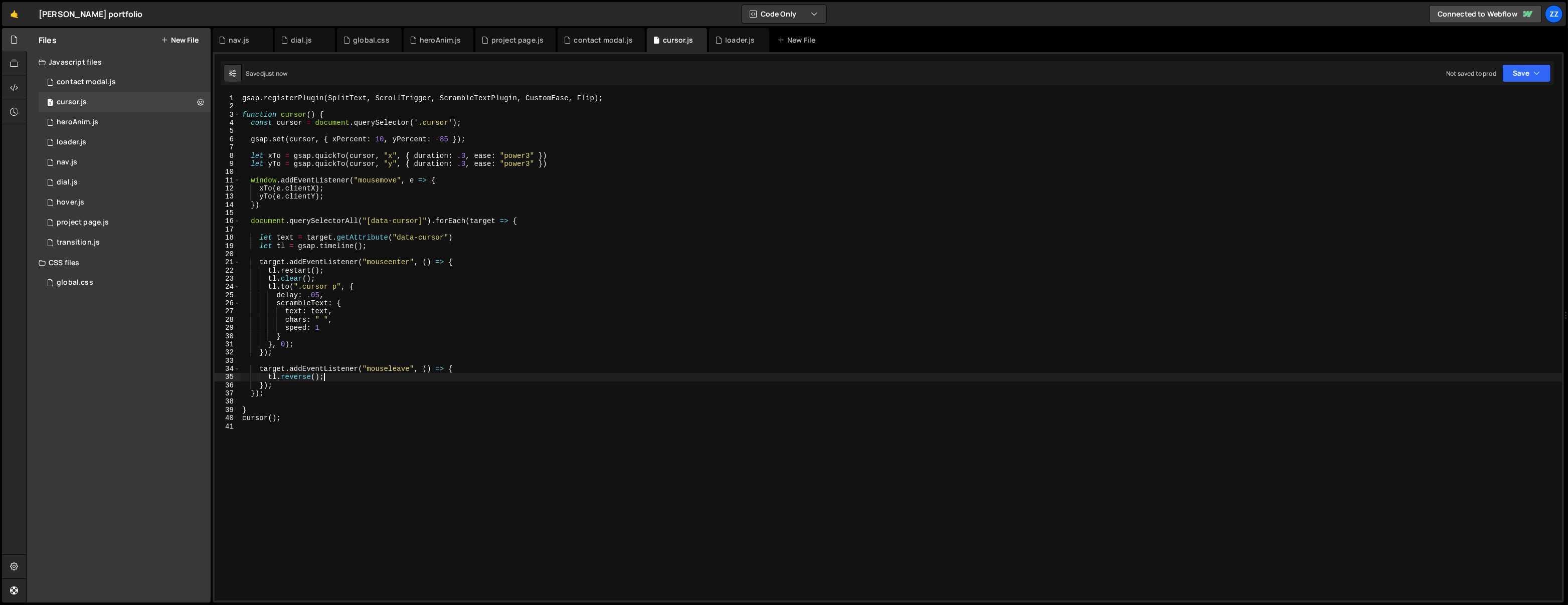
type textarea "tl.clear();"
click at [237, 260] on span at bounding box center [237, 262] width 5 height 8
click at [234, 261] on span at bounding box center [237, 262] width 5 height 8
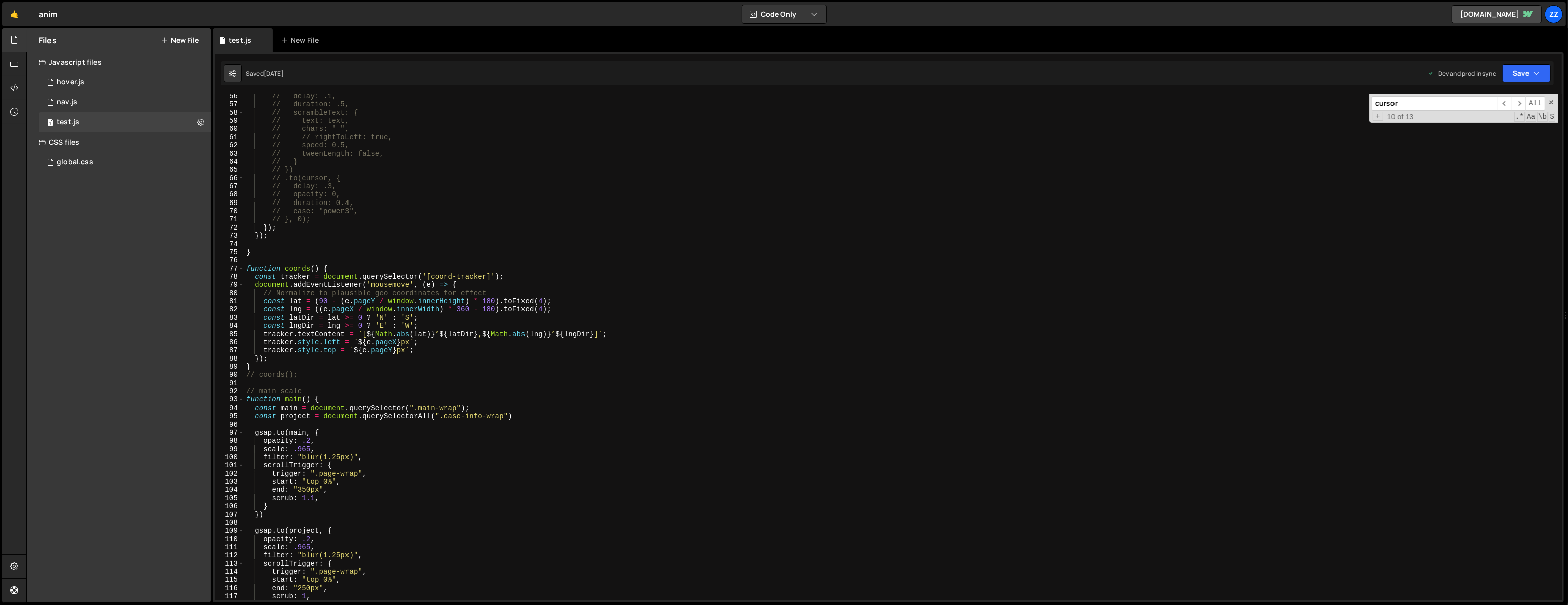
scroll to position [4957, 0]
click at [447, 192] on div "// delay: .1, // duration: .5, // scrambleText: { // text: text, // chars: " ",…" at bounding box center [901, 353] width 1314 height 524
type textarea "// opacity: 0,"
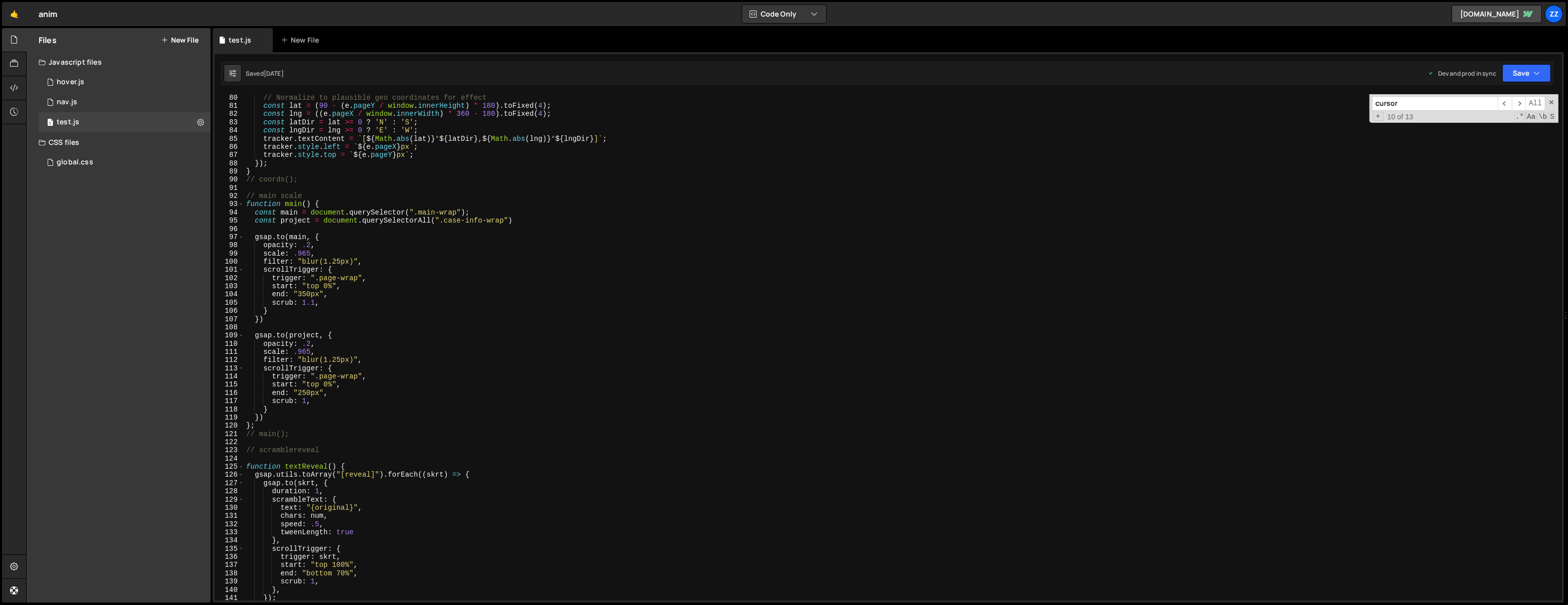
scroll to position [267, 0]
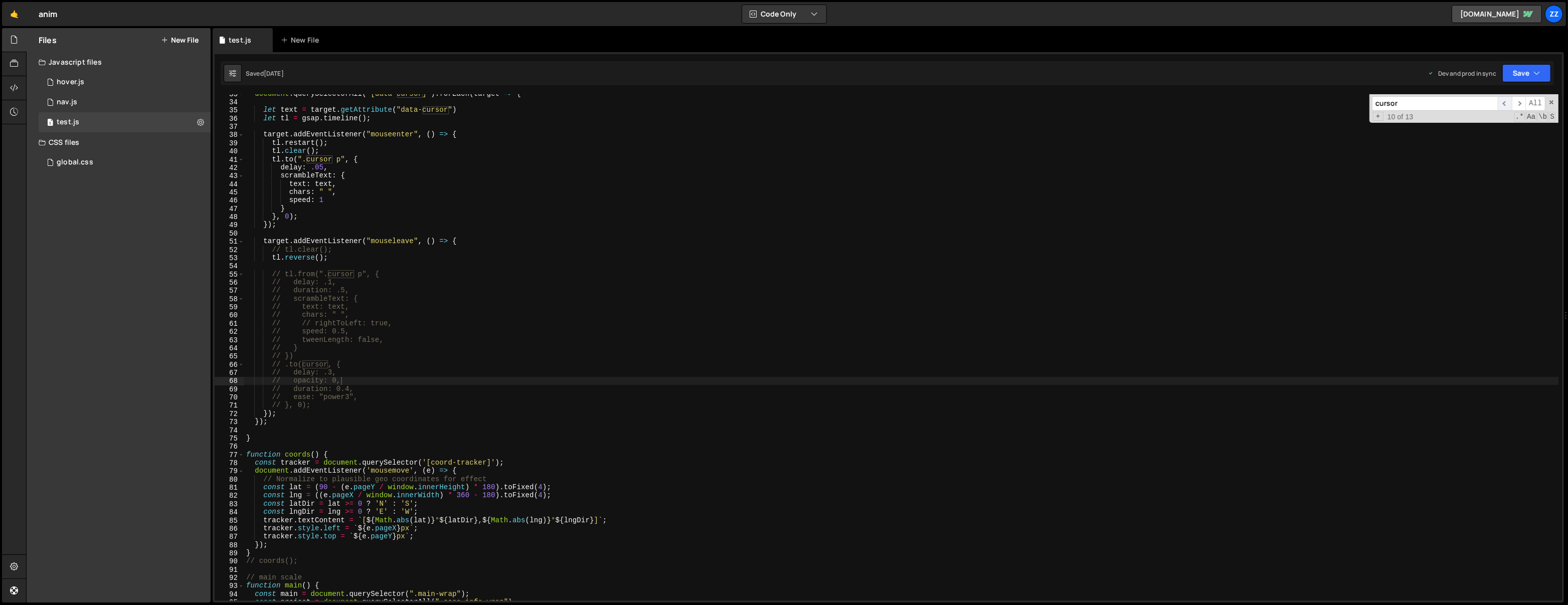
click at [1508, 102] on span "​" at bounding box center [1504, 103] width 14 height 15
click at [1509, 102] on span "​" at bounding box center [1504, 103] width 14 height 15
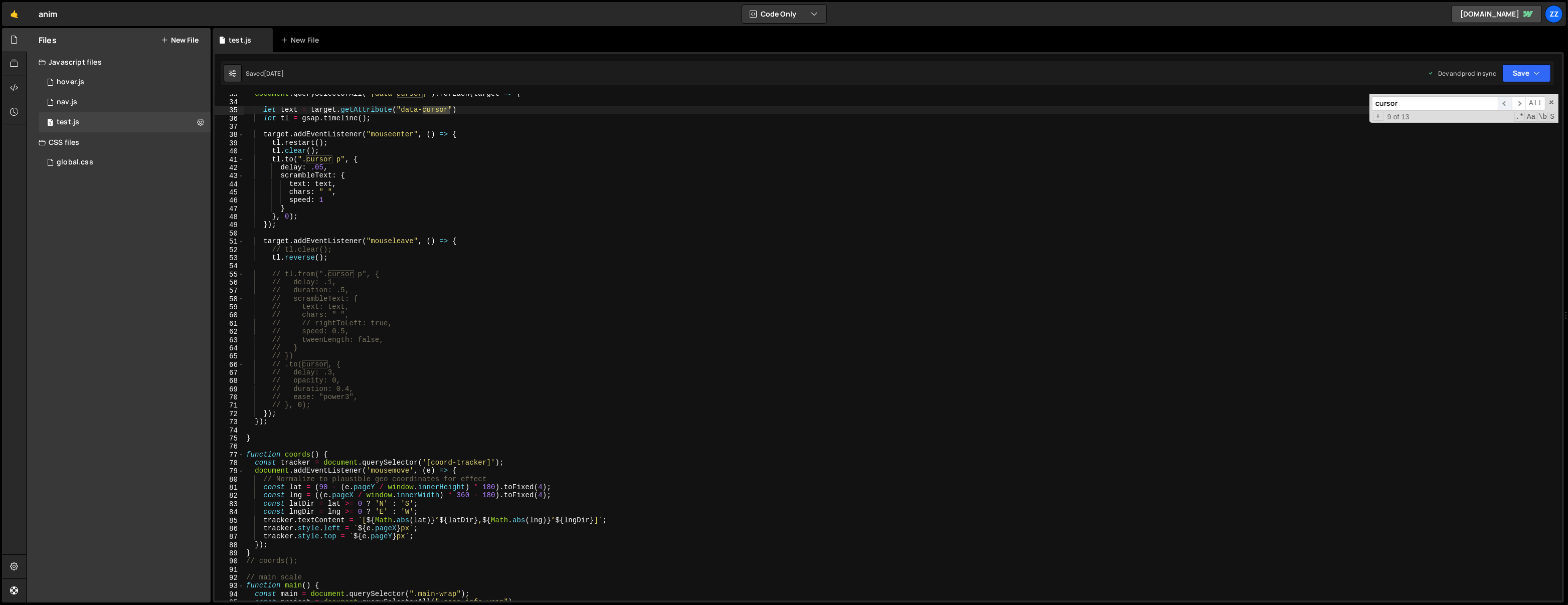
scroll to position [262, 0]
click at [1509, 102] on span "​" at bounding box center [1504, 103] width 14 height 15
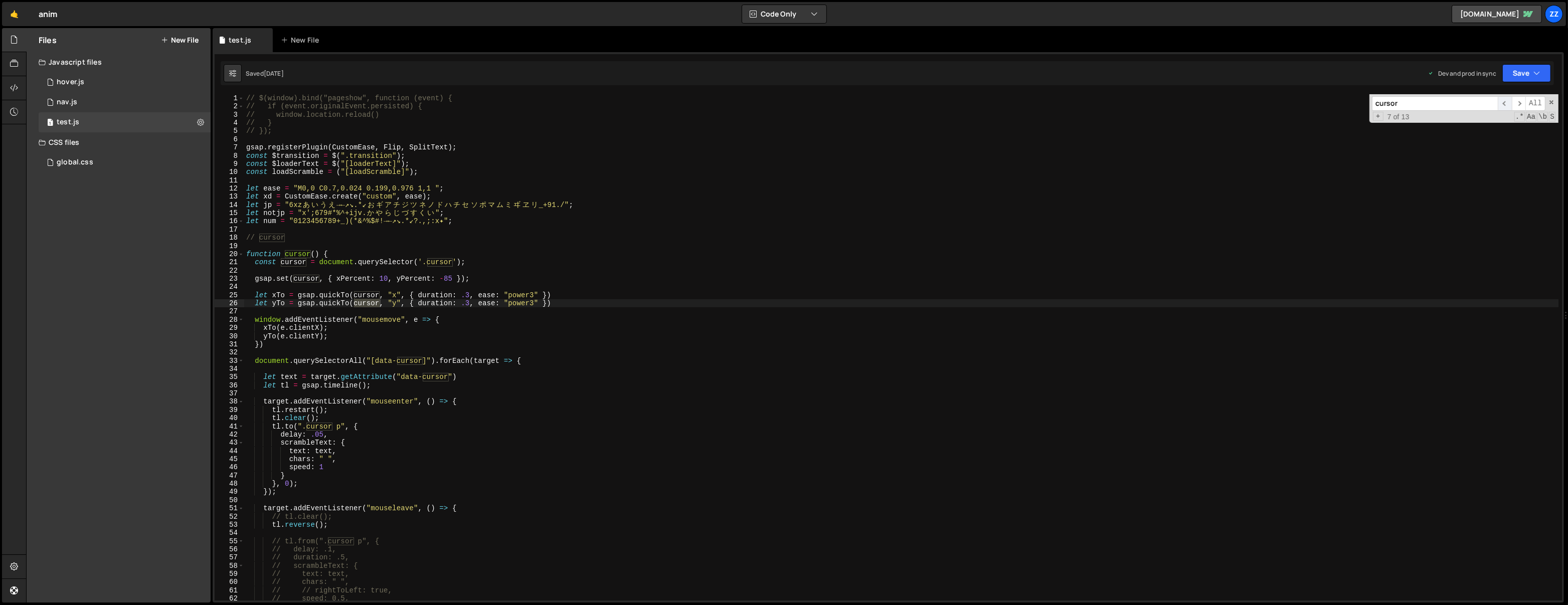
click at [1510, 103] on span "​" at bounding box center [1504, 103] width 14 height 15
click at [1510, 102] on span "​" at bounding box center [1504, 103] width 14 height 15
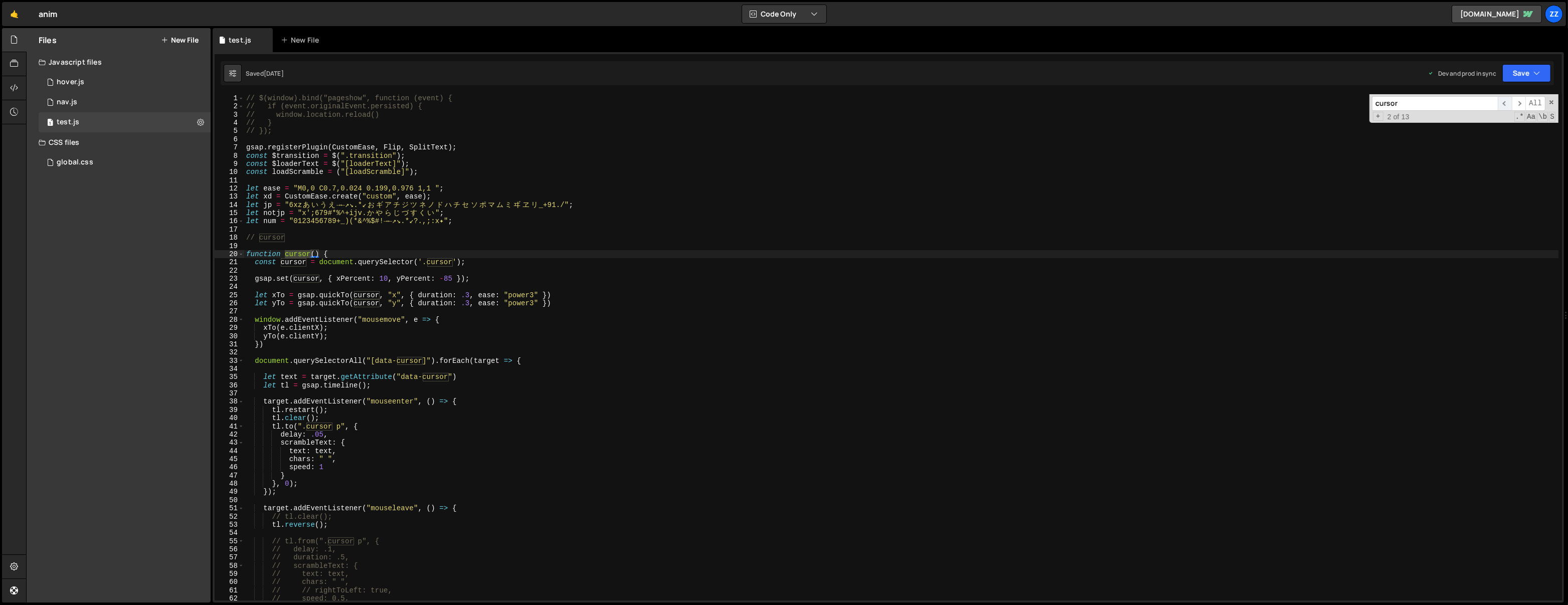
click at [1510, 102] on span "​" at bounding box center [1504, 103] width 14 height 15
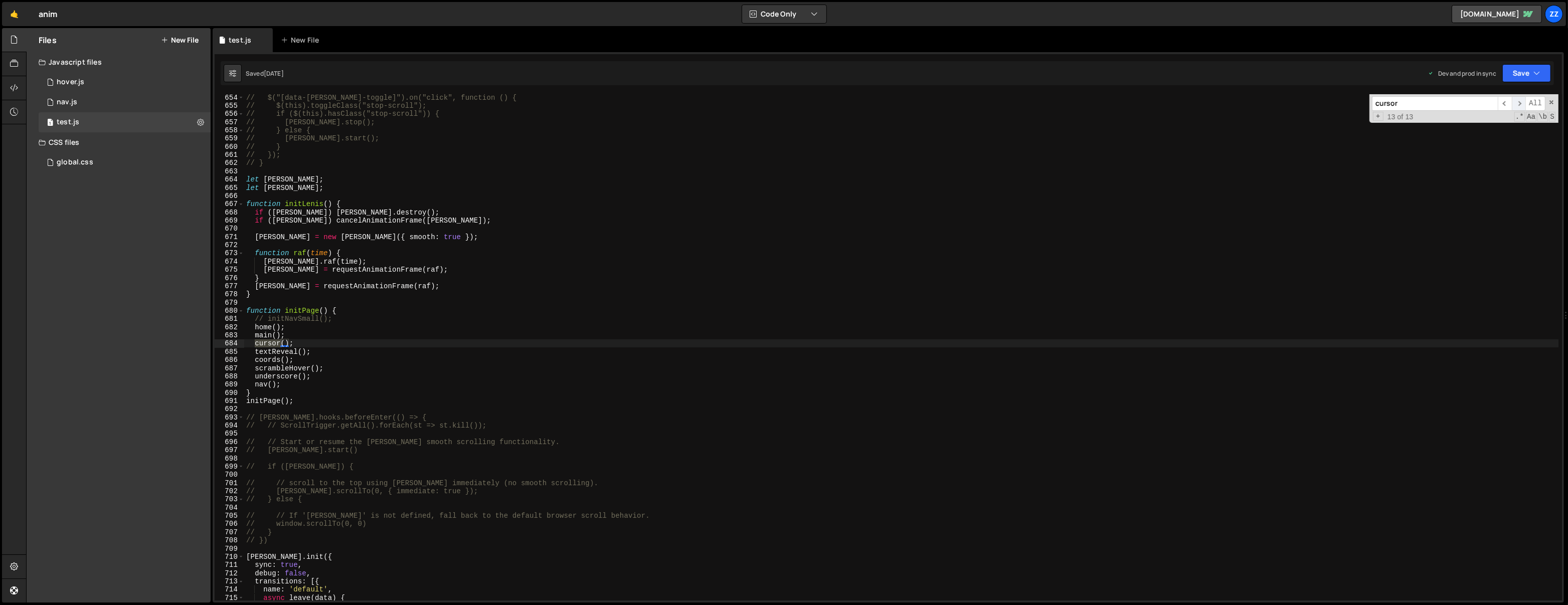
click at [1522, 105] on span "​" at bounding box center [1518, 103] width 14 height 15
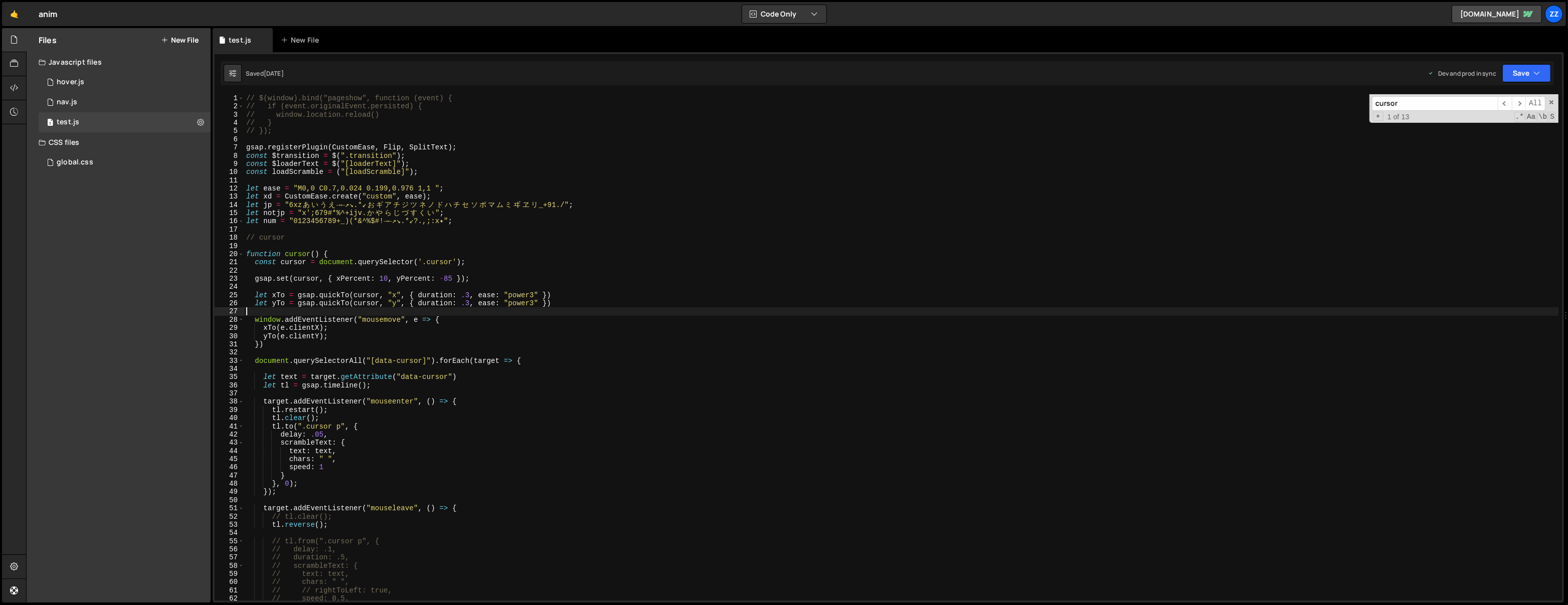
click at [586, 312] on div "// $(window).bind("pageshow", function (event) { // if (event.originalEvent.per…" at bounding box center [901, 355] width 1314 height 524
click at [477, 301] on div "// $(window).bind("pageshow", function (event) { // if (event.originalEvent.per…" at bounding box center [901, 355] width 1314 height 524
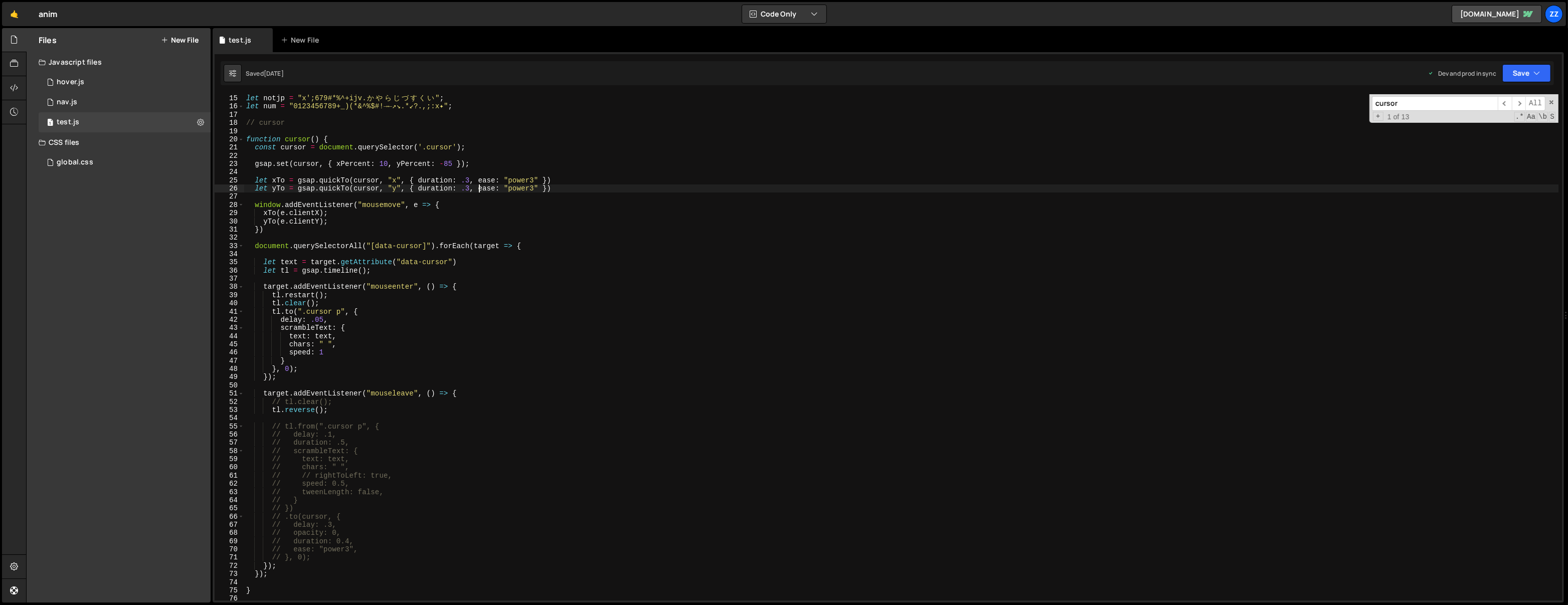
scroll to position [93, 0]
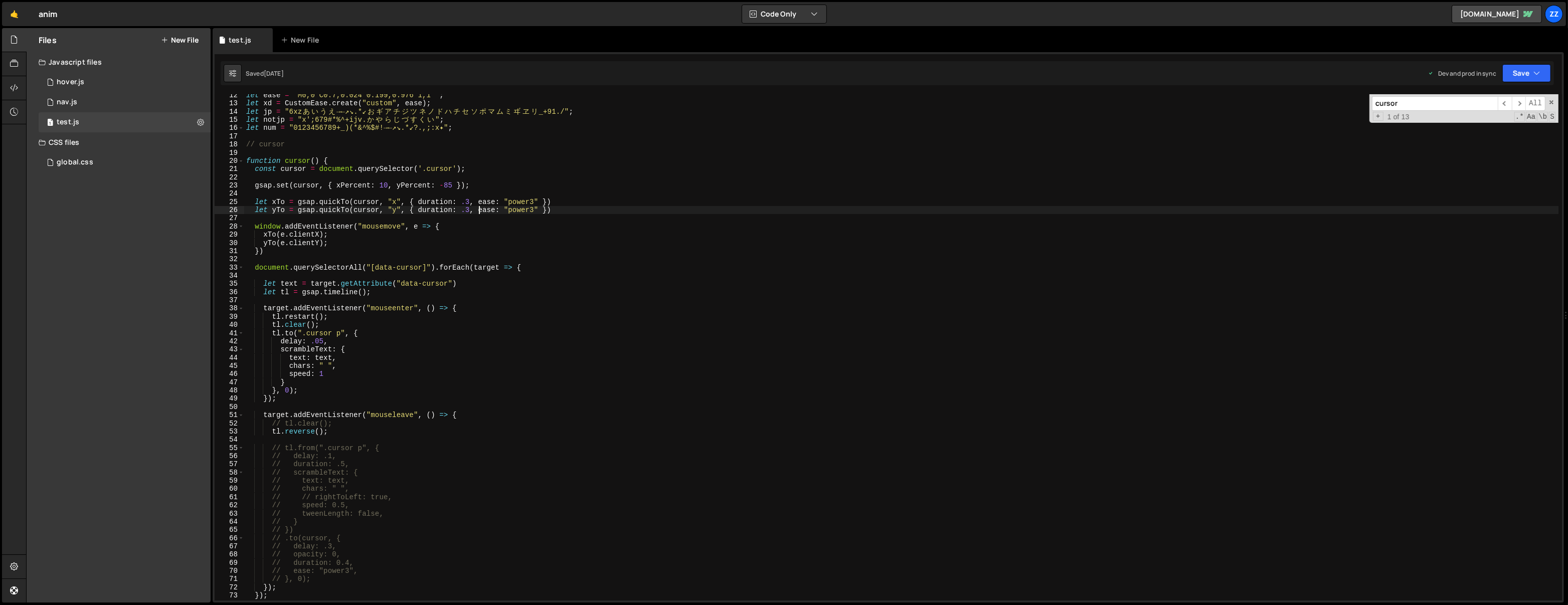
click at [449, 283] on div "let ease = "M0,0 C0.7,0.024 0.199,0.976 1,1 " ; let xd = CustomEase . create ( …" at bounding box center [901, 353] width 1314 height 524
click at [506, 125] on div "let ease = "M0,0 C0.7,0.024 0.199,0.976 1,1 " ; let xd = CustomEase . create ( …" at bounding box center [901, 353] width 1314 height 524
click at [488, 189] on div "let ease = "M0,0 C0.7,0.024 0.199,0.976 1,1 " ; let xd = CustomEase . create ( …" at bounding box center [901, 353] width 1314 height 524
type textarea "gsap.set(cursor, { xPercent: 10, yPercent: -85 });"
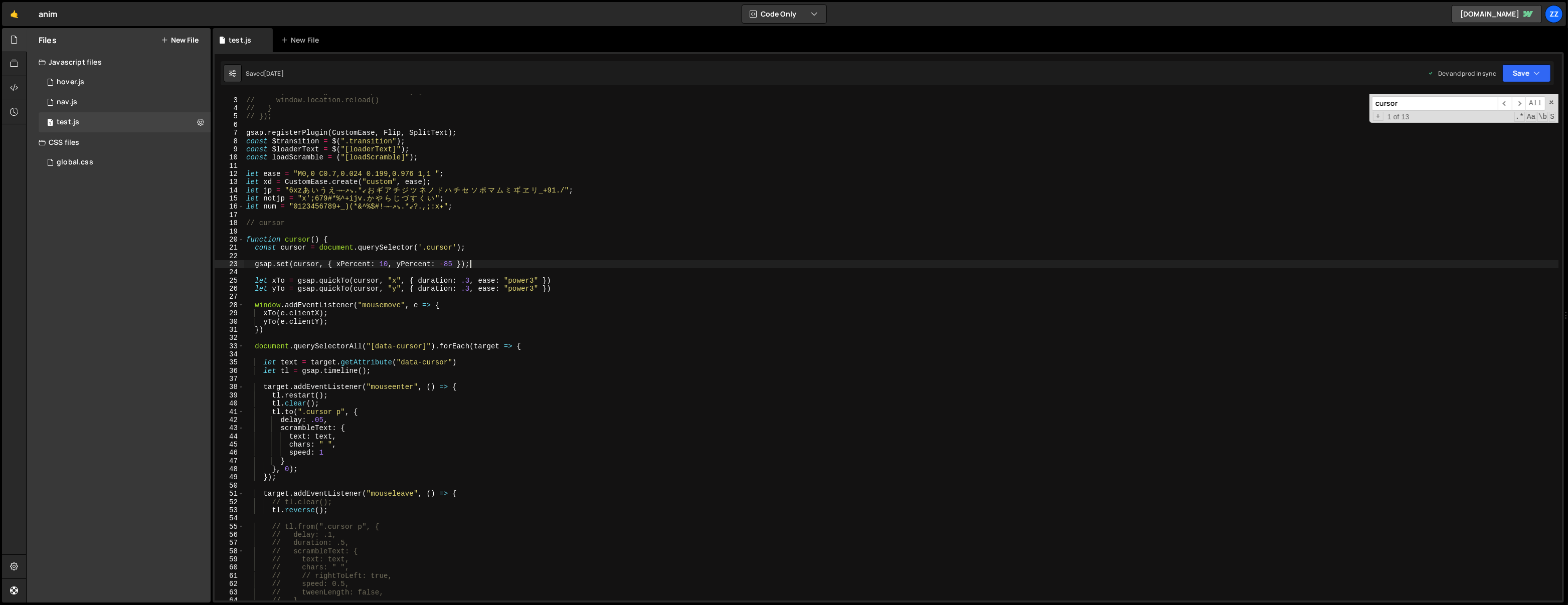
scroll to position [0, 0]
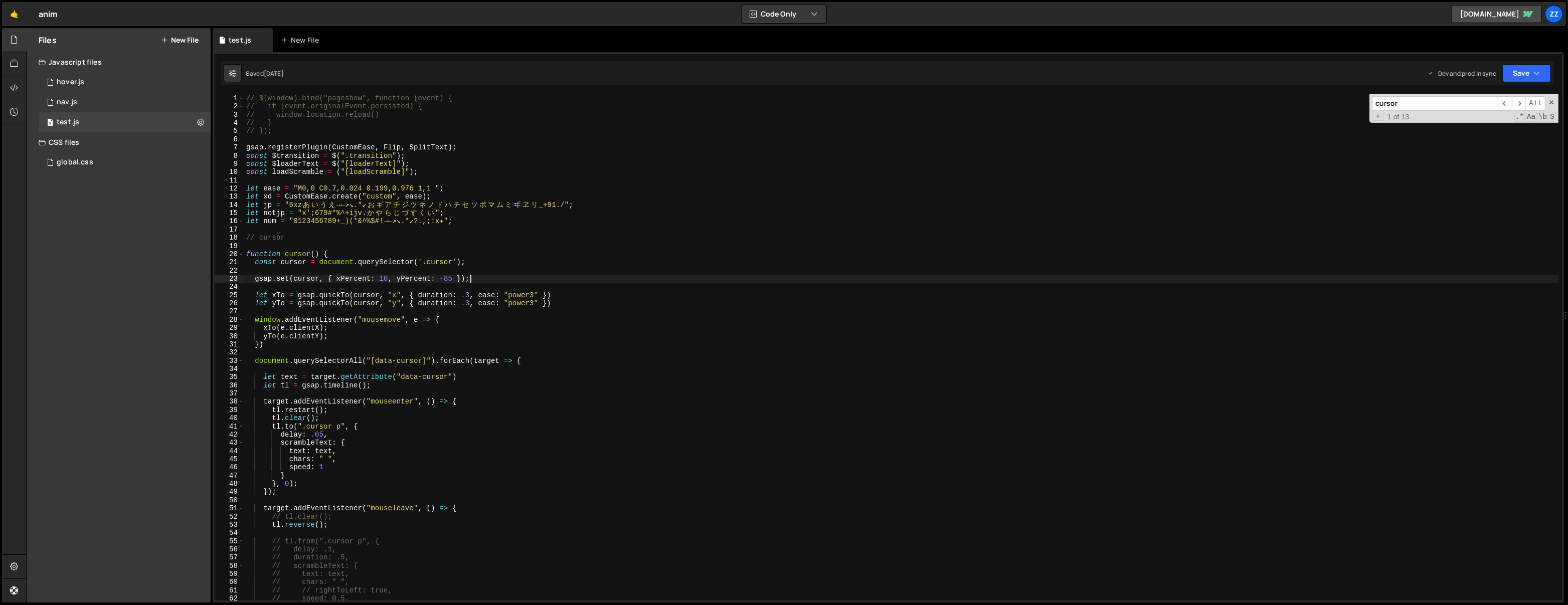
click at [495, 138] on div "// $(window).bind("pageshow", function (event) { // if (event.originalEvent.per…" at bounding box center [901, 355] width 1314 height 524
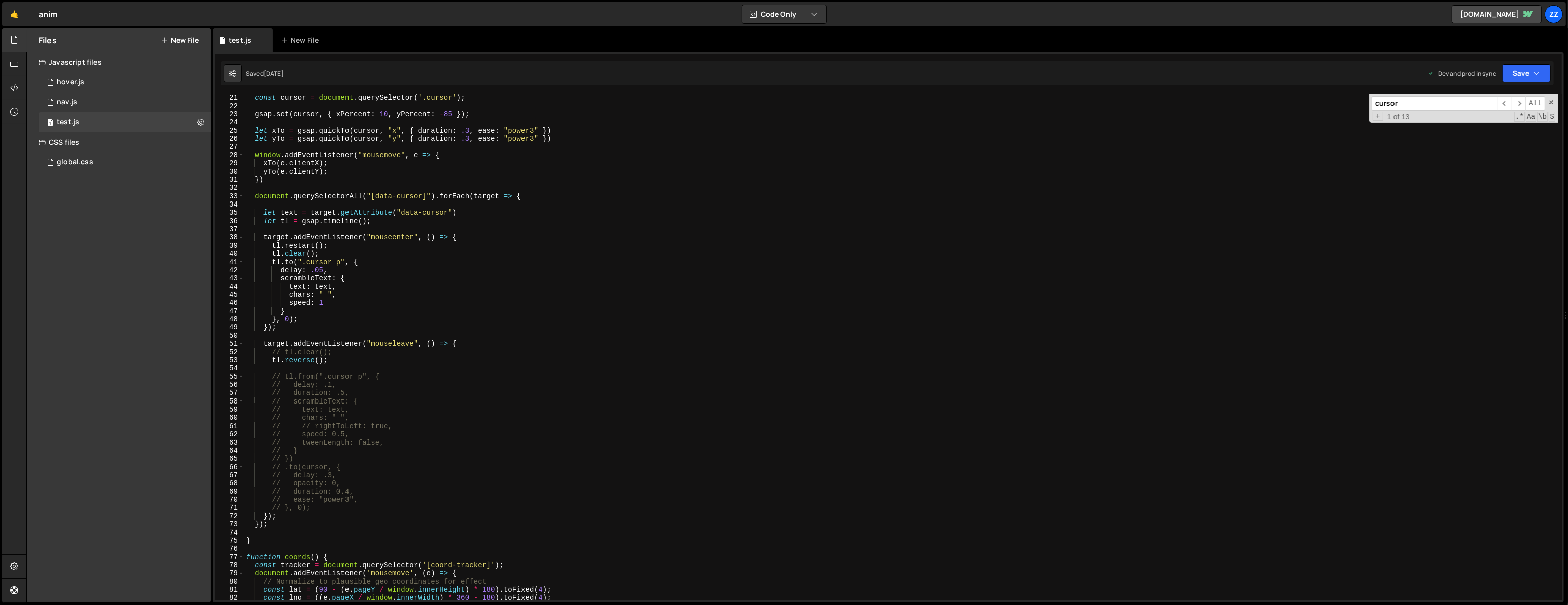
scroll to position [186, 0]
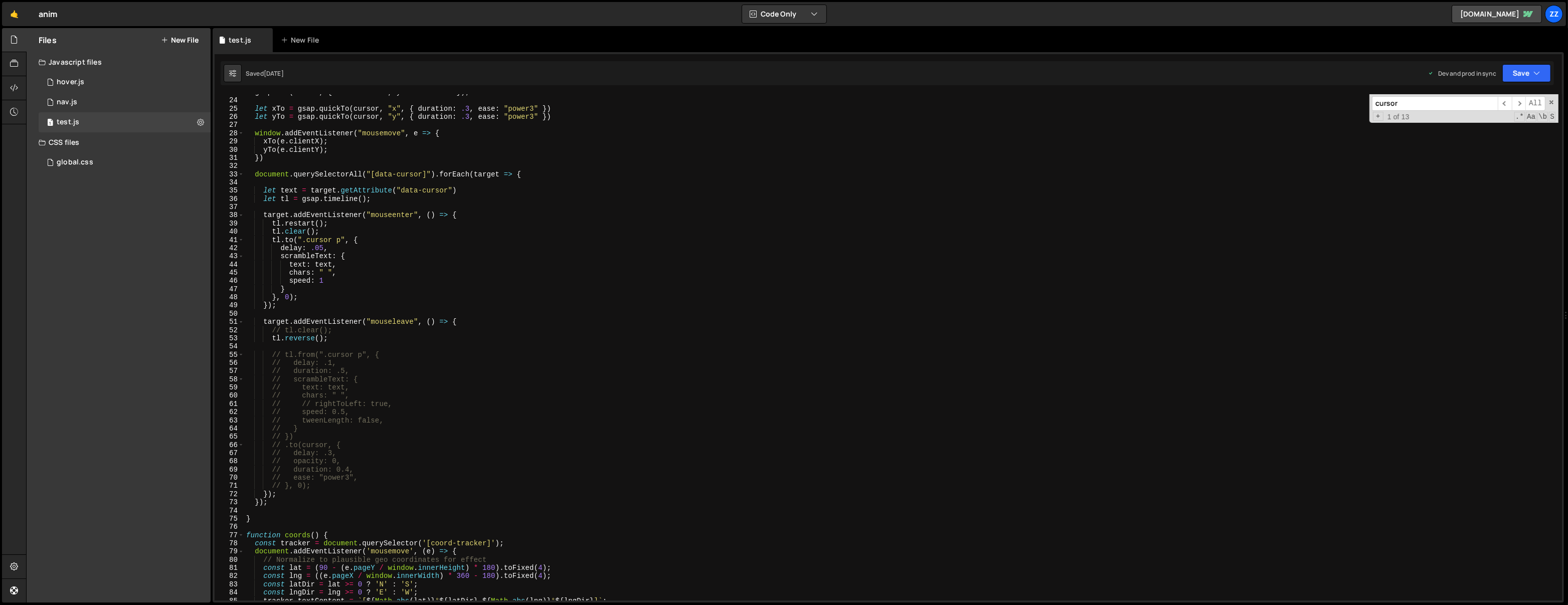
click at [277, 508] on div "gsap . set ( cursor , { xPercent : 10 , yPercent : - 85 }) ; let xTo = gsap . q…" at bounding box center [901, 349] width 1314 height 524
click at [275, 518] on div "gsap . set ( cursor , { xPercent : 10 , yPercent : - 85 }) ; let xTo = gsap . q…" at bounding box center [901, 349] width 1314 height 524
click at [305, 237] on div "gsap . set ( cursor , { xPercent : 10 , yPercent : - 85 }) ; let xTo = gsap . q…" at bounding box center [901, 349] width 1314 height 524
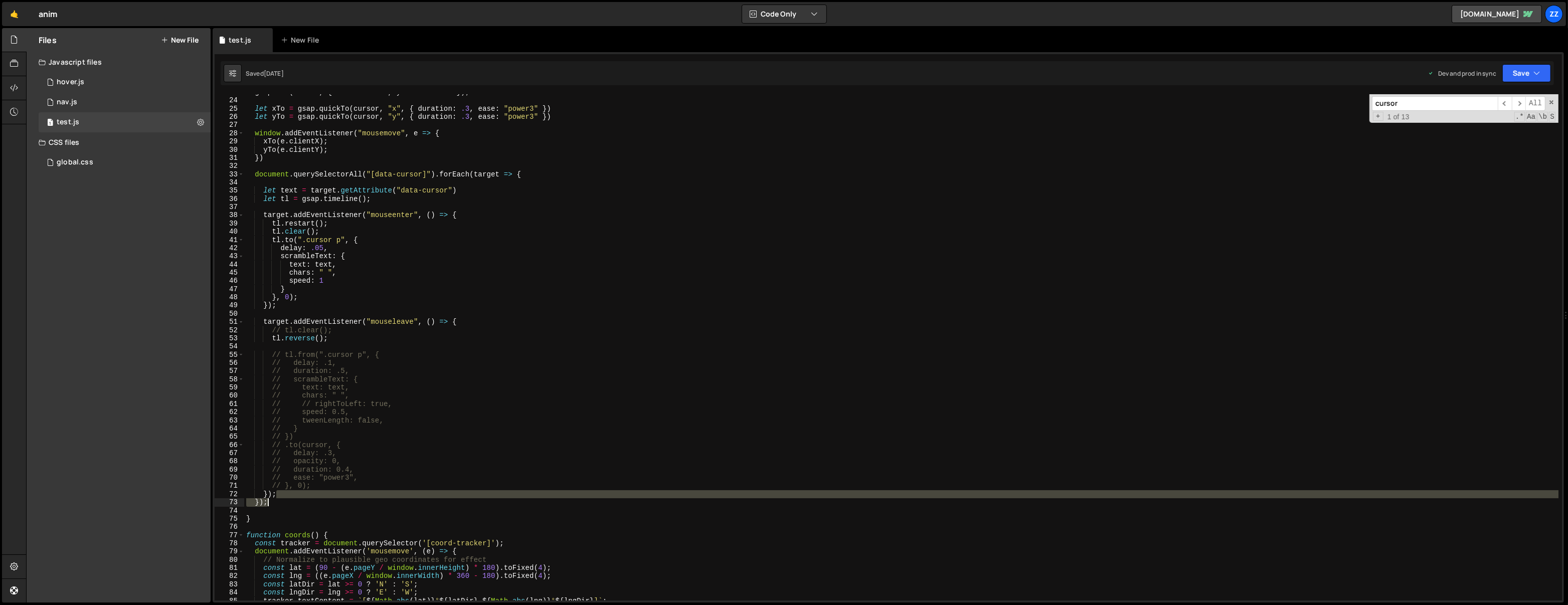
drag, startPoint x: 291, startPoint y: 499, endPoint x: 281, endPoint y: 508, distance: 13.5
click at [291, 500] on div "gsap . set ( cursor , { xPercent : 10 , yPercent : - 85 }) ; let xTo = gsap . q…" at bounding box center [901, 349] width 1314 height 524
type textarea "}); });"
click at [276, 511] on div "gsap . set ( cursor , { xPercent : 10 , yPercent : - 85 }) ; let xTo = gsap . q…" at bounding box center [901, 349] width 1314 height 524
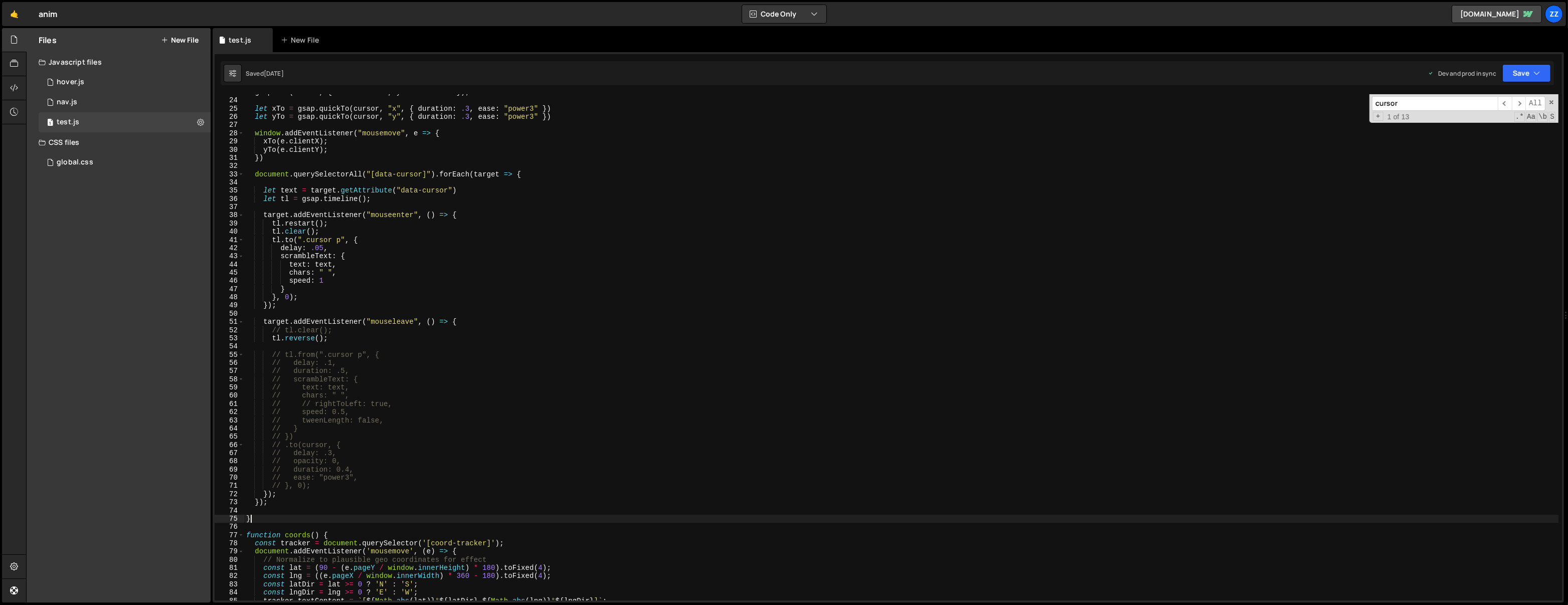
click at [263, 520] on div "gsap . set ( cursor , { xPercent : 10 , yPercent : - 85 }) ; let xTo = gsap . q…" at bounding box center [901, 349] width 1314 height 524
type textarea "}"
click at [275, 508] on div "gsap . set ( cursor , { xPercent : 10 , yPercent : - 85 }) ; let xTo = gsap . q…" at bounding box center [901, 349] width 1314 height 524
click at [279, 507] on div "gsap . set ( cursor , { xPercent : 10 , yPercent : - 85 }) ; let xTo = gsap . q…" at bounding box center [901, 349] width 1314 height 524
click at [281, 504] on div "gsap . set ( cursor , { xPercent : 10 , yPercent : - 85 }) ; let xTo = gsap . q…" at bounding box center [901, 349] width 1314 height 524
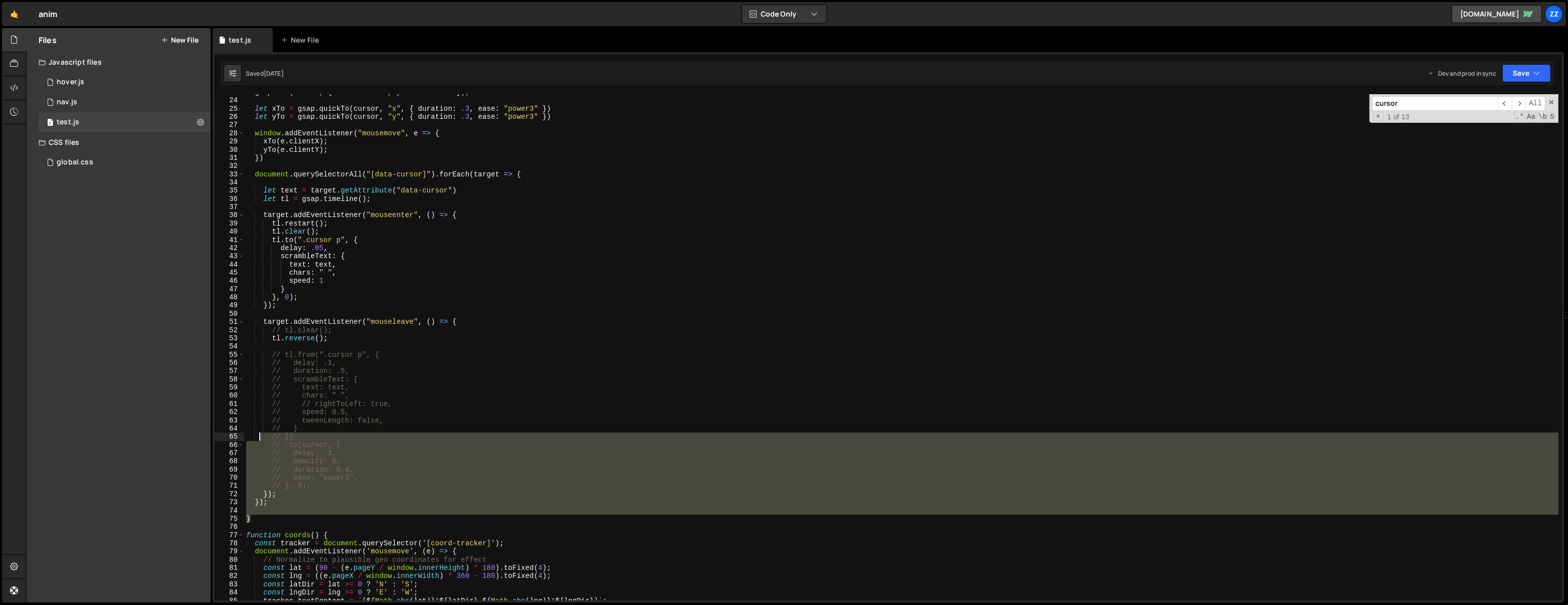
scroll to position [53, 0]
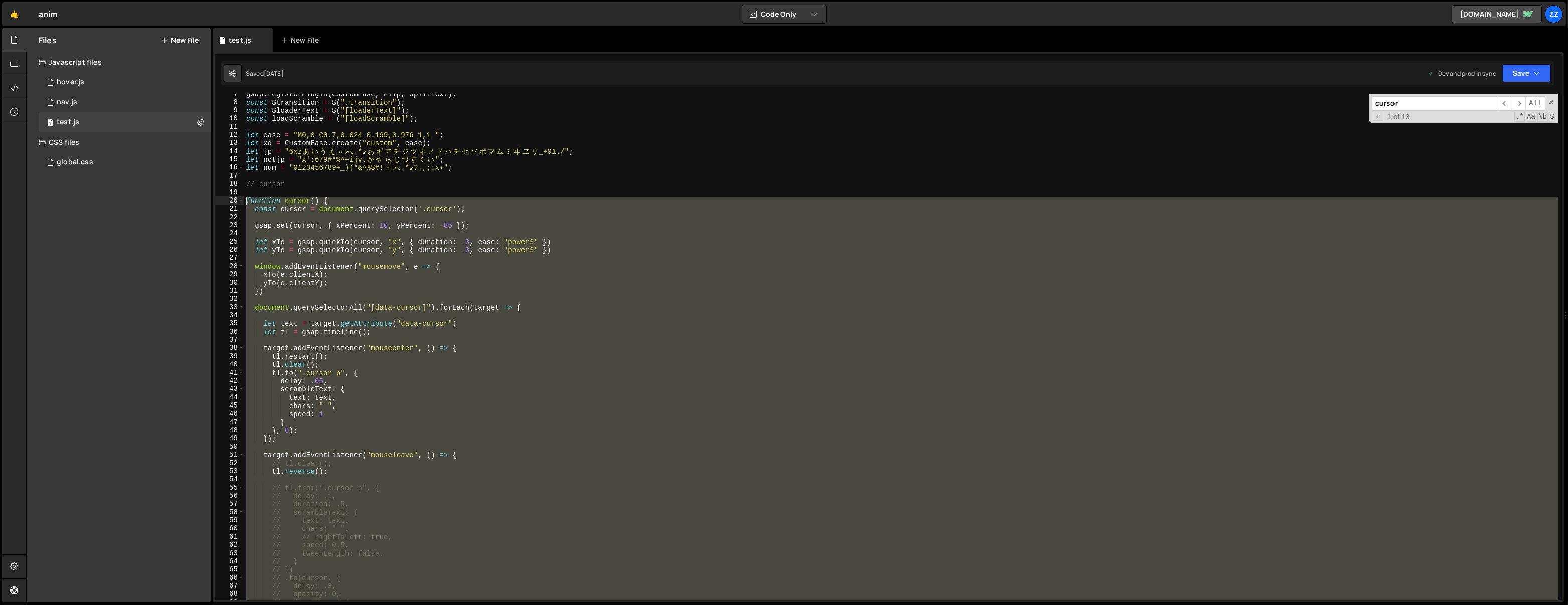
drag, startPoint x: 271, startPoint y: 516, endPoint x: 232, endPoint y: 199, distance: 319.4
click at [232, 199] on div "}); 7 8 9 10 11 12 13 14 15 16 17 18 19 20 21 22 23 24 25 26 27 28 29 30 31 32 …" at bounding box center [888, 347] width 1347 height 506
click at [483, 156] on div "gsap . registerPlugin ( CustomEase , Flip , SplitText ) ; const $transition = $…" at bounding box center [901, 351] width 1314 height 524
type textarea "let notjp = "x';679#*%^+ijv.かやらじづすくい";"
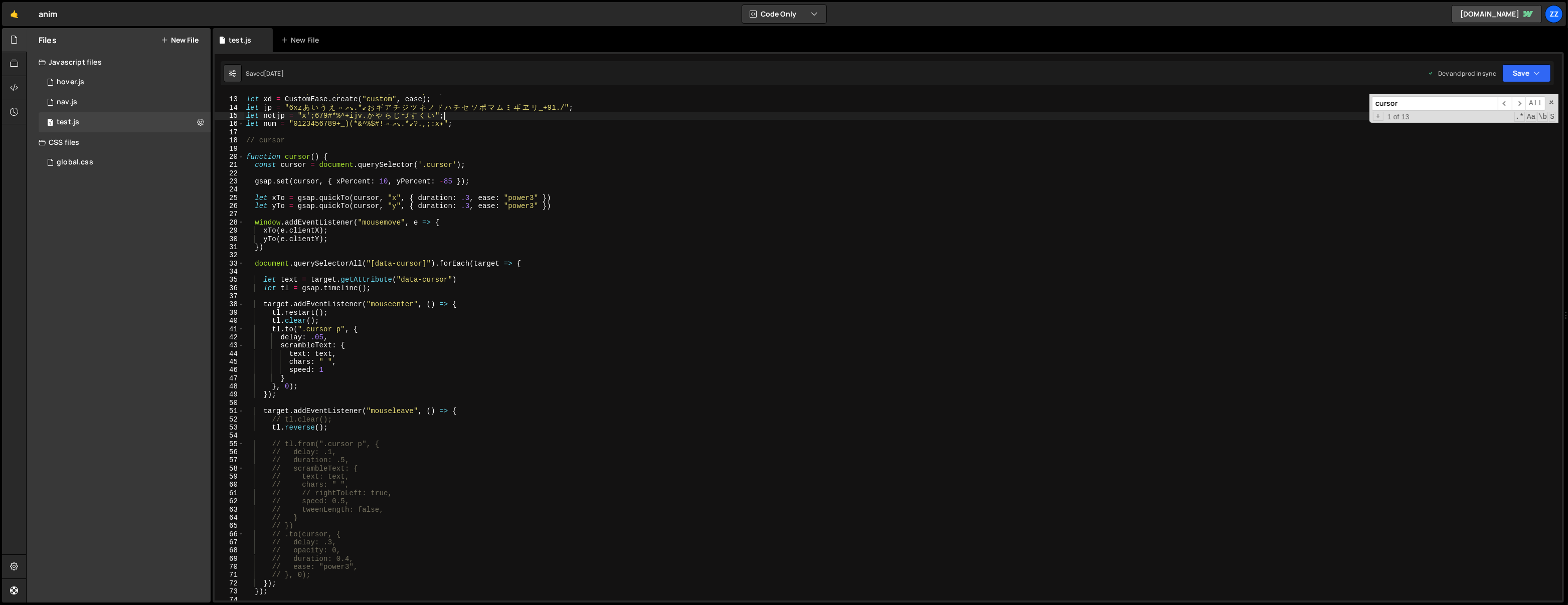
scroll to position [119, 0]
